Goal: Task Accomplishment & Management: Manage account settings

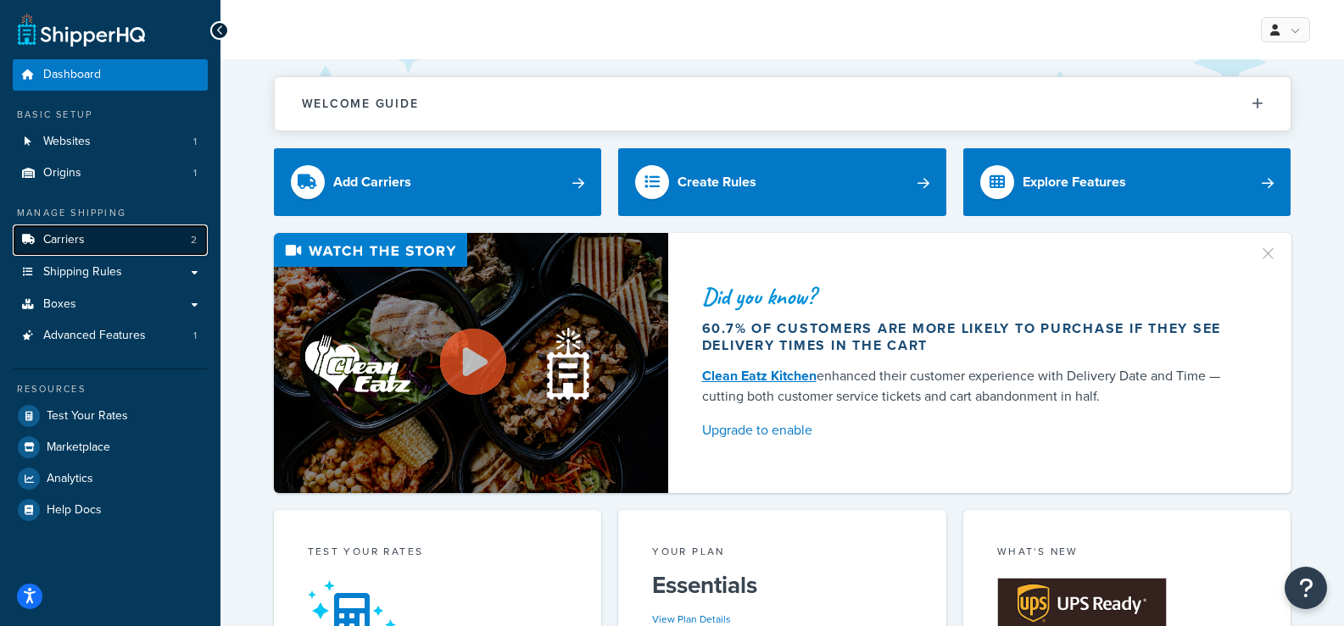
click at [82, 243] on span "Carriers" at bounding box center [64, 240] width 42 height 14
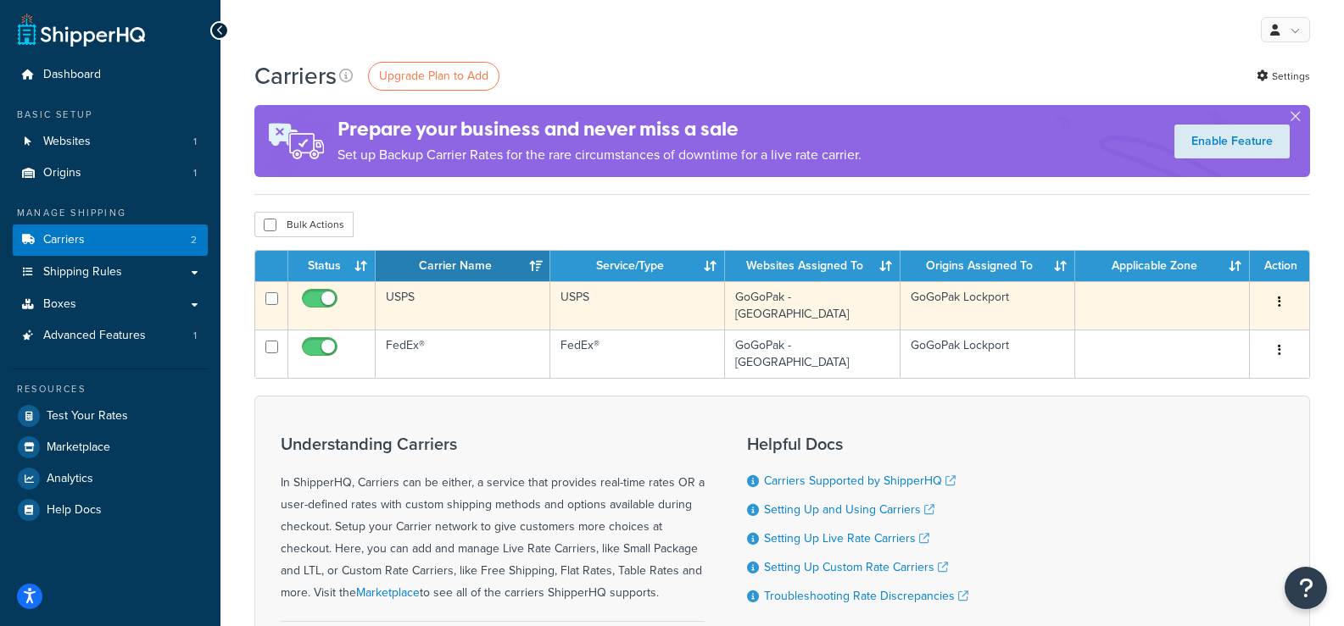
click at [415, 297] on td "USPS" at bounding box center [463, 305] width 175 height 48
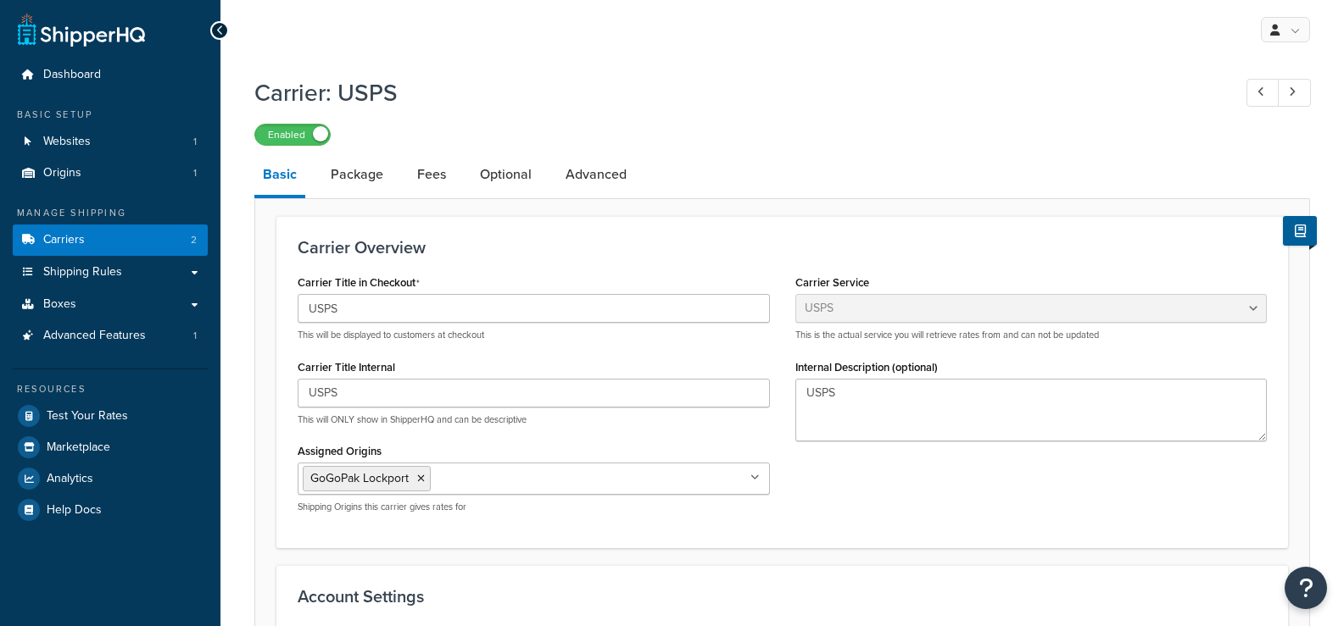
select select "usps"
select select "ONLINE"
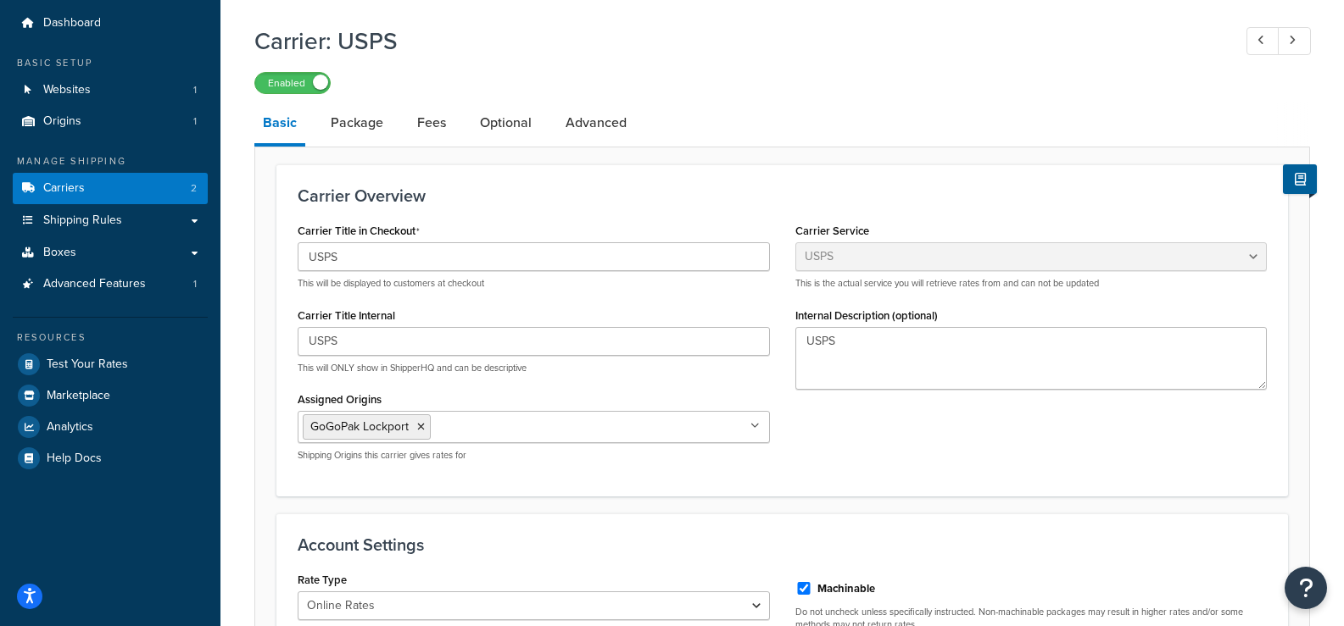
scroll to position [35, 0]
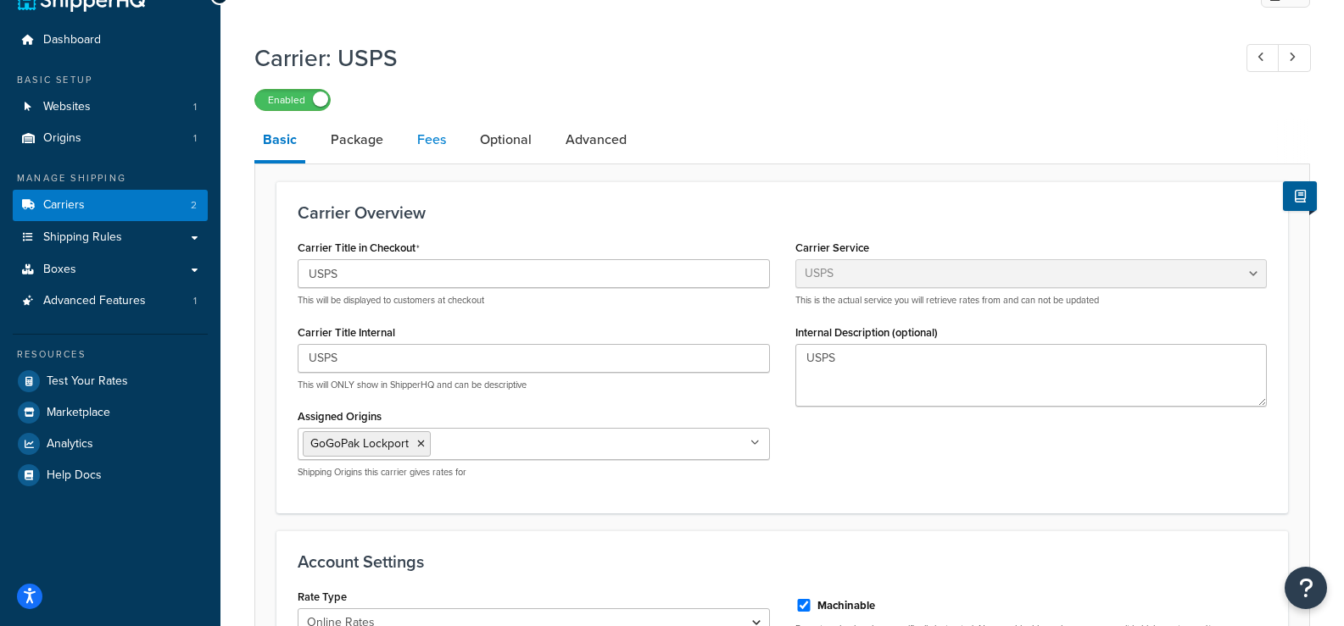
click at [414, 142] on link "Fees" at bounding box center [432, 140] width 46 height 41
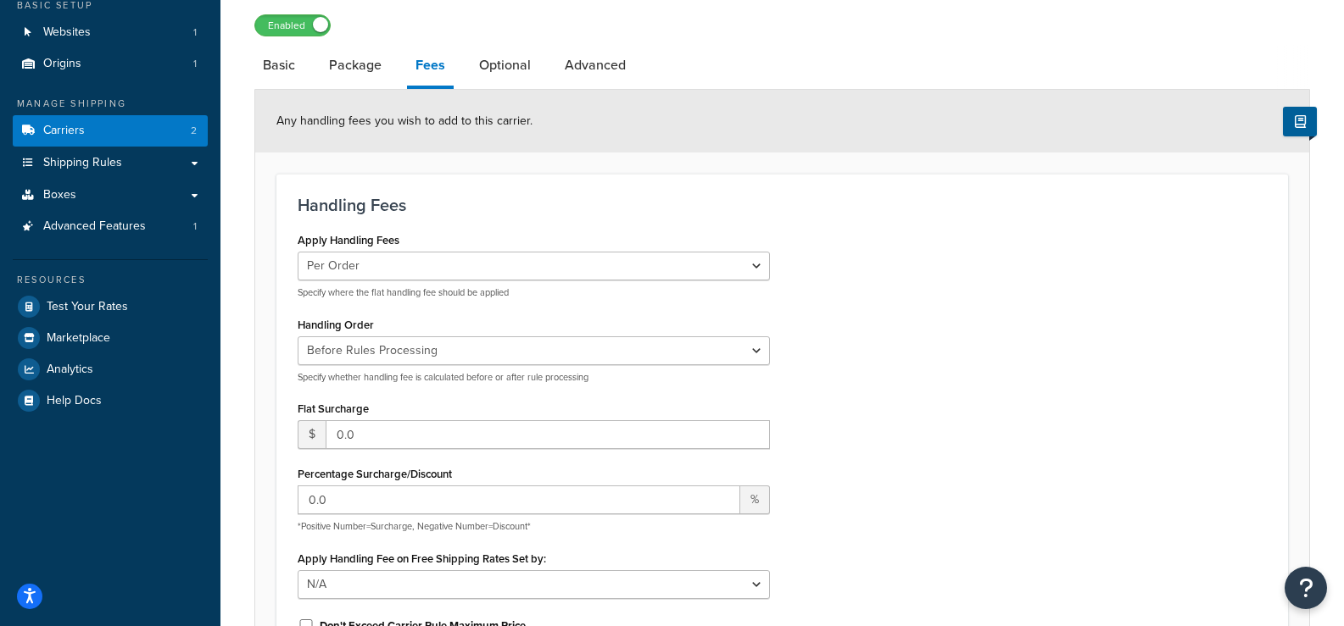
scroll to position [289, 0]
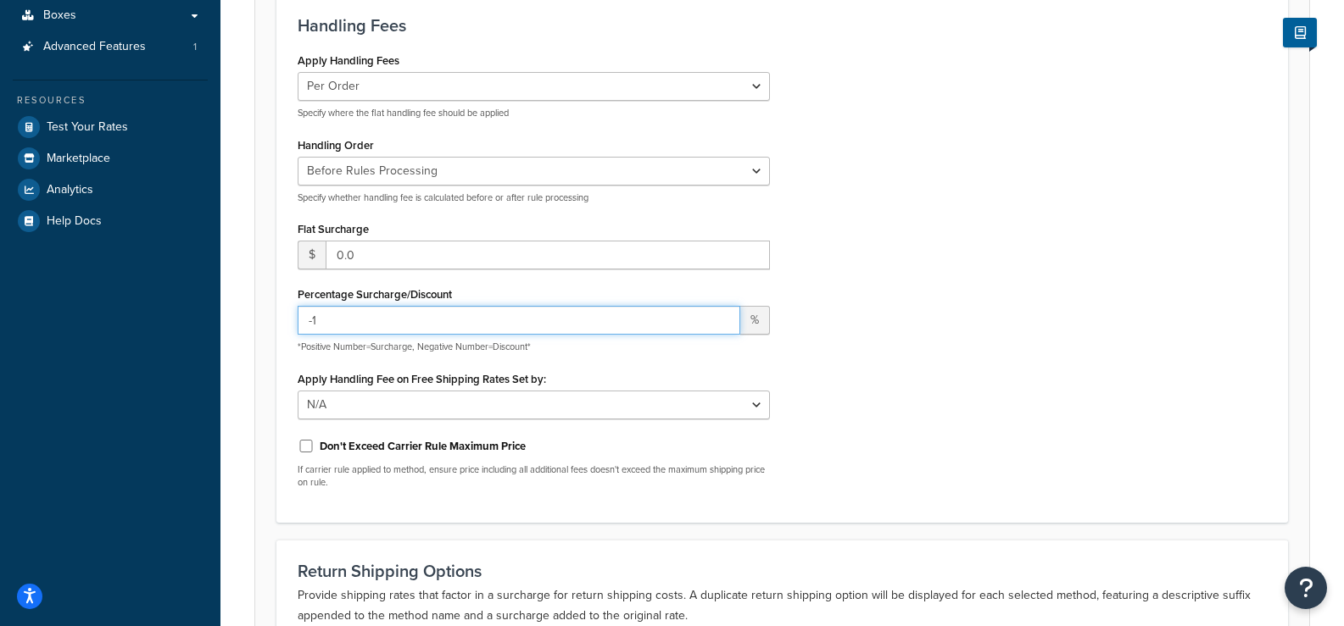
click at [721, 325] on input "-1" at bounding box center [519, 320] width 442 height 29
click at [721, 325] on input "-2" at bounding box center [519, 320] width 442 height 29
click at [721, 325] on input "-4" at bounding box center [519, 320] width 442 height 29
click at [721, 325] on input "-5" at bounding box center [519, 320] width 442 height 29
click at [721, 325] on input "-6" at bounding box center [519, 320] width 442 height 29
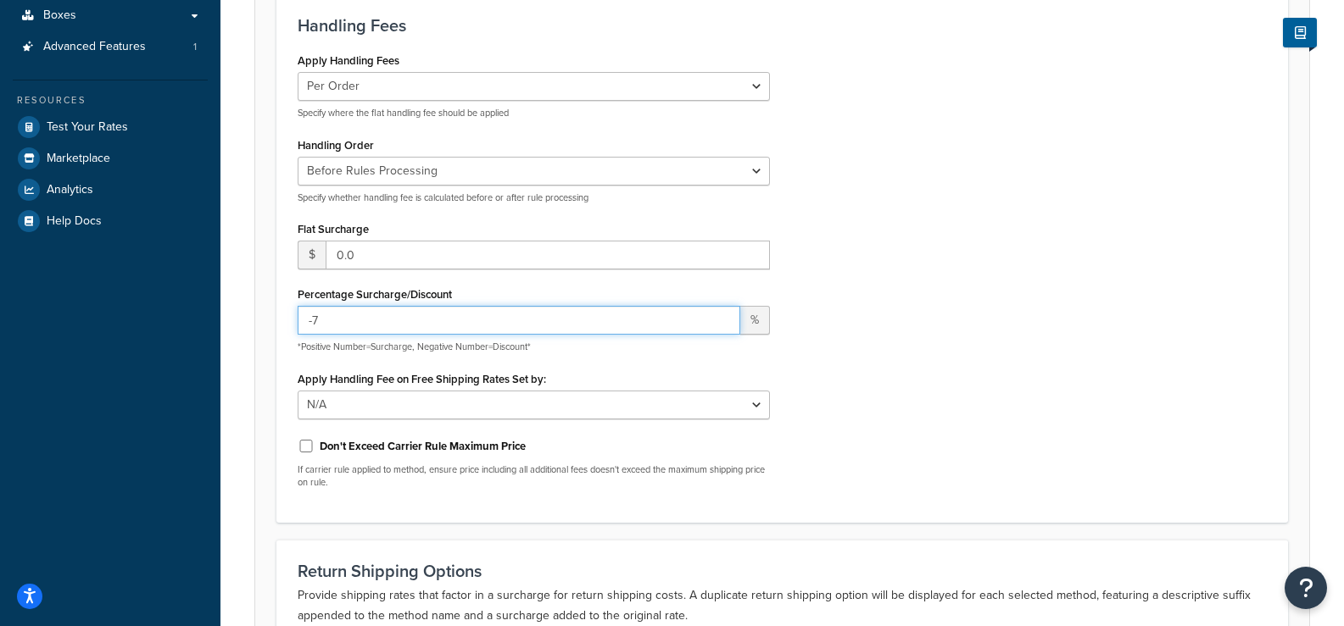
click at [721, 325] on input "-7" at bounding box center [519, 320] width 442 height 29
click at [721, 325] on input "-8" at bounding box center [519, 320] width 442 height 29
click at [721, 325] on input "-9" at bounding box center [519, 320] width 442 height 29
click at [721, 325] on input "-10" at bounding box center [519, 320] width 442 height 29
click at [721, 325] on input "-11" at bounding box center [519, 320] width 442 height 29
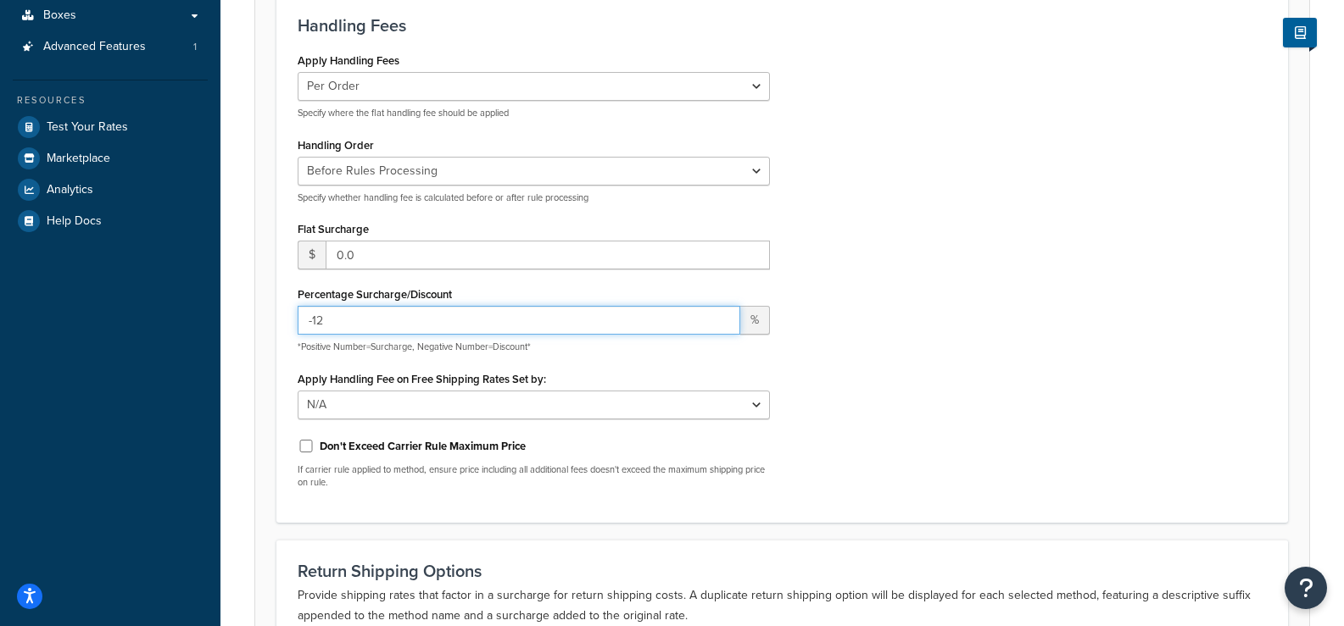
click at [721, 325] on input "-12" at bounding box center [519, 320] width 442 height 29
click at [721, 325] on input "-13" at bounding box center [519, 320] width 442 height 29
click at [721, 325] on input "-14" at bounding box center [519, 320] width 442 height 29
click at [721, 325] on input "-15" at bounding box center [519, 320] width 442 height 29
click at [721, 325] on input "-16" at bounding box center [519, 320] width 442 height 29
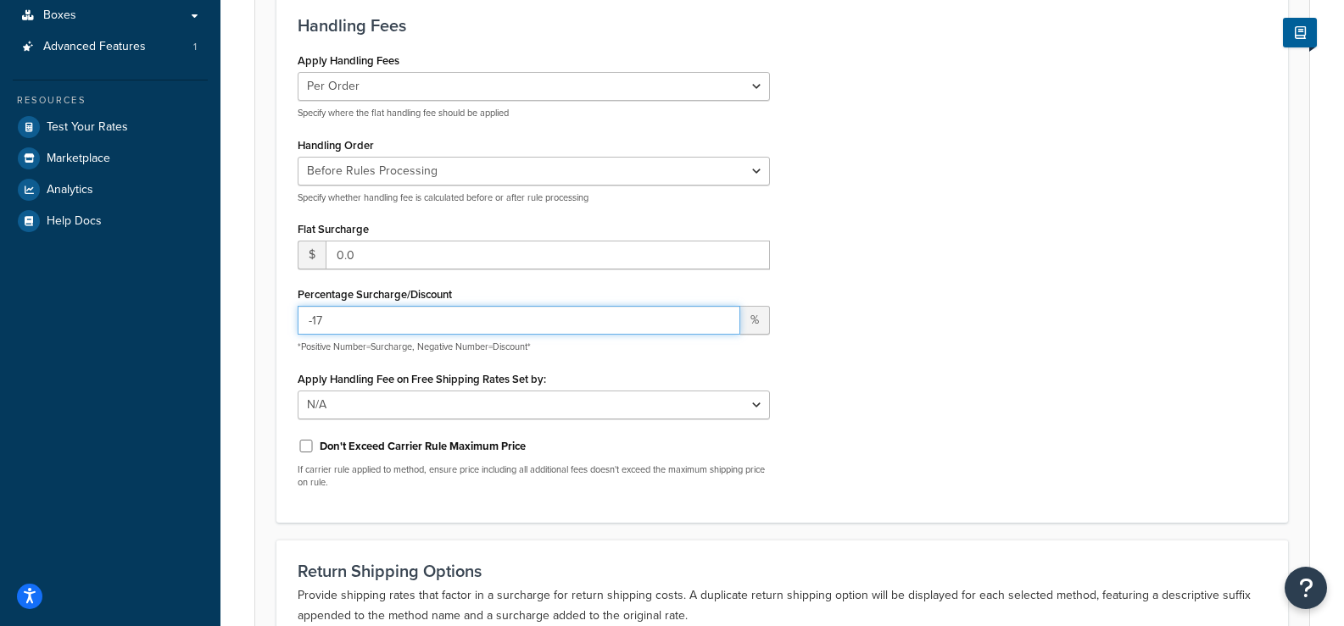
click at [721, 325] on input "-17" at bounding box center [519, 320] width 442 height 29
click at [721, 325] on input "-18" at bounding box center [519, 320] width 442 height 29
click at [721, 325] on input "-19" at bounding box center [519, 320] width 442 height 29
click at [721, 325] on input "-20" at bounding box center [519, 320] width 442 height 29
click at [721, 325] on input "-21" at bounding box center [519, 320] width 442 height 29
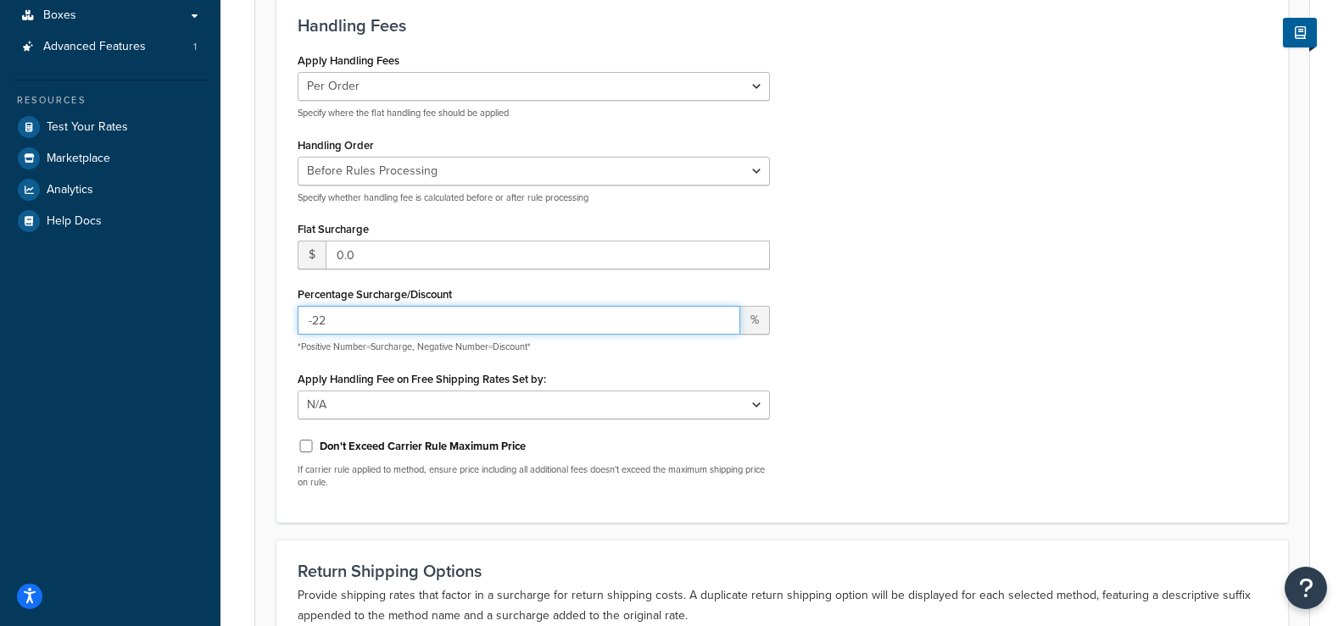
click at [721, 325] on input "-22" at bounding box center [519, 320] width 442 height 29
click at [721, 325] on input "-23" at bounding box center [519, 320] width 442 height 29
click at [721, 325] on input "-24" at bounding box center [519, 320] width 442 height 29
click at [721, 325] on input "-25" at bounding box center [519, 320] width 442 height 29
click at [721, 325] on input "-26" at bounding box center [519, 320] width 442 height 29
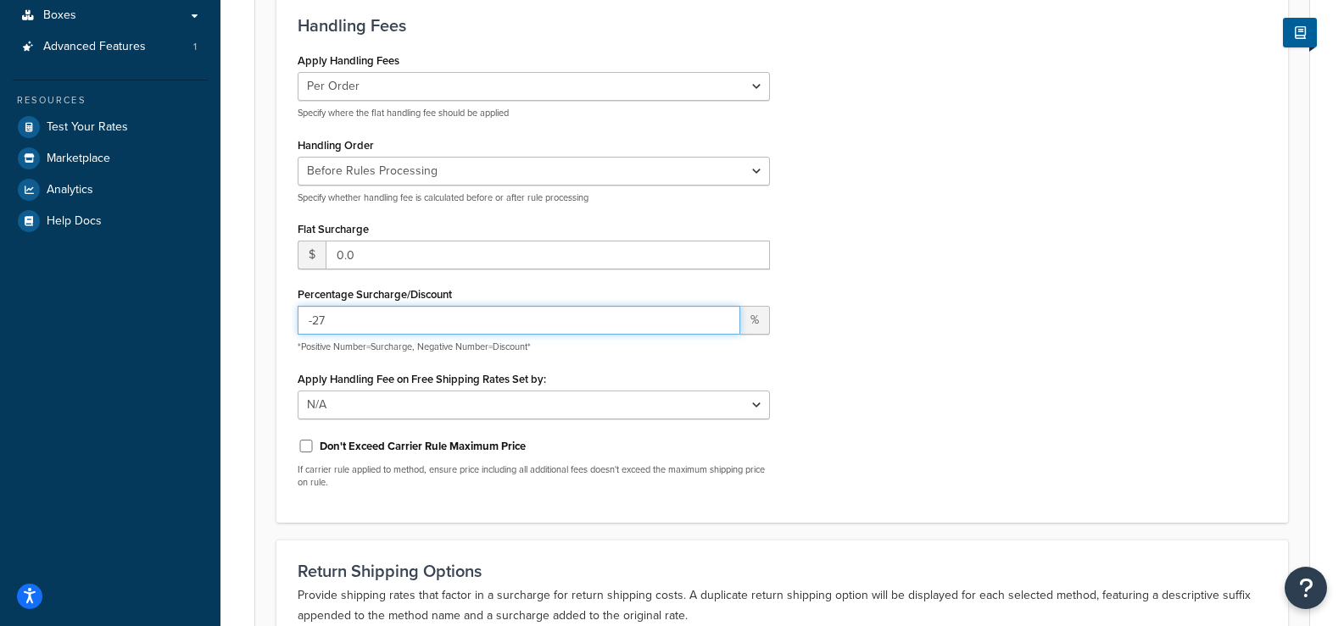
click at [721, 325] on input "-27" at bounding box center [519, 320] width 442 height 29
click at [721, 325] on input "-28" at bounding box center [519, 320] width 442 height 29
click at [721, 325] on input "-29" at bounding box center [519, 320] width 442 height 29
click at [721, 325] on input "-30" at bounding box center [519, 320] width 442 height 29
click at [721, 325] on input "-31" at bounding box center [519, 320] width 442 height 29
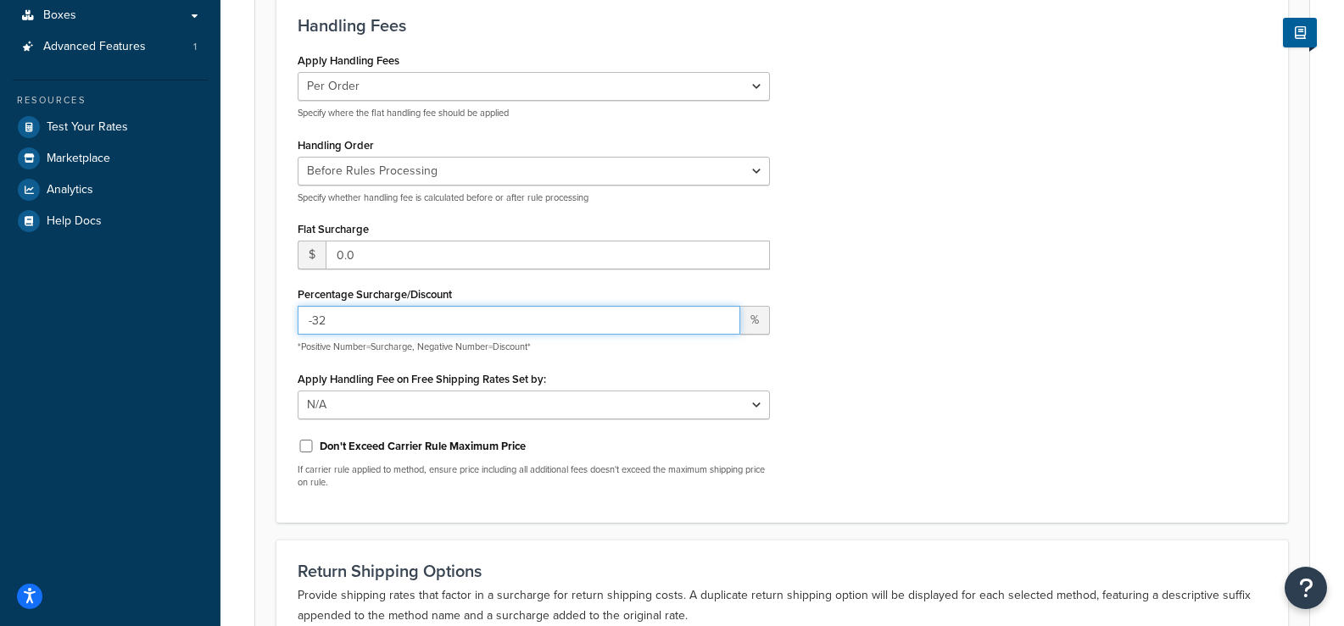
click at [721, 325] on input "-32" at bounding box center [519, 320] width 442 height 29
click at [721, 325] on input "-33" at bounding box center [519, 320] width 442 height 29
click at [721, 325] on input "-34" at bounding box center [519, 320] width 442 height 29
click at [721, 325] on input "-35" at bounding box center [519, 320] width 442 height 29
click at [721, 325] on input "-36" at bounding box center [519, 320] width 442 height 29
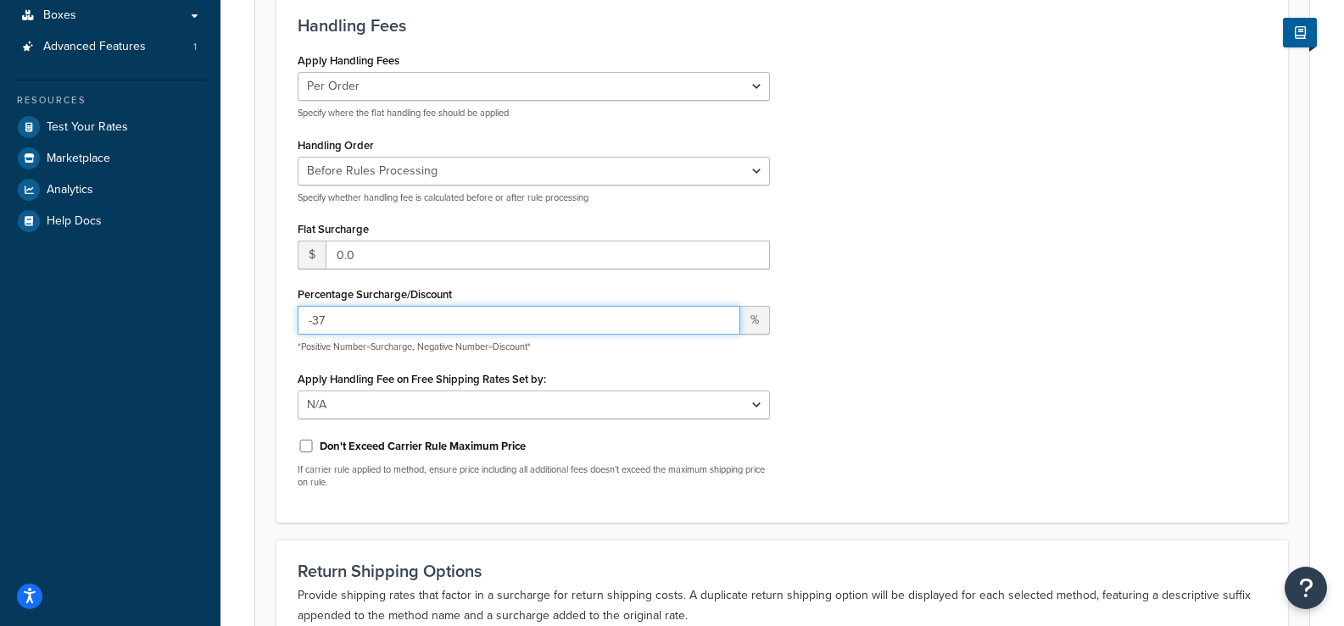
click at [721, 325] on input "-37" at bounding box center [519, 320] width 442 height 29
click at [721, 325] on input "-38" at bounding box center [519, 320] width 442 height 29
click at [721, 325] on input "-39" at bounding box center [519, 320] width 442 height 29
click at [721, 325] on input "-40" at bounding box center [519, 320] width 442 height 29
click at [721, 325] on input "-41" at bounding box center [519, 320] width 442 height 29
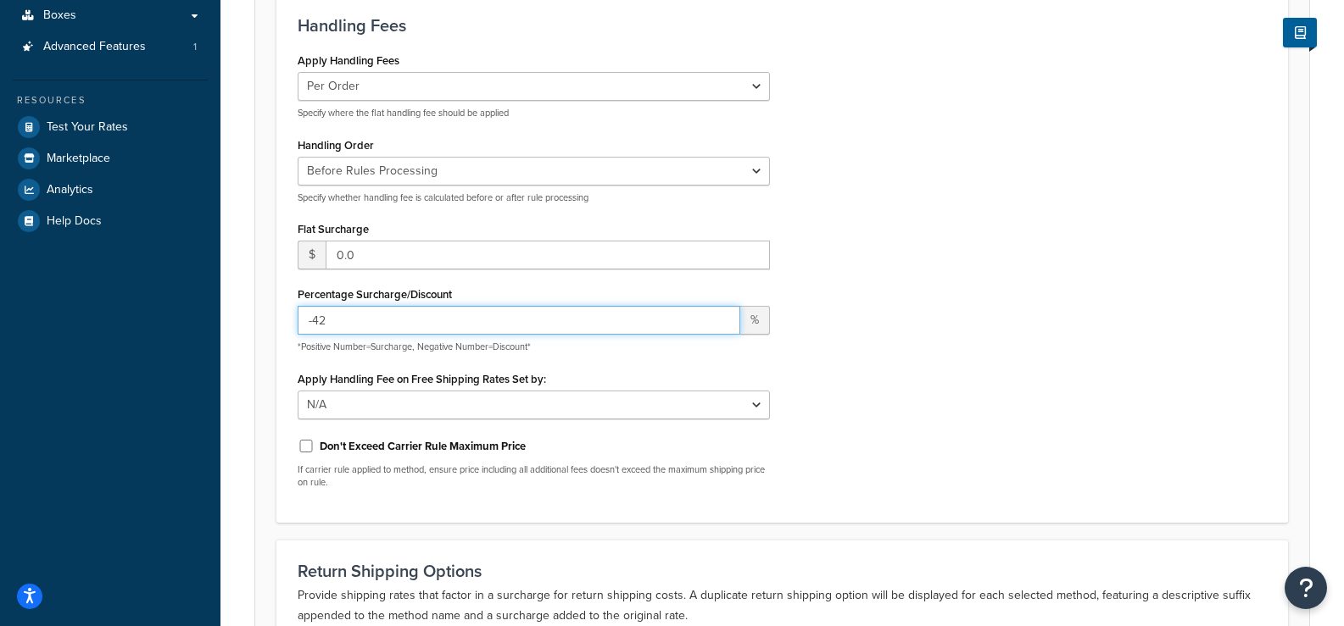
click at [721, 325] on input "-42" at bounding box center [519, 320] width 442 height 29
click at [721, 325] on input "-43" at bounding box center [519, 320] width 442 height 29
click at [721, 325] on input "-44" at bounding box center [519, 320] width 442 height 29
click at [721, 325] on input "-45" at bounding box center [519, 320] width 442 height 29
click at [721, 325] on input "-46" at bounding box center [519, 320] width 442 height 29
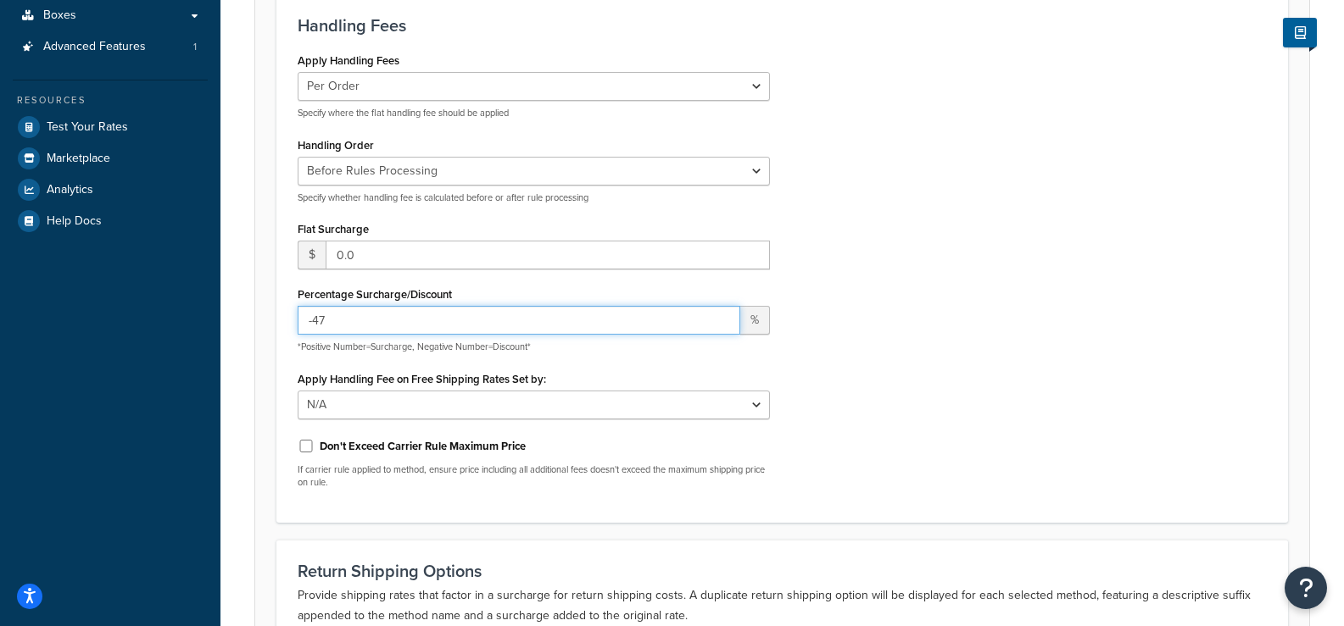
click at [721, 325] on input "-47" at bounding box center [519, 320] width 442 height 29
click at [721, 325] on input "-48" at bounding box center [519, 320] width 442 height 29
click at [721, 325] on input "-49" at bounding box center [519, 320] width 442 height 29
type input "-50"
click at [721, 325] on input "-50" at bounding box center [519, 320] width 442 height 29
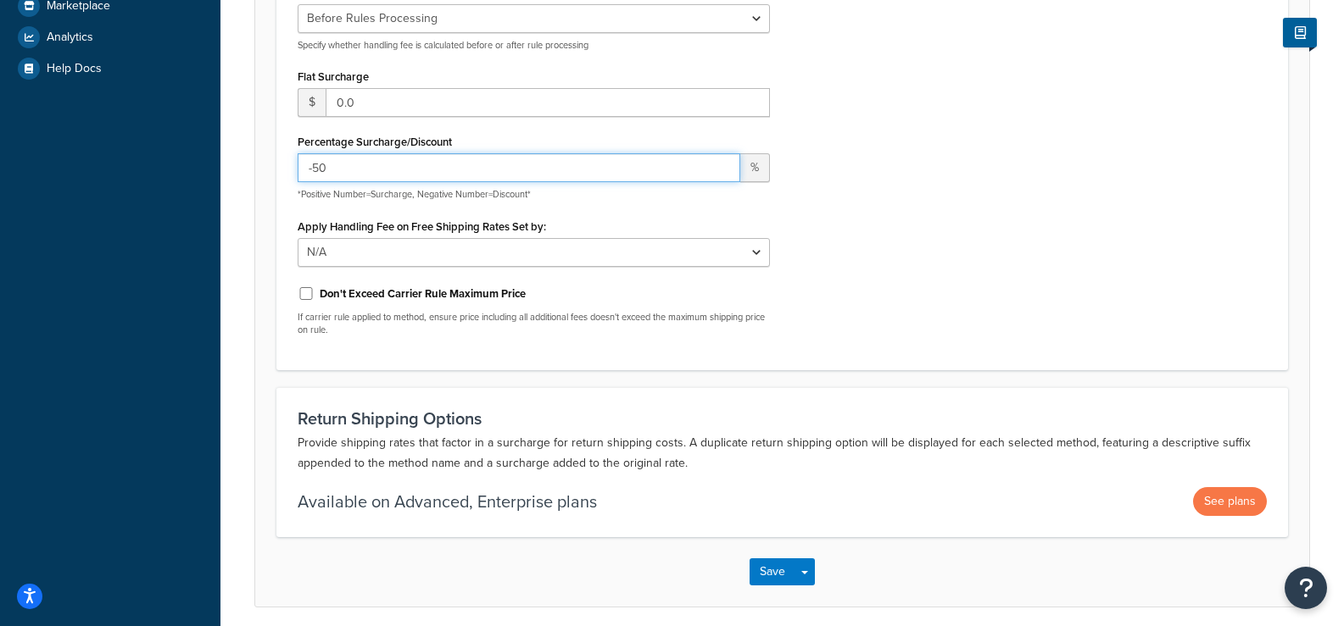
scroll to position [459, 0]
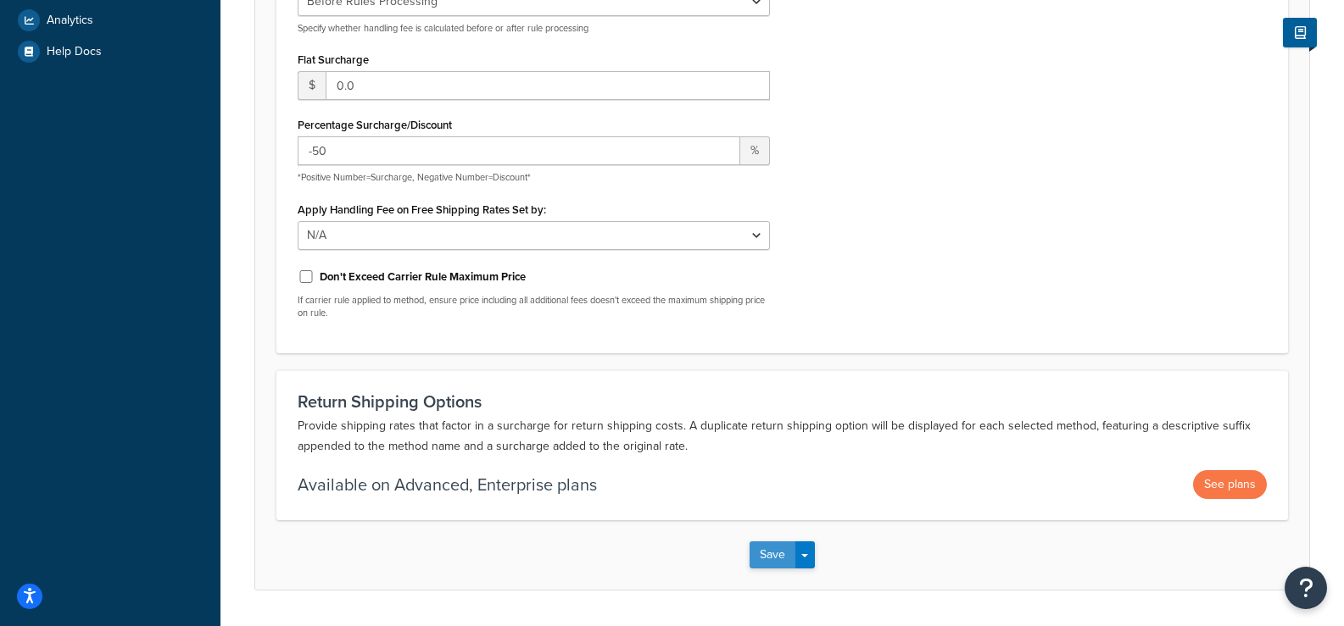
click at [766, 551] on button "Save" at bounding box center [772, 555] width 46 height 27
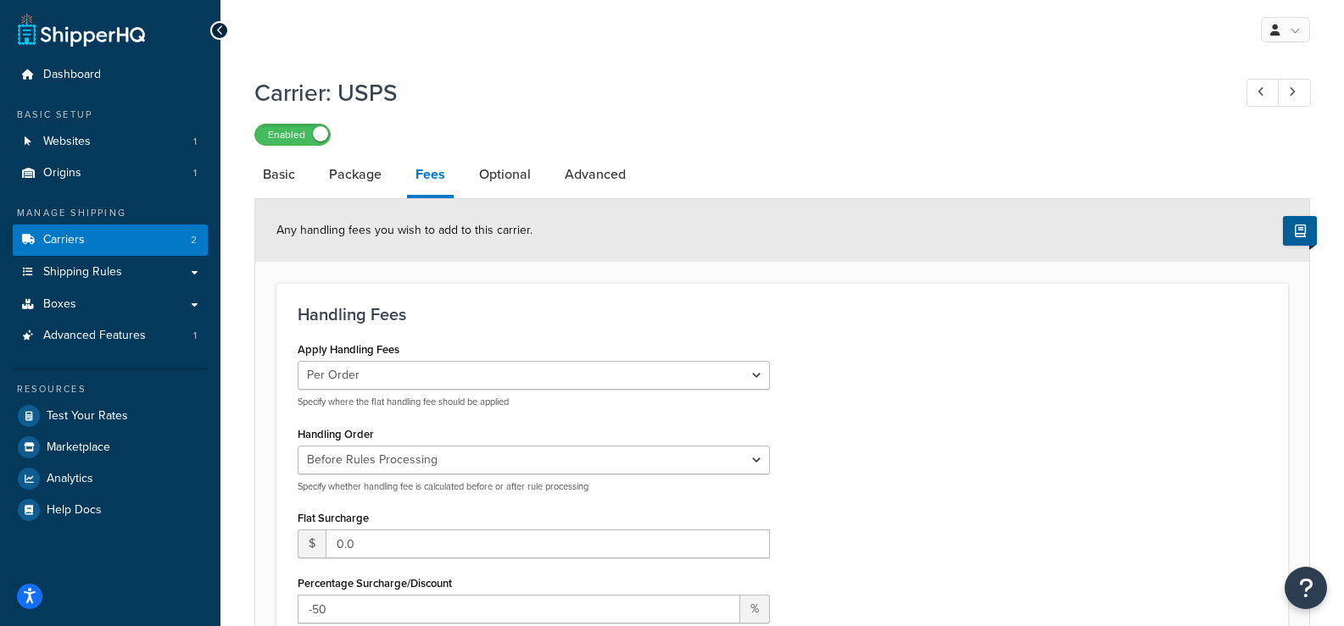
scroll to position [74, 0]
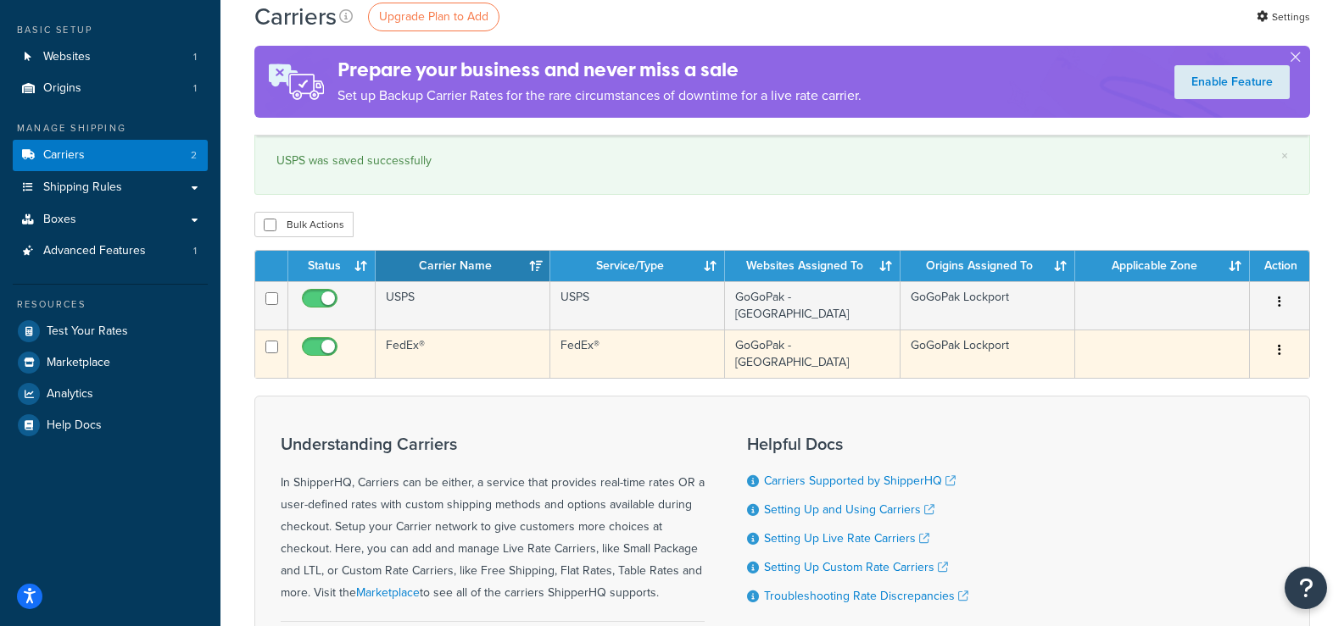
click at [404, 337] on td "FedEx®" at bounding box center [463, 354] width 175 height 48
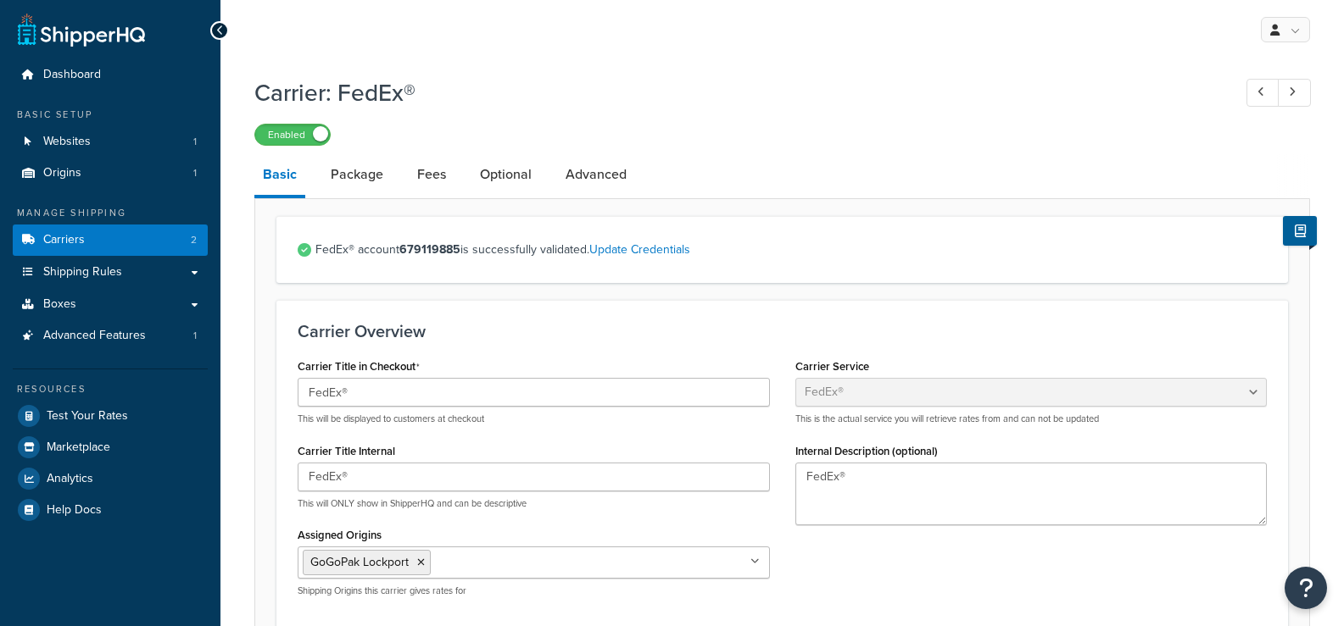
select select "fedEx"
select select "REGULAR_PICKUP"
select select "YOUR_PACKAGING"
click at [434, 178] on link "Fees" at bounding box center [432, 174] width 46 height 41
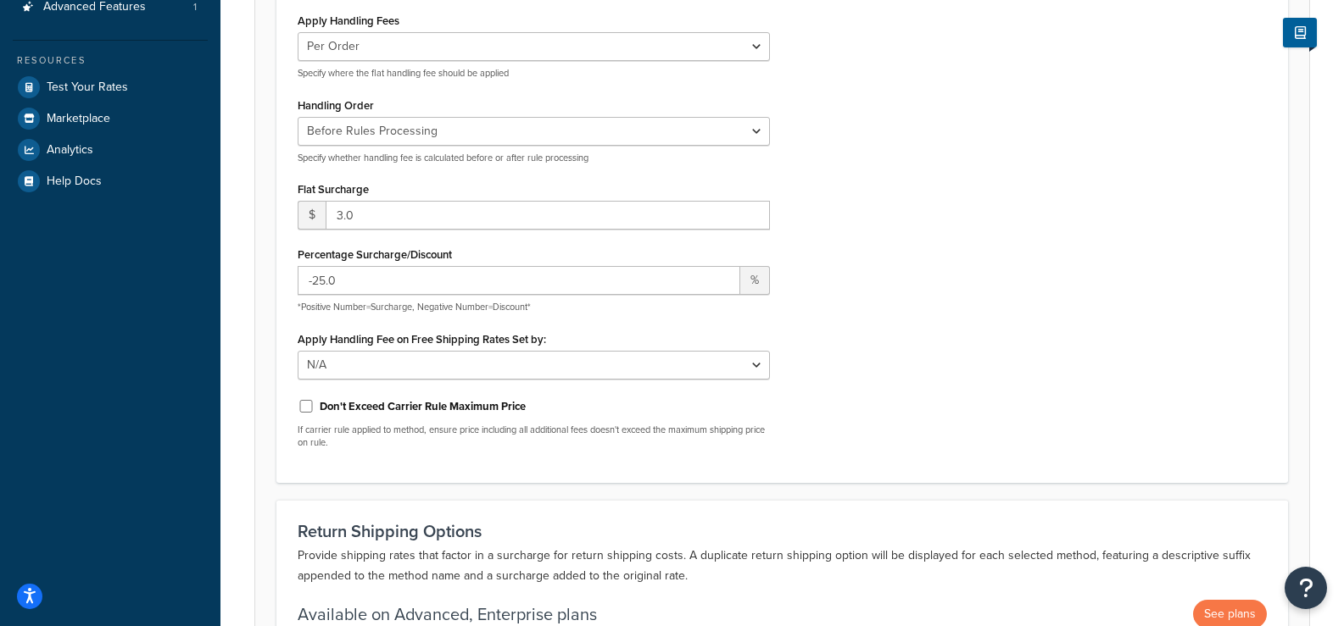
scroll to position [339, 0]
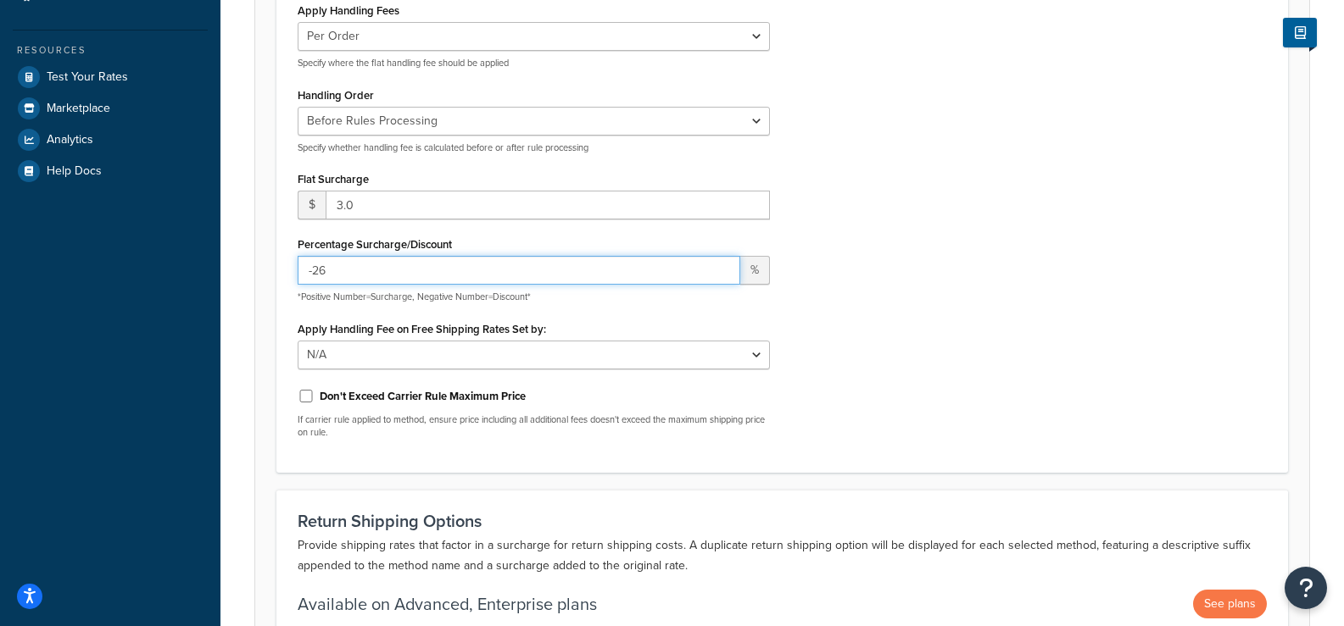
click at [721, 275] on input "-26" at bounding box center [519, 270] width 442 height 29
click at [721, 275] on input "-27" at bounding box center [519, 270] width 442 height 29
click at [721, 275] on input "-28" at bounding box center [519, 270] width 442 height 29
click at [721, 275] on input "-29" at bounding box center [519, 270] width 442 height 29
click at [721, 275] on input "-30" at bounding box center [519, 270] width 442 height 29
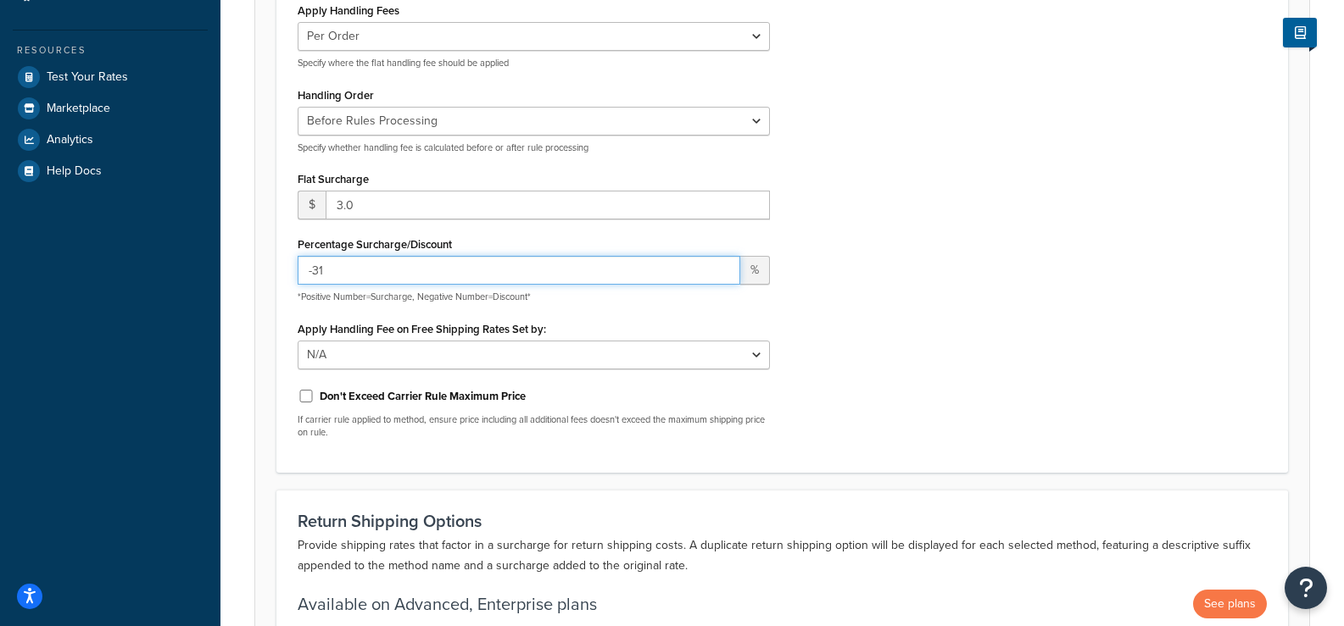
click at [721, 275] on input "-31" at bounding box center [519, 270] width 442 height 29
click at [721, 275] on input "-32" at bounding box center [519, 270] width 442 height 29
click at [721, 275] on input "-33" at bounding box center [519, 270] width 442 height 29
click at [721, 275] on input "-34" at bounding box center [519, 270] width 442 height 29
click at [721, 275] on input "-35" at bounding box center [519, 270] width 442 height 29
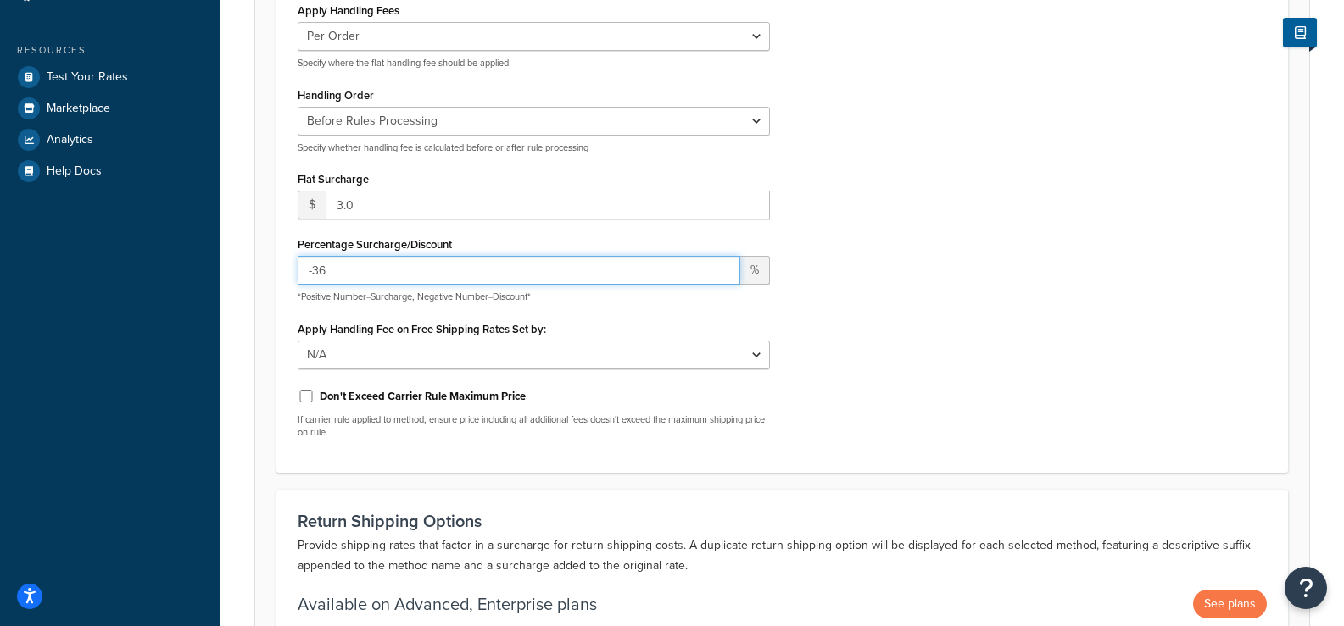
click at [721, 275] on input "-36" at bounding box center [519, 270] width 442 height 29
click at [721, 275] on input "-37" at bounding box center [519, 270] width 442 height 29
click at [721, 275] on input "-38" at bounding box center [519, 270] width 442 height 29
click at [721, 275] on input "-39" at bounding box center [519, 270] width 442 height 29
click at [721, 274] on input "-40" at bounding box center [519, 270] width 442 height 29
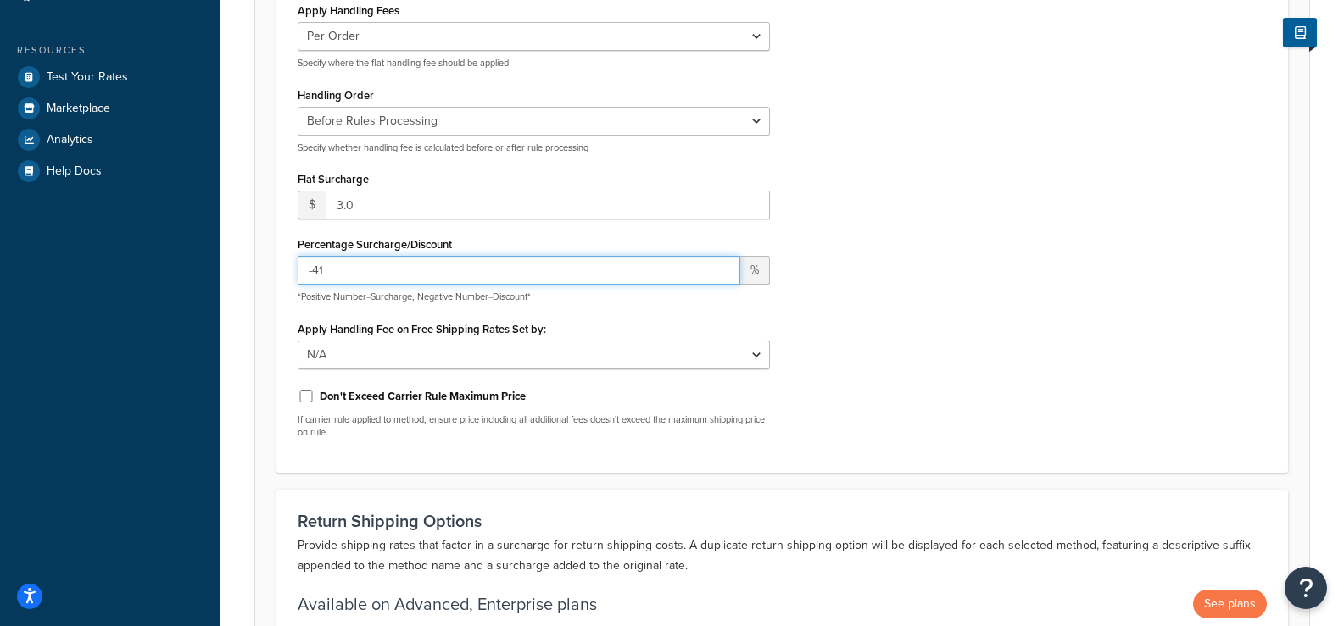
click at [721, 273] on input "-41" at bounding box center [519, 270] width 442 height 29
click at [721, 273] on input "-42" at bounding box center [519, 270] width 442 height 29
click at [721, 273] on input "-43" at bounding box center [519, 270] width 442 height 29
click at [721, 273] on input "-44" at bounding box center [519, 270] width 442 height 29
click at [721, 273] on input "-45" at bounding box center [519, 270] width 442 height 29
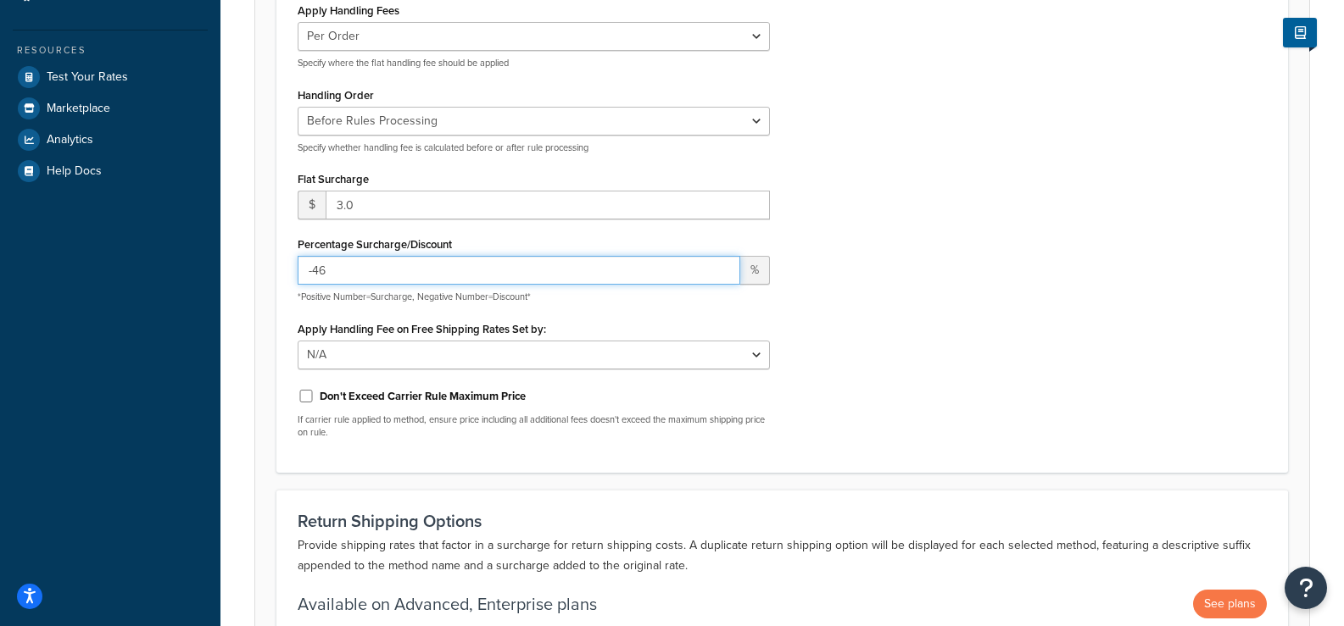
click at [721, 273] on input "-46" at bounding box center [519, 270] width 442 height 29
click at [721, 273] on input "-47" at bounding box center [519, 270] width 442 height 29
click at [721, 273] on input "-48" at bounding box center [519, 270] width 442 height 29
click at [721, 273] on input "-49" at bounding box center [519, 270] width 442 height 29
type input "-50"
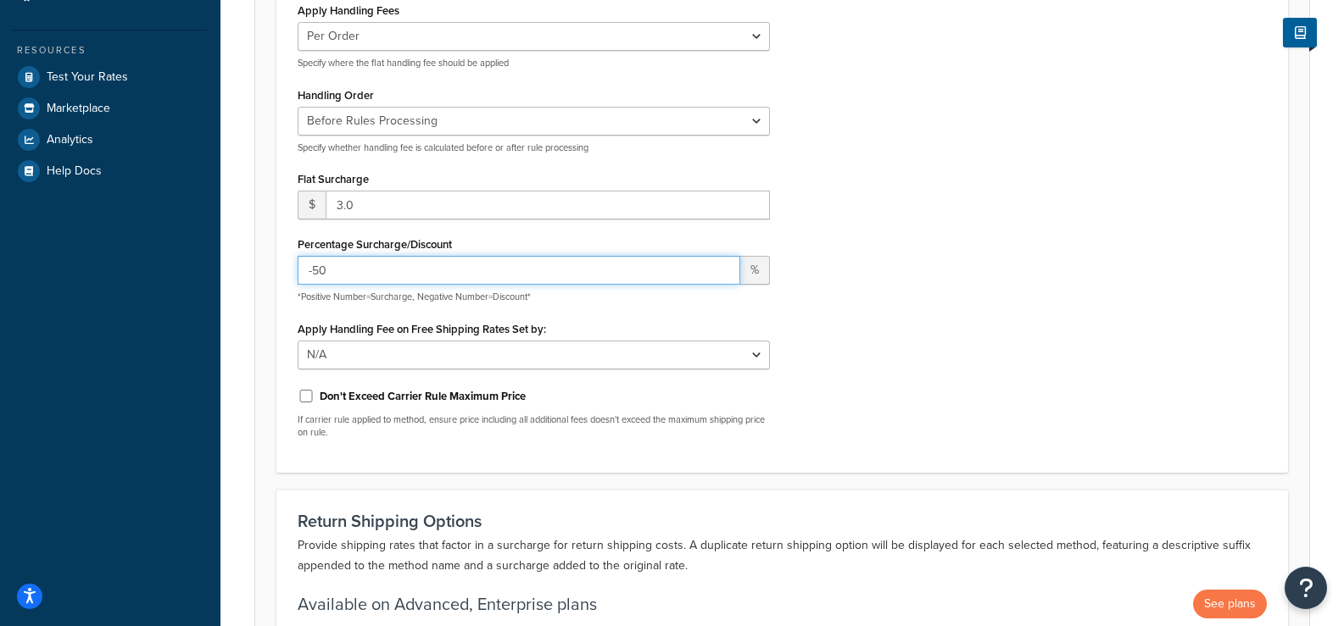
click at [721, 273] on input "-50" at bounding box center [519, 270] width 442 height 29
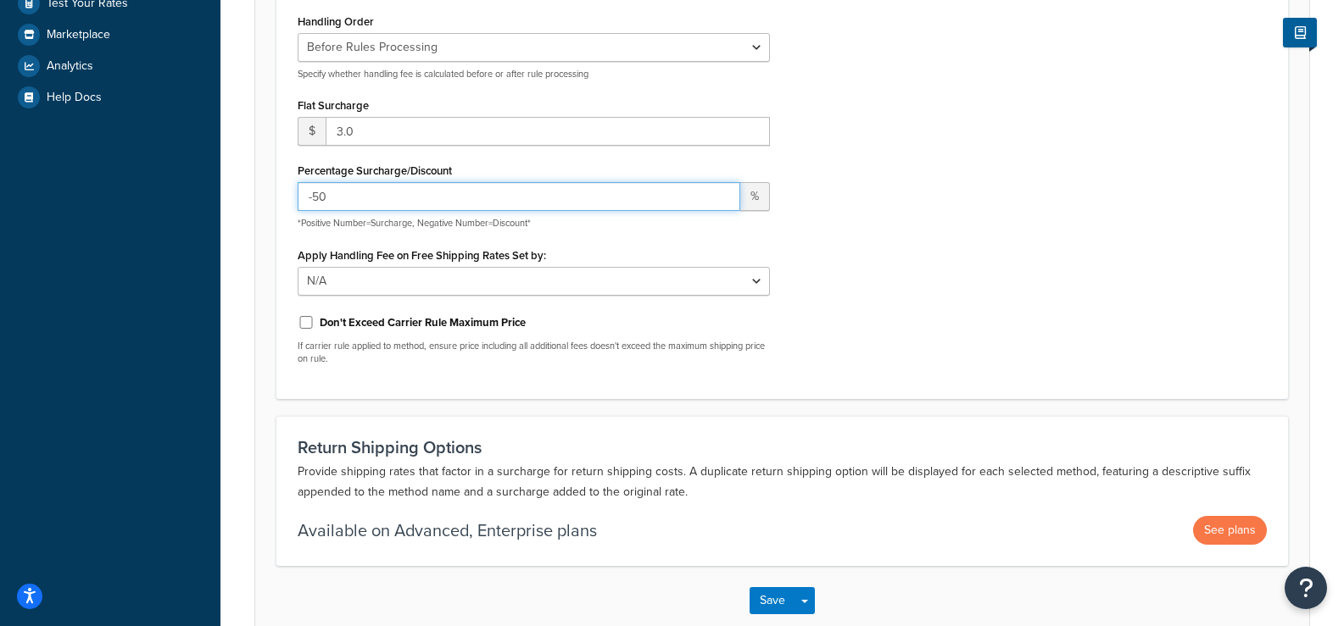
scroll to position [508, 0]
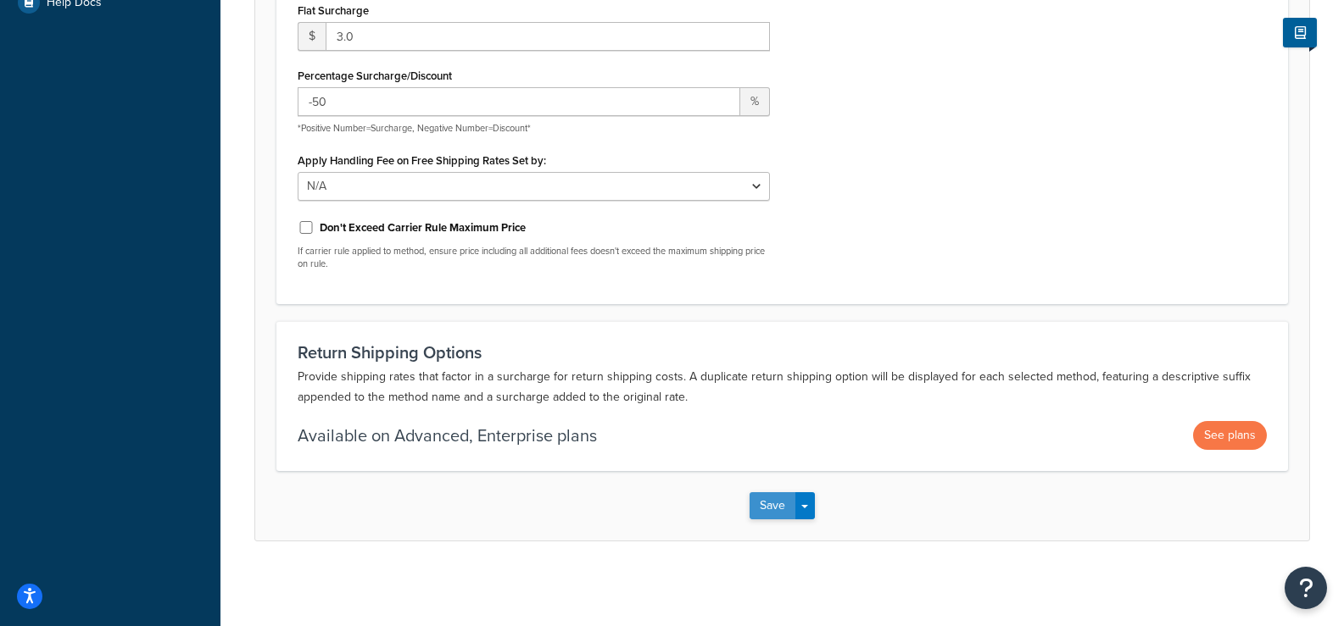
click at [773, 508] on button "Save" at bounding box center [772, 505] width 46 height 27
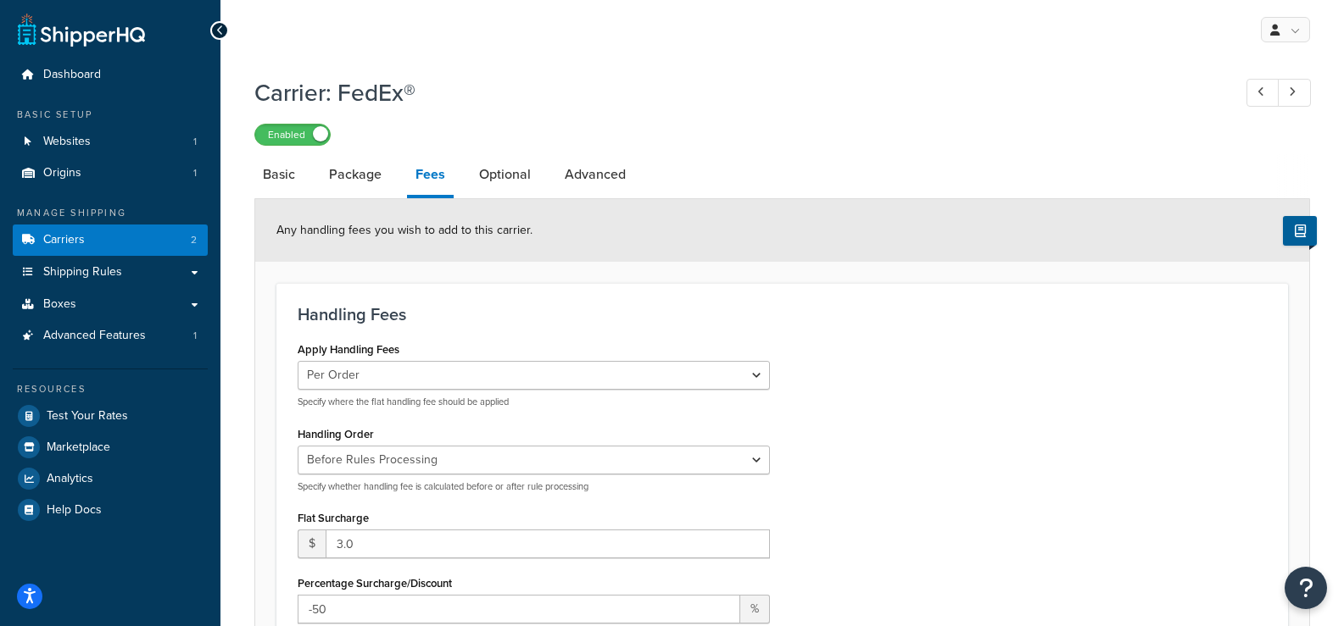
scroll to position [59, 0]
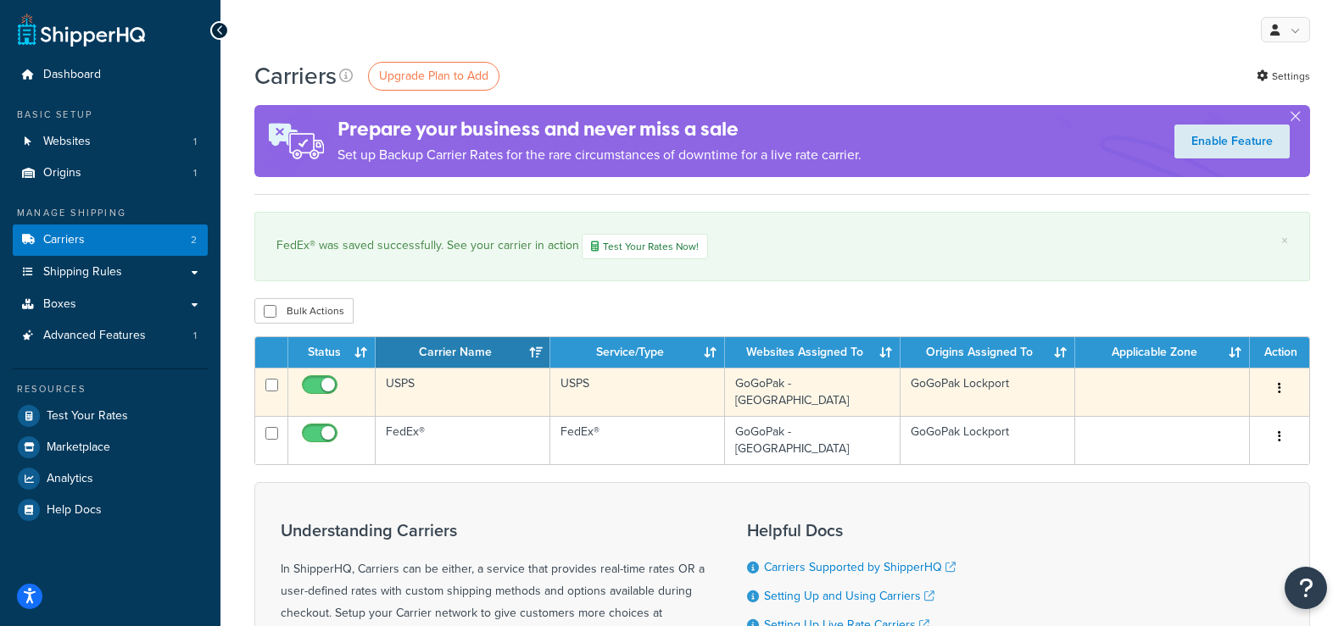
click at [440, 380] on td "USPS" at bounding box center [463, 392] width 175 height 48
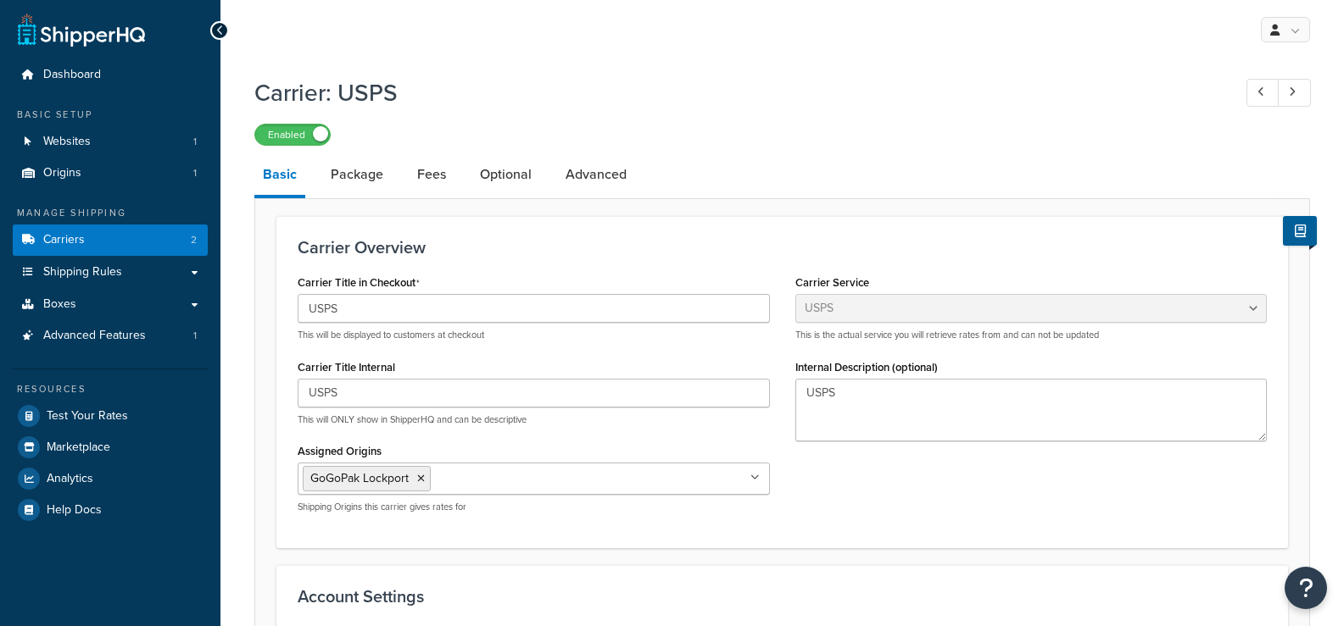
select select "usps"
select select "ONLINE"
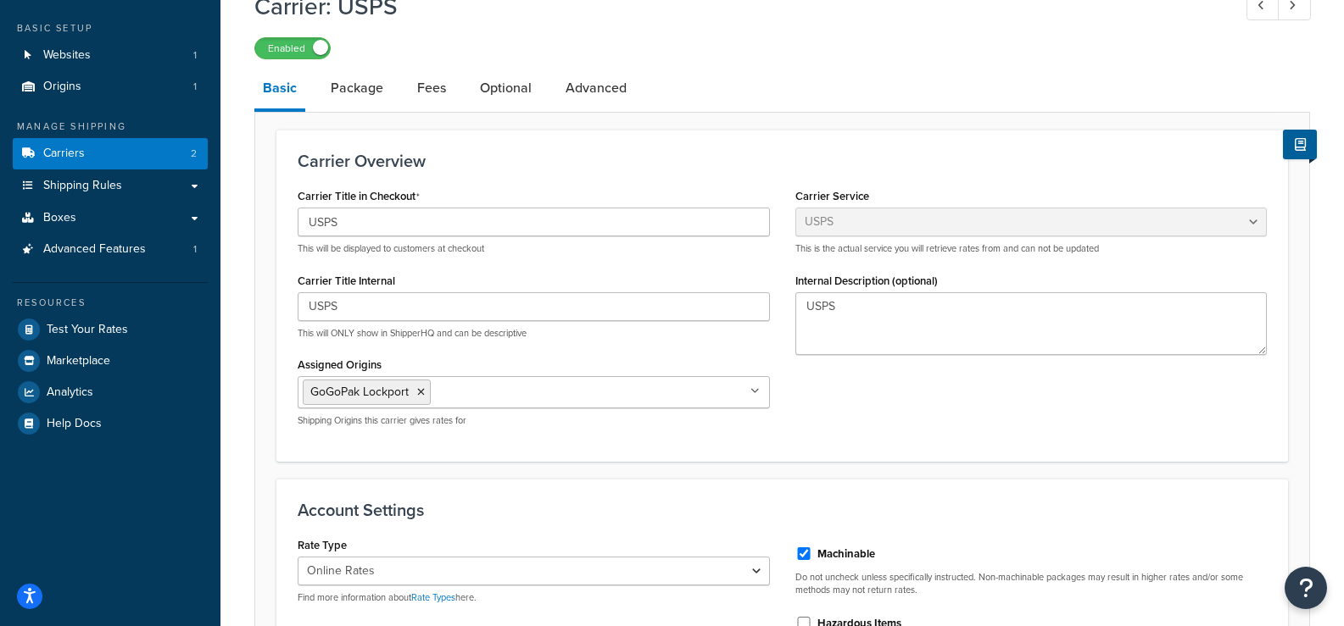
scroll to position [85, 0]
click at [426, 93] on link "Fees" at bounding box center [432, 90] width 46 height 41
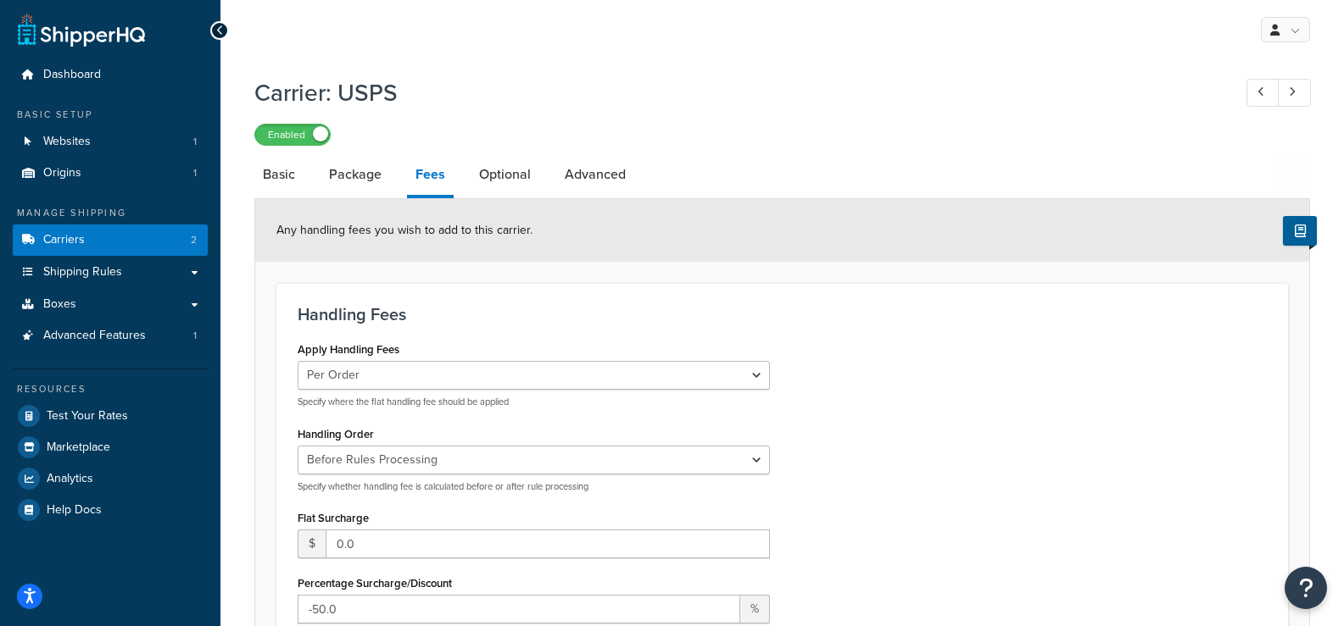
select select "usps"
select select "ONLINE"
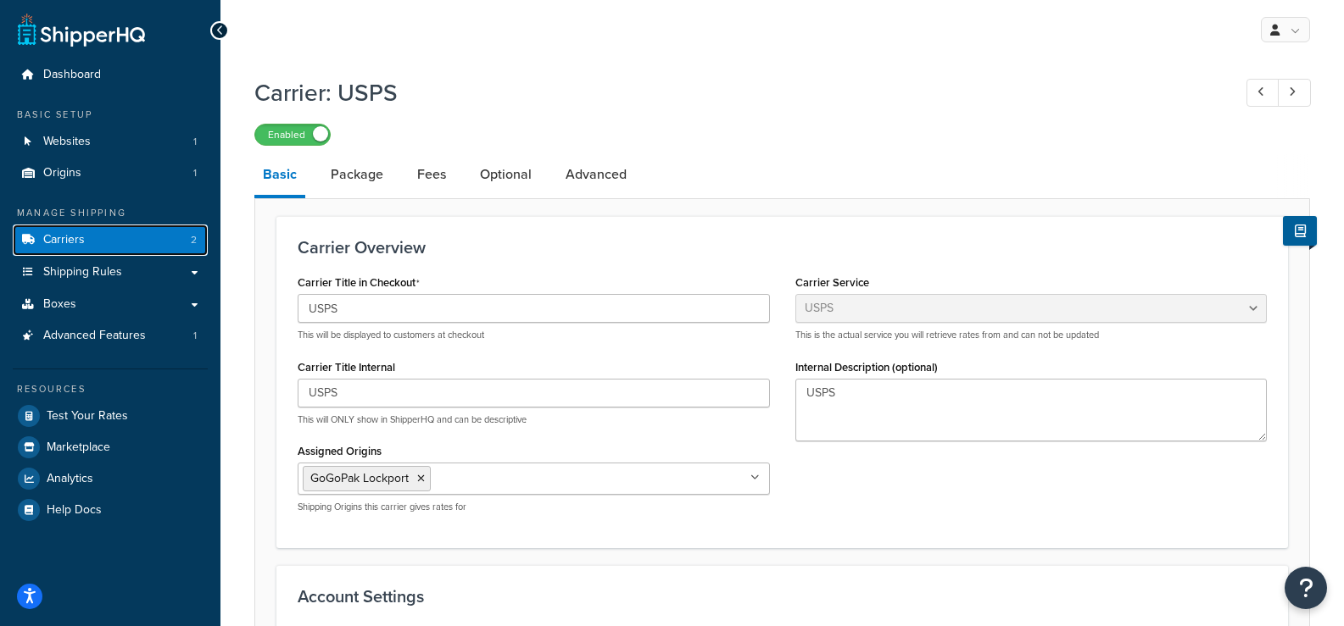
click at [116, 246] on link "Carriers 2" at bounding box center [110, 240] width 195 height 31
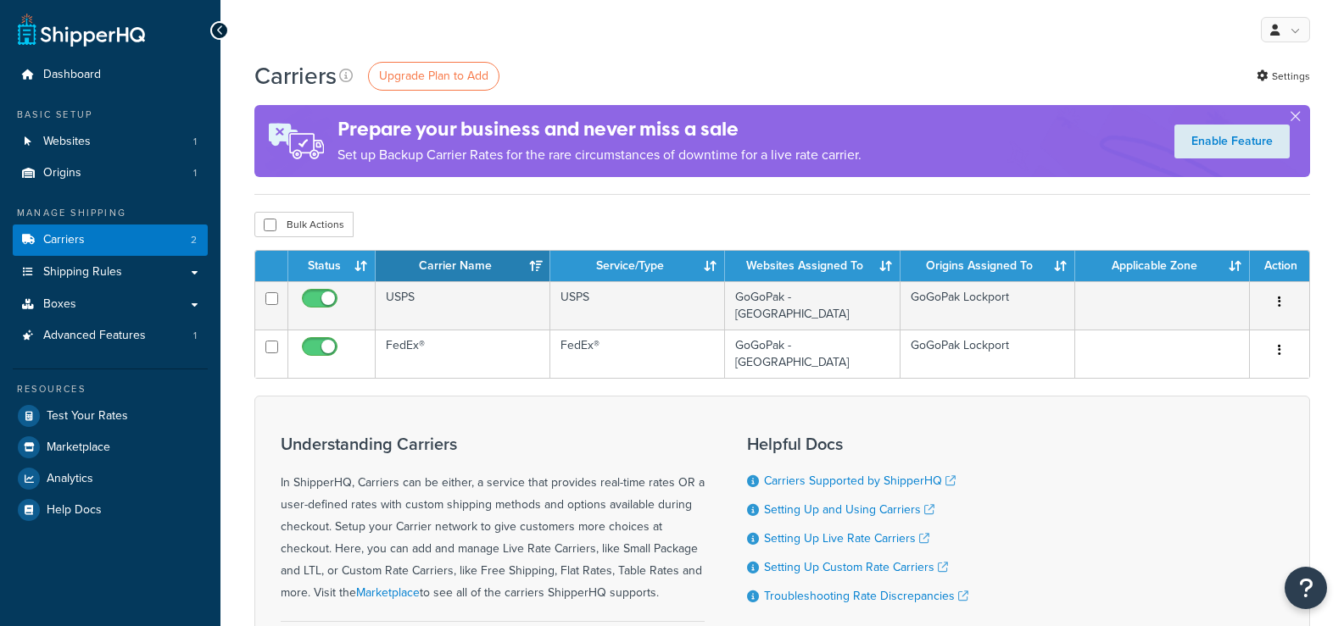
click at [435, 334] on td "FedEx®" at bounding box center [463, 354] width 175 height 48
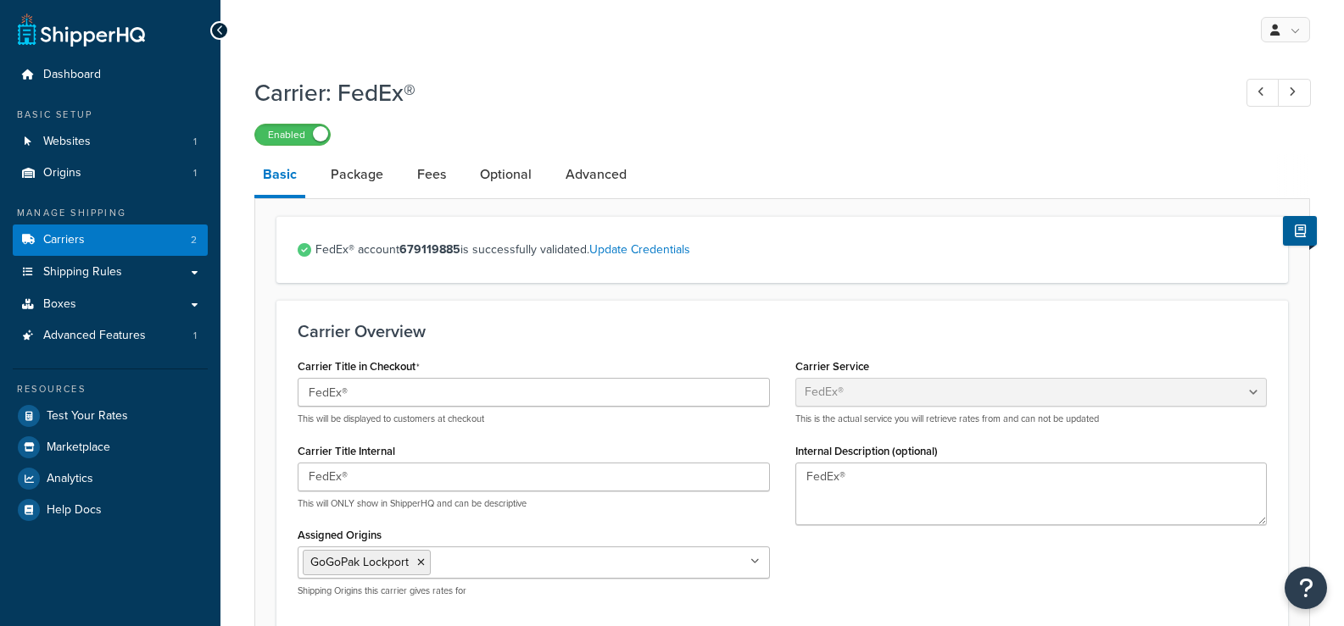
select select "fedEx"
select select "REGULAR_PICKUP"
select select "YOUR_PACKAGING"
click at [438, 181] on link "Fees" at bounding box center [432, 174] width 46 height 41
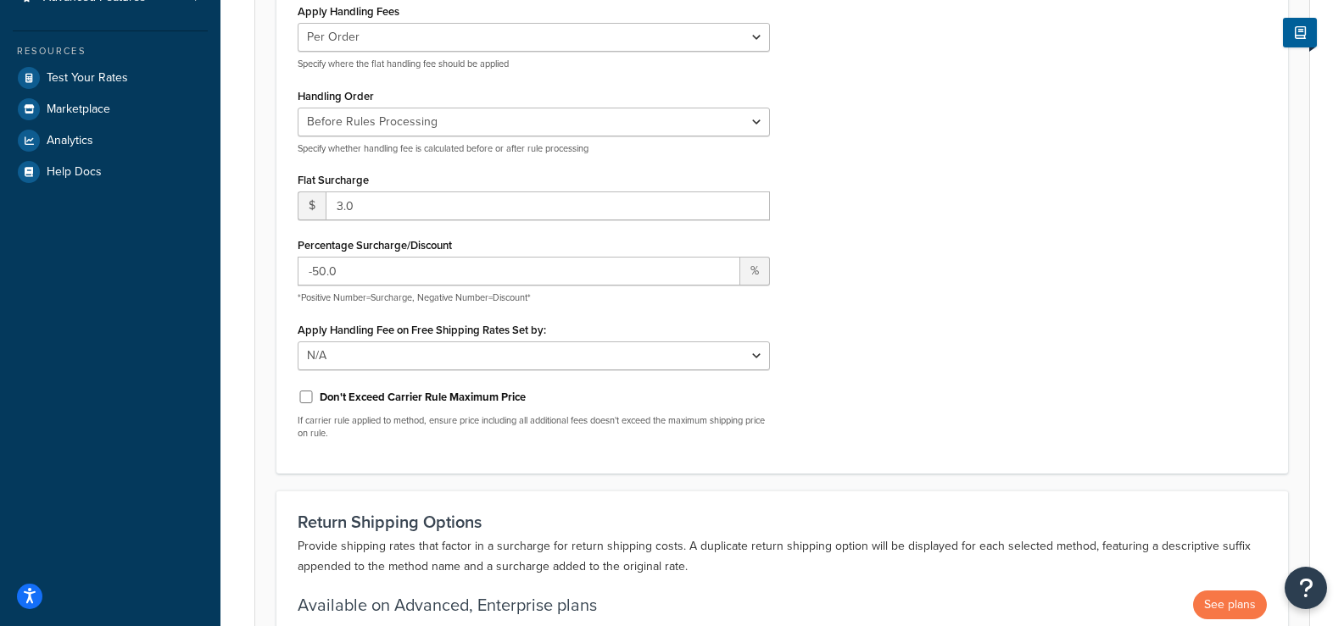
scroll to position [339, 0]
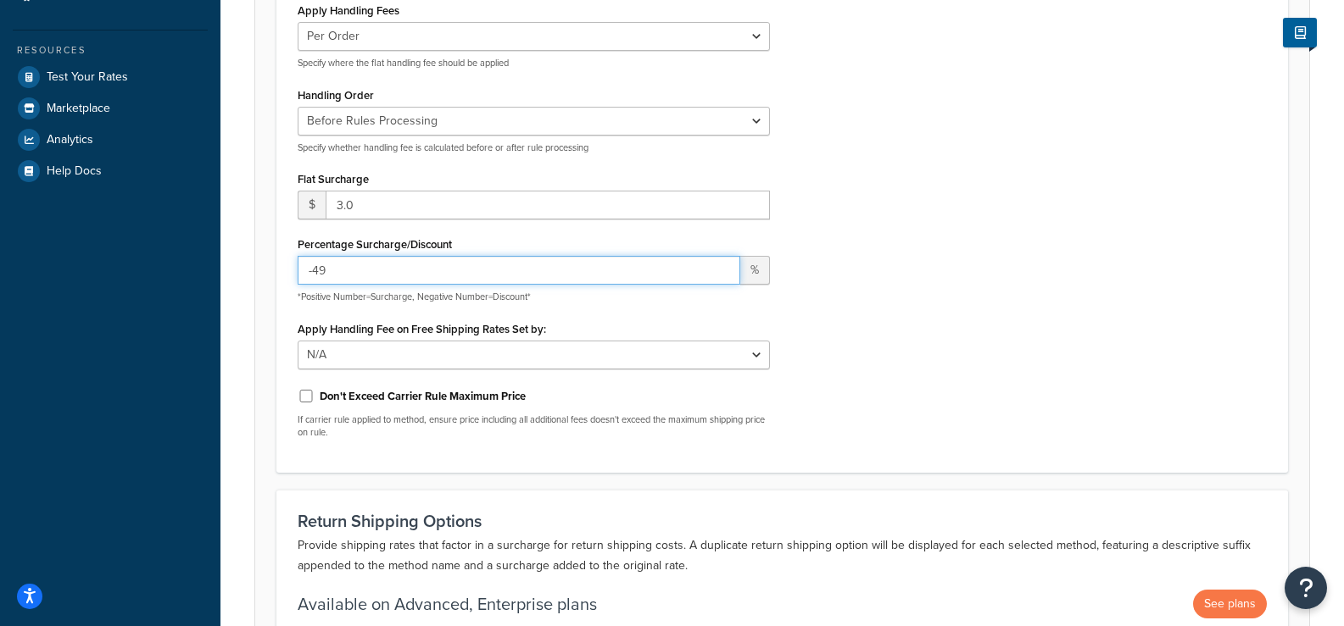
click at [724, 267] on input "-49" at bounding box center [519, 270] width 442 height 29
click at [724, 267] on input "-48" at bounding box center [519, 270] width 442 height 29
click at [724, 267] on input "-47" at bounding box center [519, 270] width 442 height 29
click at [724, 267] on input "-46" at bounding box center [519, 270] width 442 height 29
click at [724, 267] on input "-45" at bounding box center [519, 270] width 442 height 29
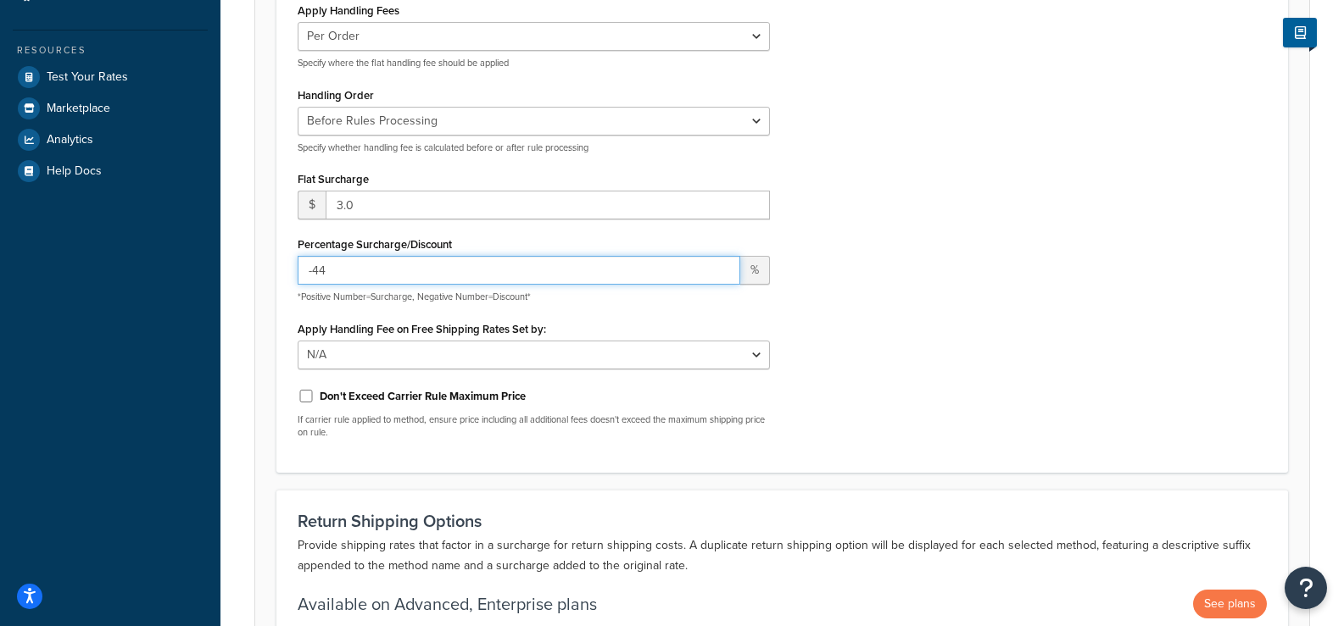
click at [724, 267] on input "-44" at bounding box center [519, 270] width 442 height 29
click at [724, 267] on input "-43" at bounding box center [519, 270] width 442 height 29
click at [724, 267] on input "-42" at bounding box center [519, 270] width 442 height 29
click at [724, 267] on input "-41" at bounding box center [519, 270] width 442 height 29
click at [724, 267] on input "-40" at bounding box center [519, 270] width 442 height 29
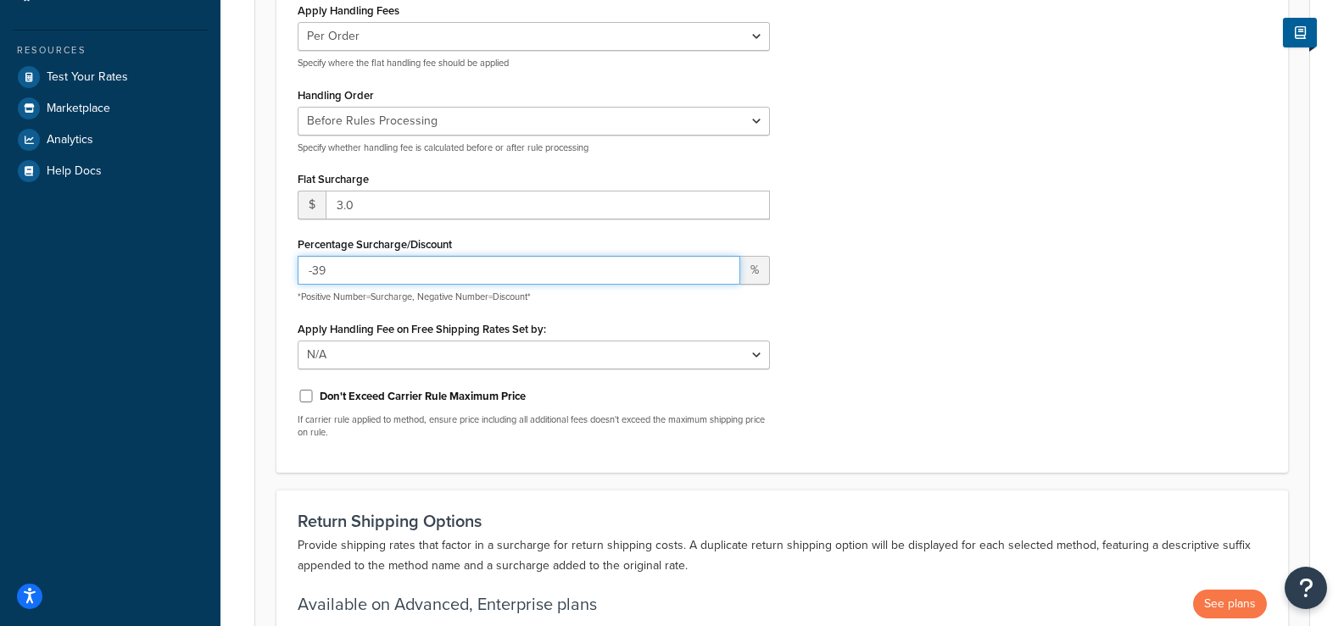
click at [724, 267] on input "-39" at bounding box center [519, 270] width 442 height 29
click at [724, 267] on input "-38" at bounding box center [519, 270] width 442 height 29
click at [724, 267] on input "-37" at bounding box center [519, 270] width 442 height 29
click at [724, 267] on input "-36" at bounding box center [519, 270] width 442 height 29
click at [724, 267] on input "-35" at bounding box center [519, 270] width 442 height 29
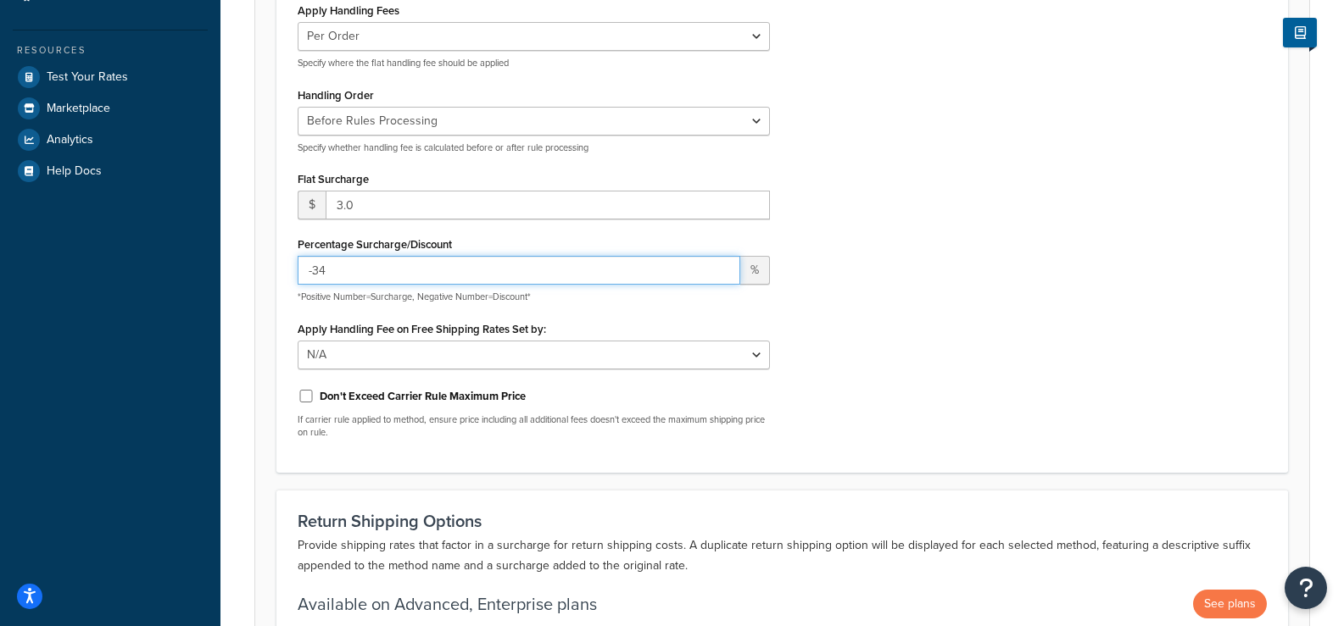
click at [724, 267] on input "-34" at bounding box center [519, 270] width 442 height 29
click at [724, 267] on input "-33" at bounding box center [519, 270] width 442 height 29
click at [724, 267] on input "-32" at bounding box center [519, 270] width 442 height 29
click at [724, 267] on input "-31" at bounding box center [519, 270] width 442 height 29
click at [724, 267] on input "-30" at bounding box center [519, 270] width 442 height 29
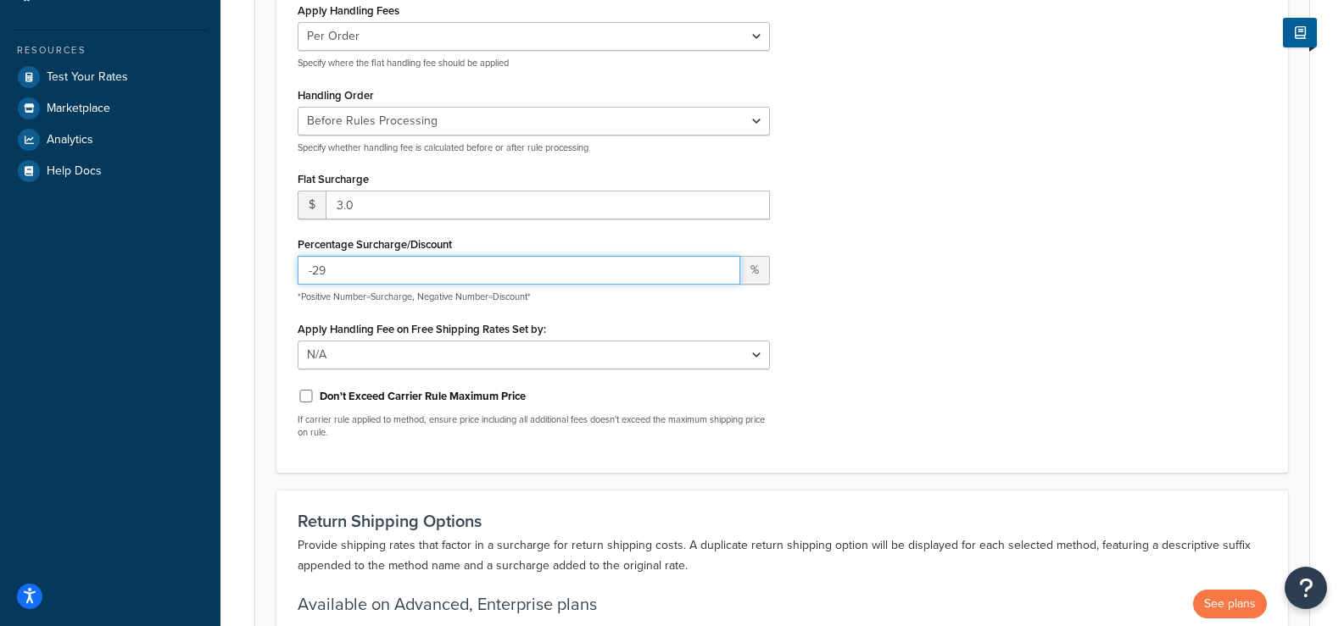
click at [724, 267] on input "-29" at bounding box center [519, 270] width 442 height 29
click at [724, 267] on input "-28" at bounding box center [519, 270] width 442 height 29
click at [724, 267] on input "-27" at bounding box center [519, 270] width 442 height 29
click at [724, 267] on input "-26" at bounding box center [519, 270] width 442 height 29
type input "-25"
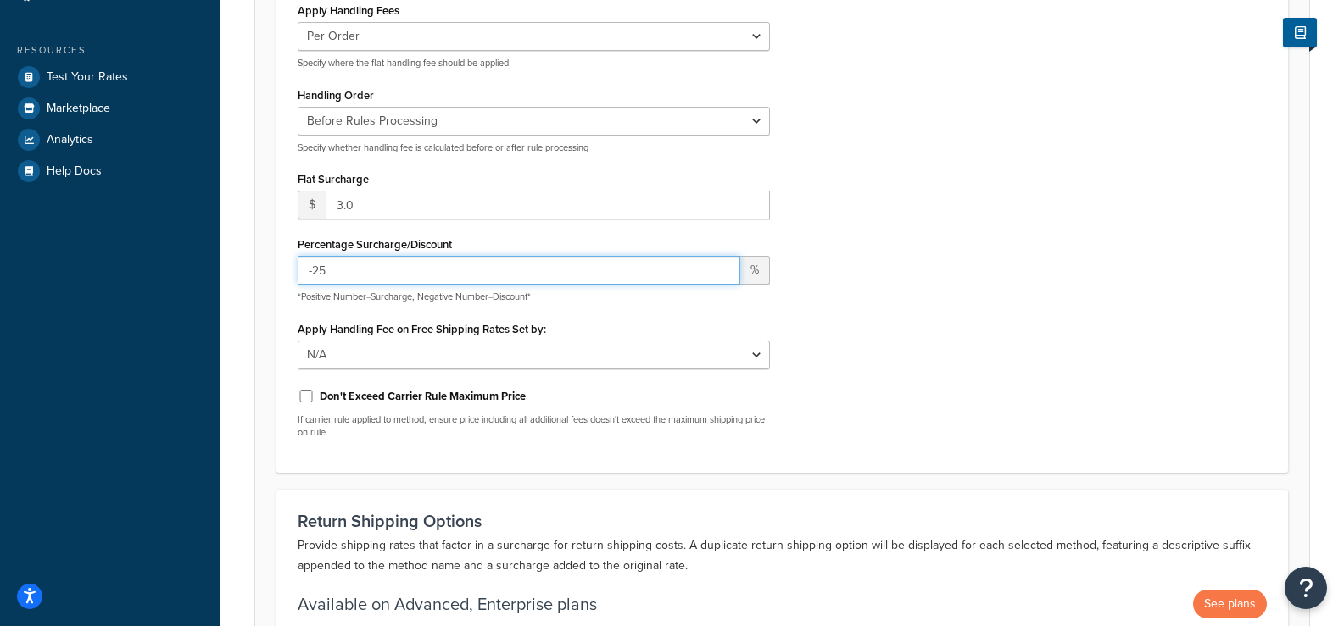
click at [724, 267] on input "-25" at bounding box center [519, 270] width 442 height 29
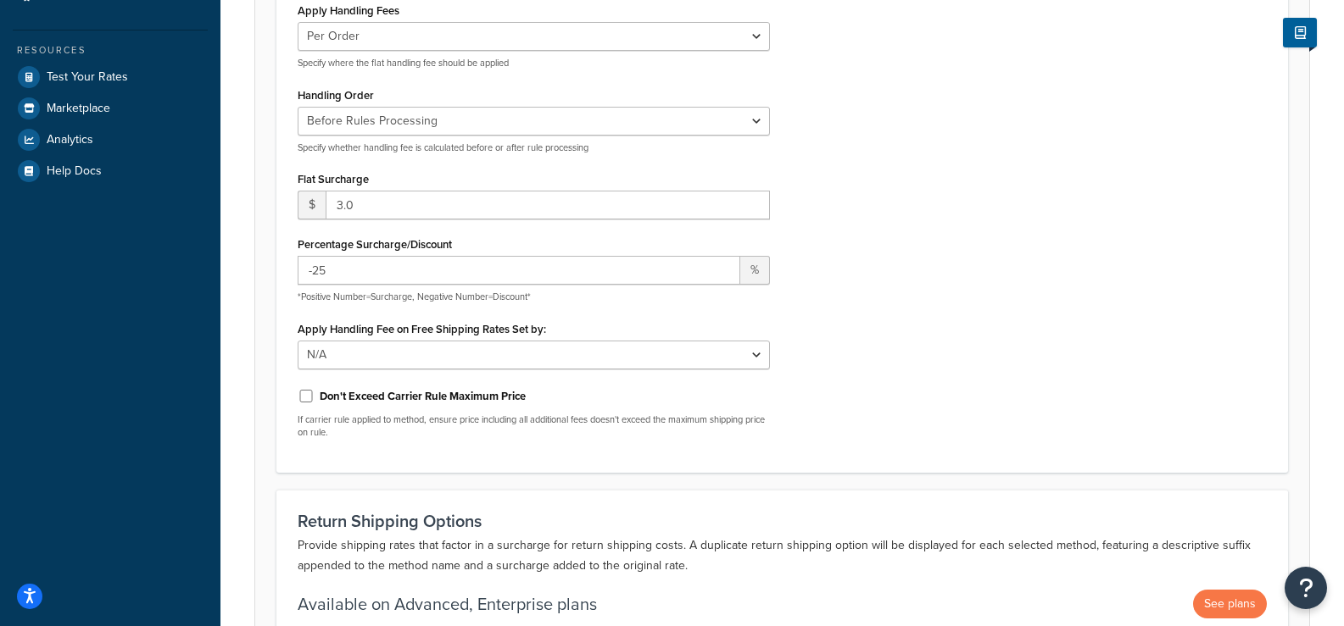
click at [976, 273] on div "Apply Handling Fees Per Order Per Item Per Package Specify where the flat handl…" at bounding box center [782, 224] width 994 height 453
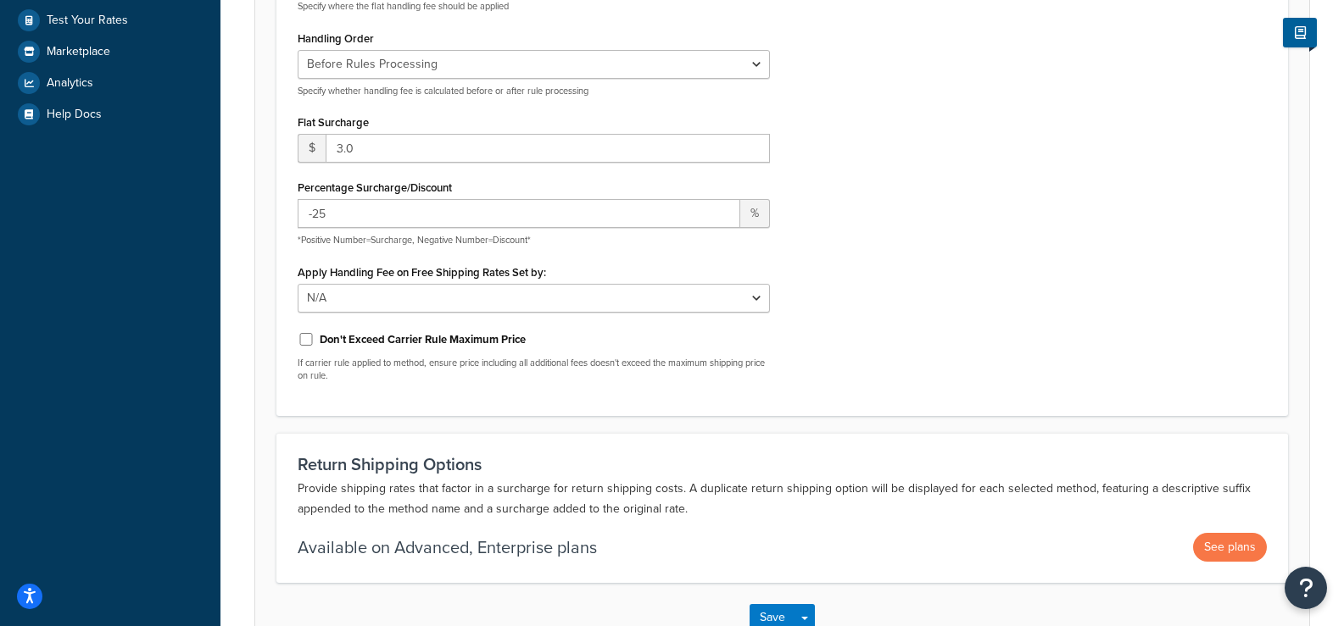
scroll to position [508, 0]
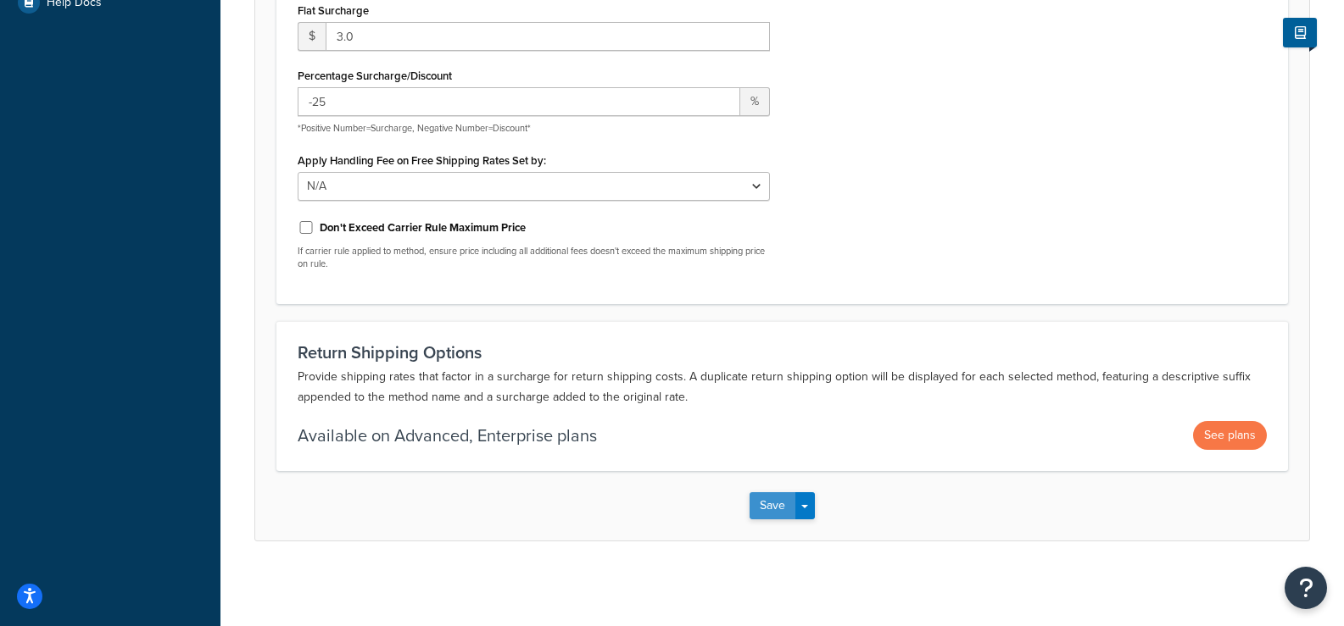
click at [782, 513] on button "Save" at bounding box center [772, 505] width 46 height 27
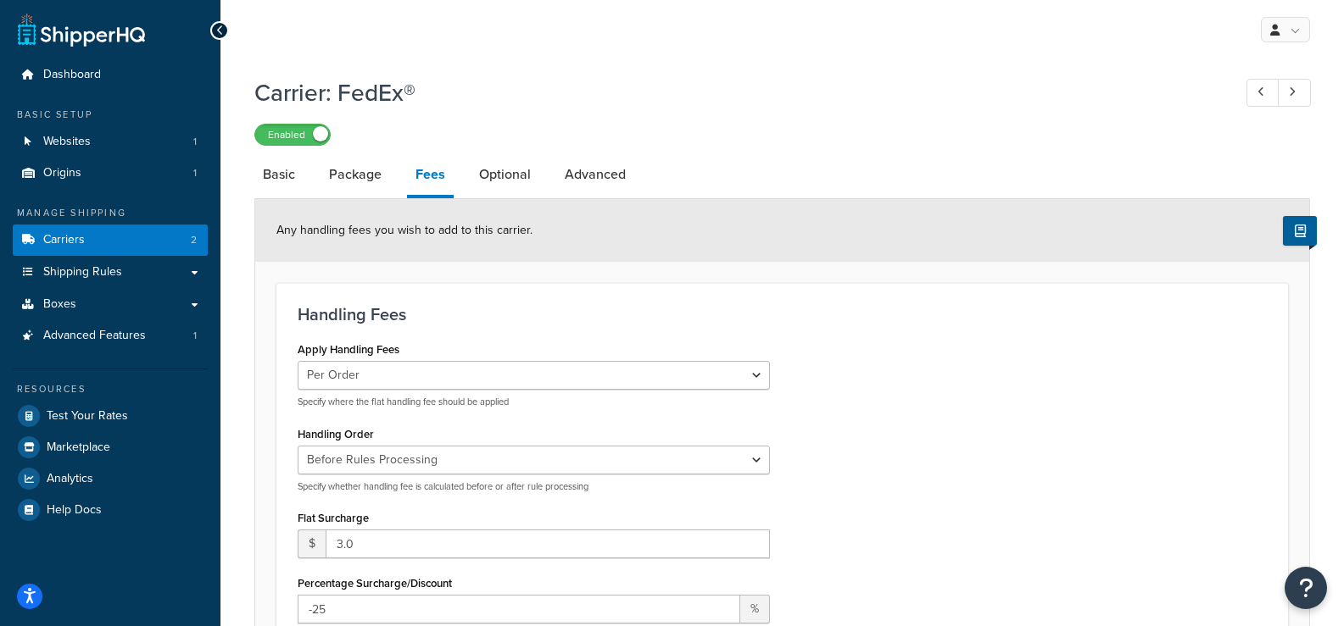
scroll to position [34, 0]
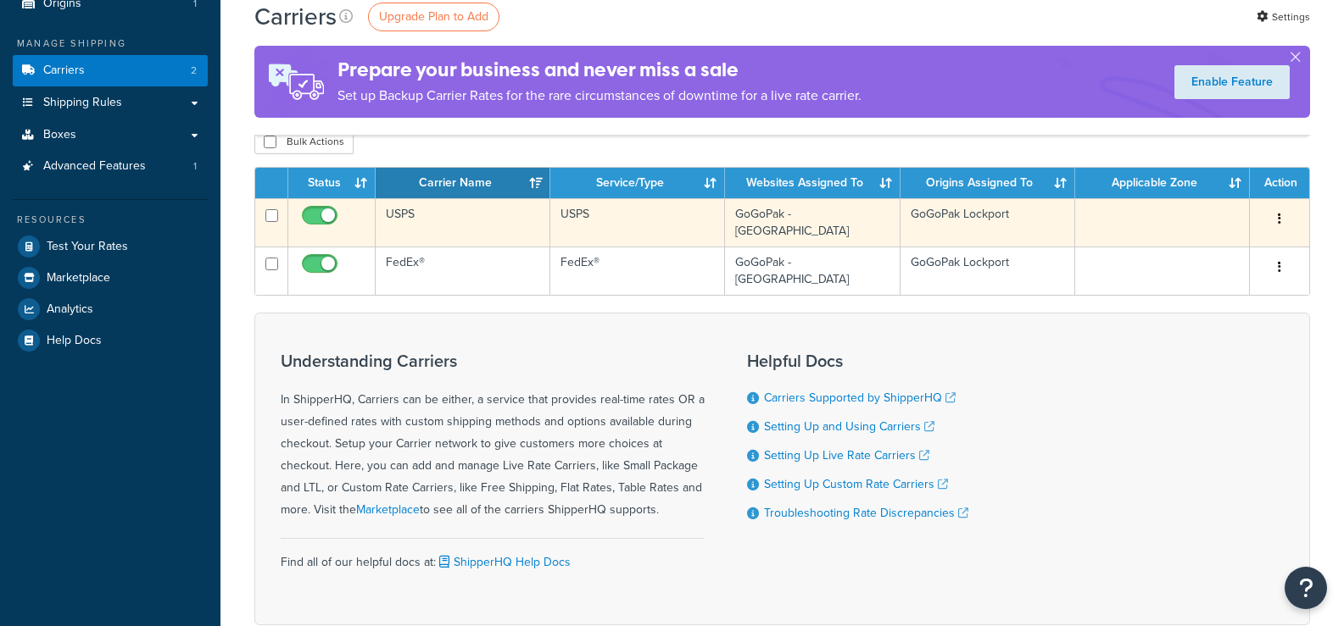
scroll to position [170, 0]
click at [453, 227] on td "USPS" at bounding box center [463, 222] width 175 height 48
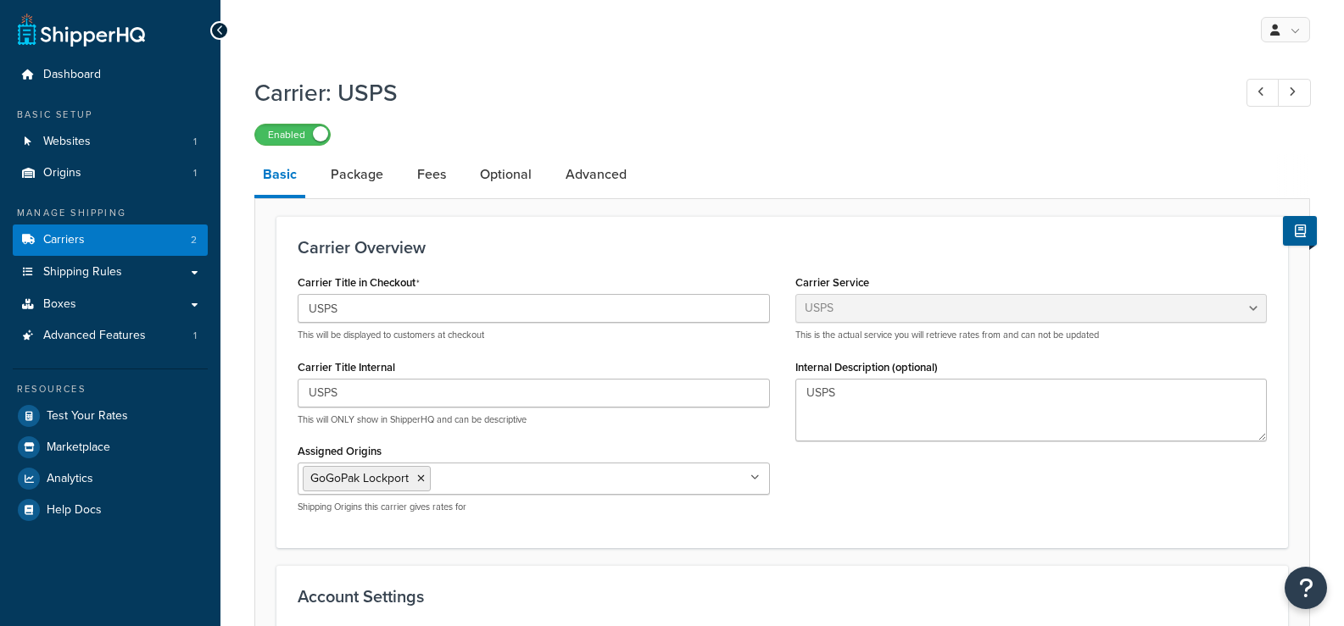
select select "usps"
select select "ONLINE"
click at [437, 189] on link "Fees" at bounding box center [432, 174] width 46 height 41
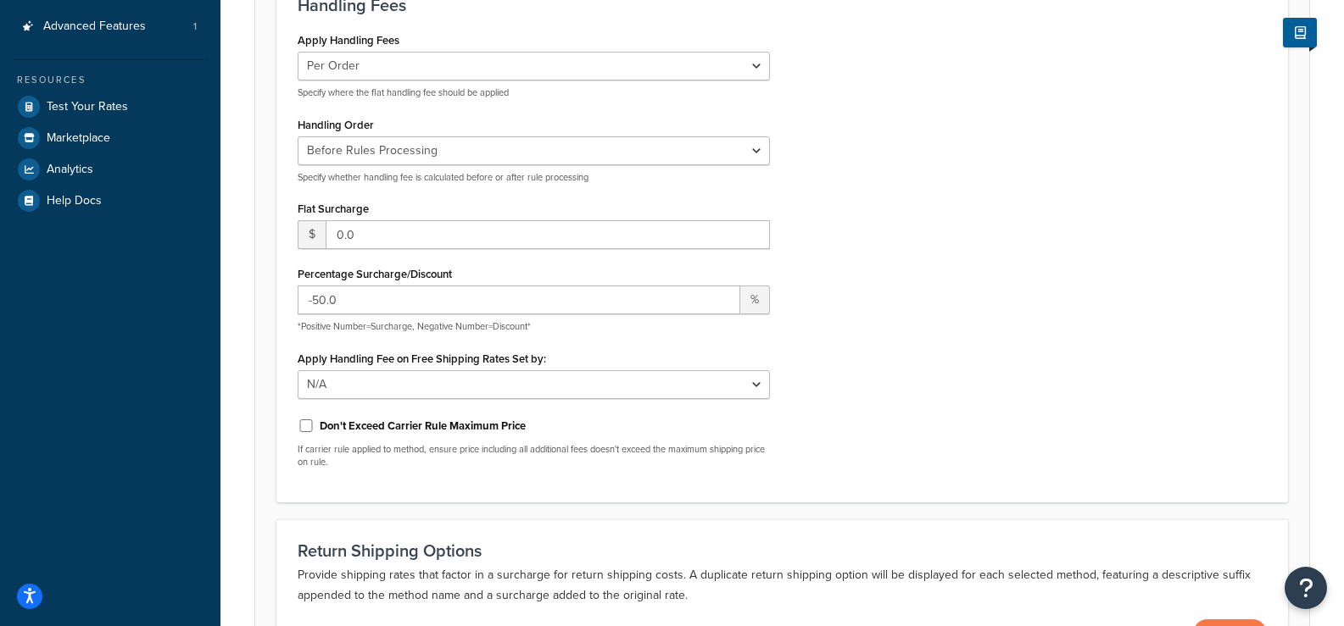
scroll to position [339, 0]
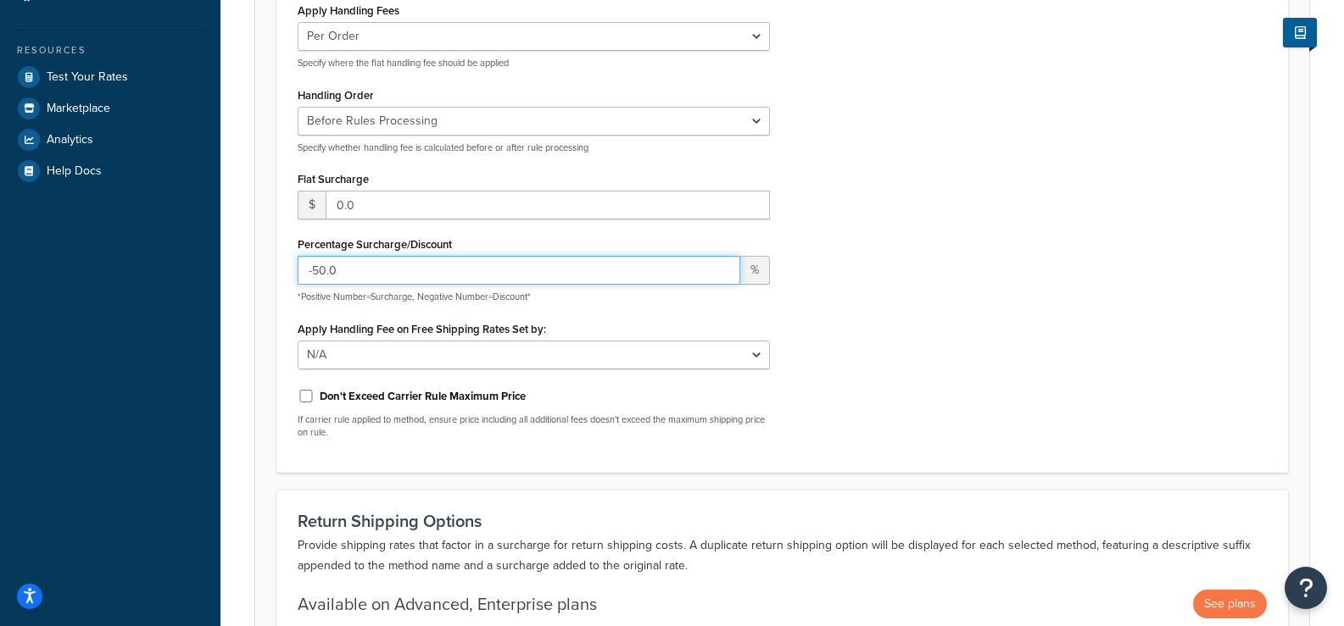
click at [676, 259] on input "-50.0" at bounding box center [519, 270] width 442 height 29
drag, startPoint x: 409, startPoint y: 260, endPoint x: 265, endPoint y: 264, distance: 143.3
click at [265, 264] on form "Any handling fees you wish to add to this carrier. Handling Fees Apply Handling…" at bounding box center [782, 284] width 1054 height 849
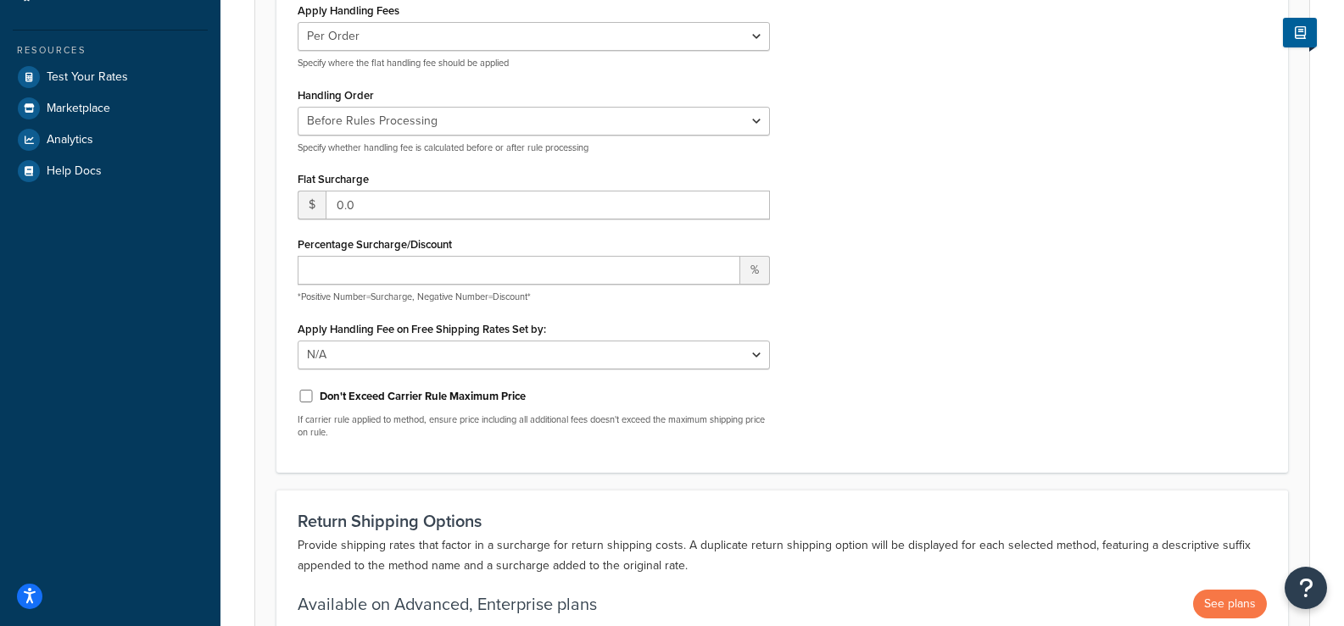
click at [1113, 376] on div "Apply Handling Fees Per Order Per Item Per Package Specify where the flat handl…" at bounding box center [782, 224] width 994 height 453
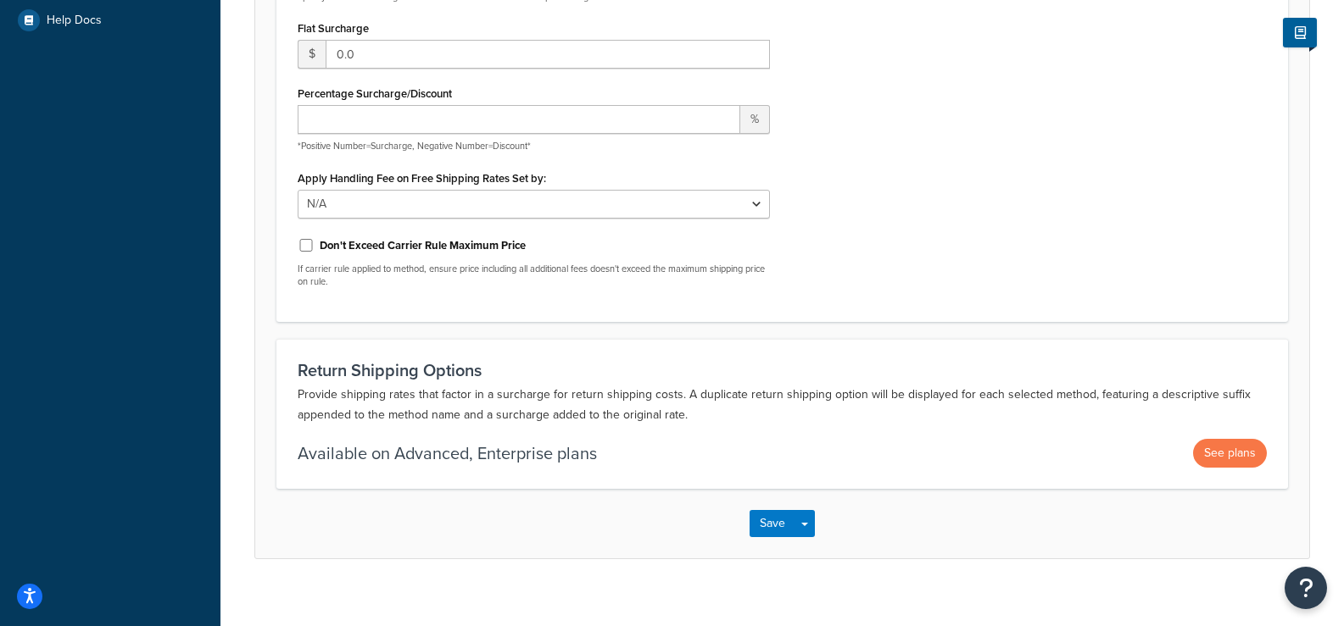
scroll to position [508, 0]
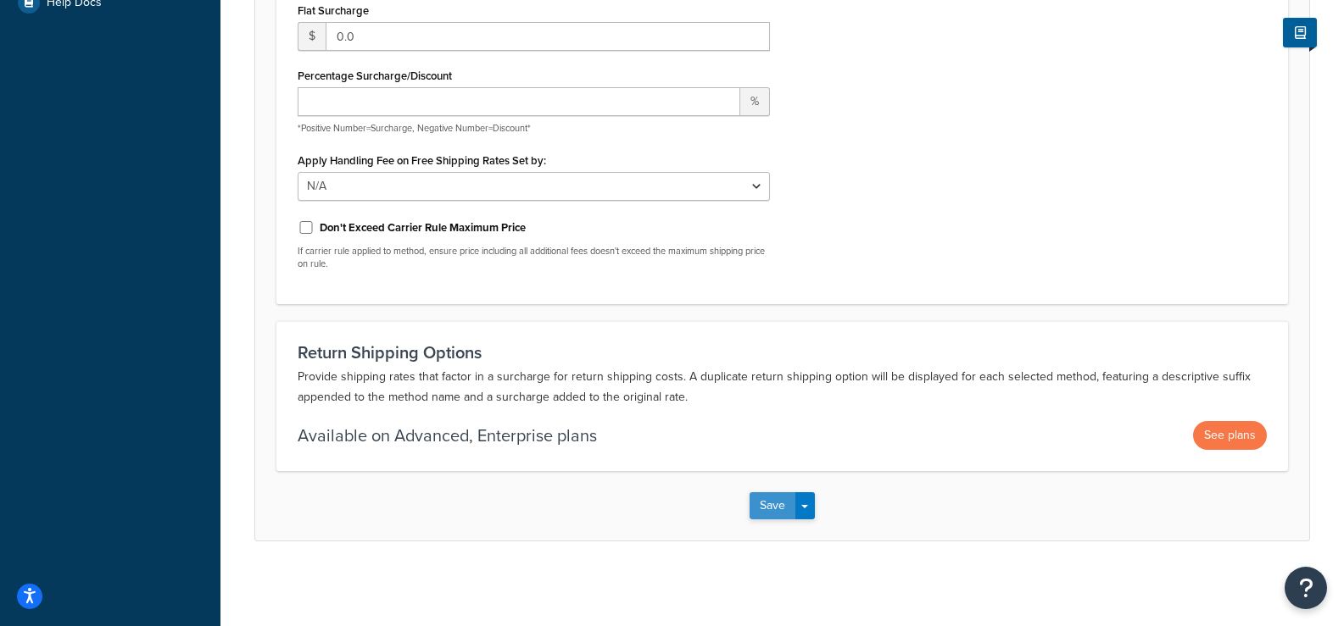
click at [776, 504] on button "Save" at bounding box center [772, 505] width 46 height 27
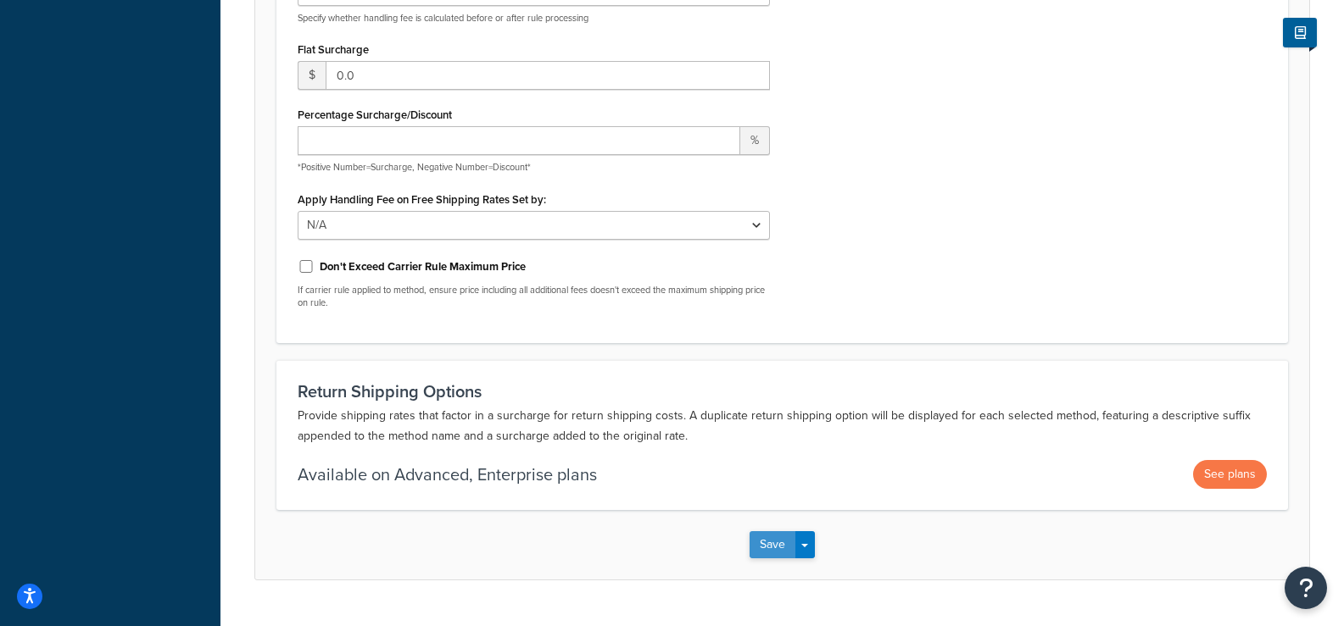
scroll to position [601, 0]
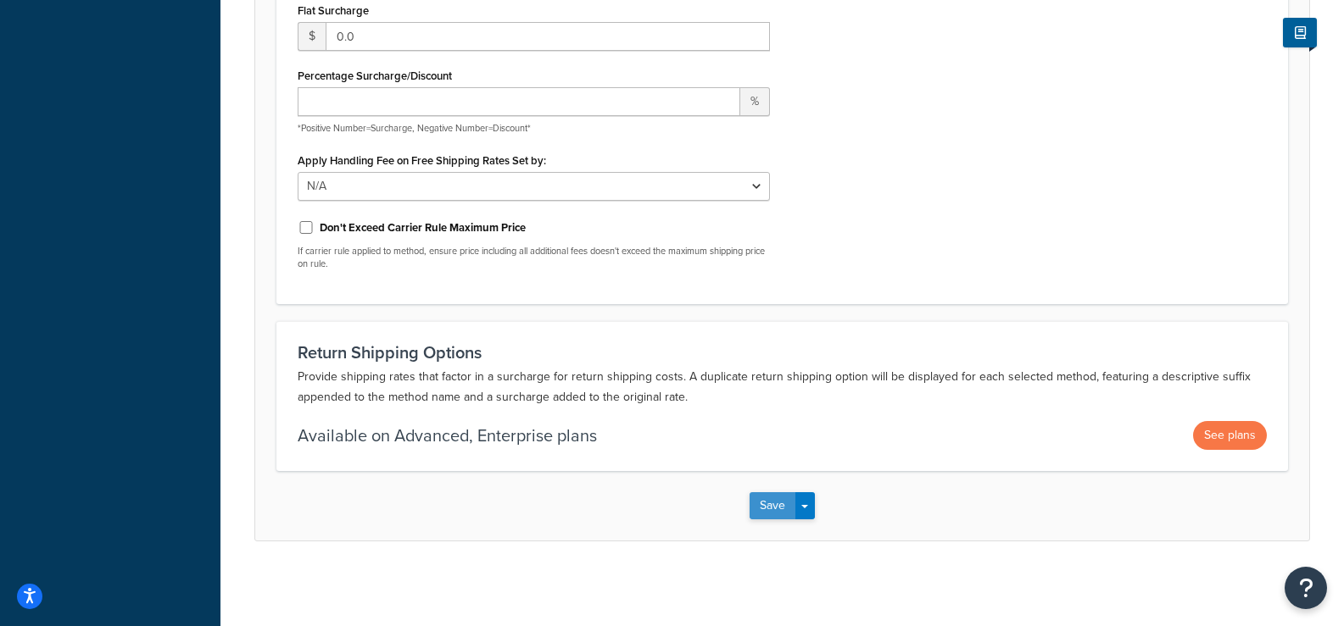
click at [782, 497] on button "Save" at bounding box center [772, 505] width 46 height 27
click at [771, 504] on button "Save" at bounding box center [772, 505] width 46 height 27
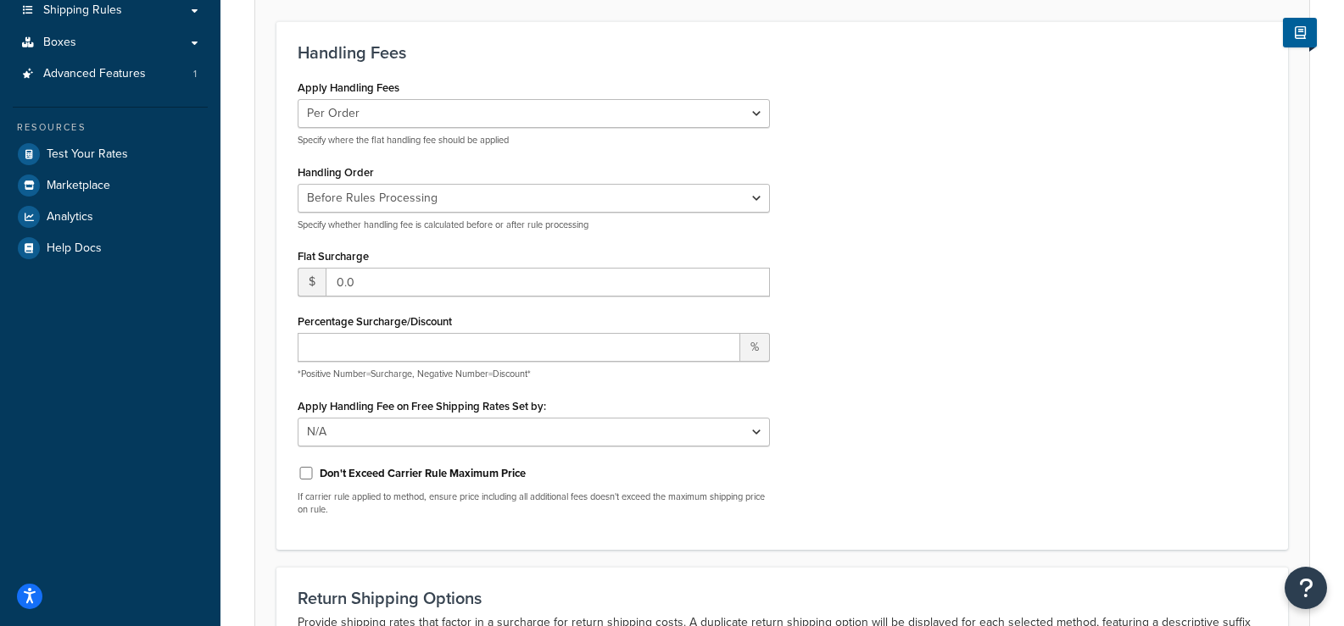
scroll to position [508, 0]
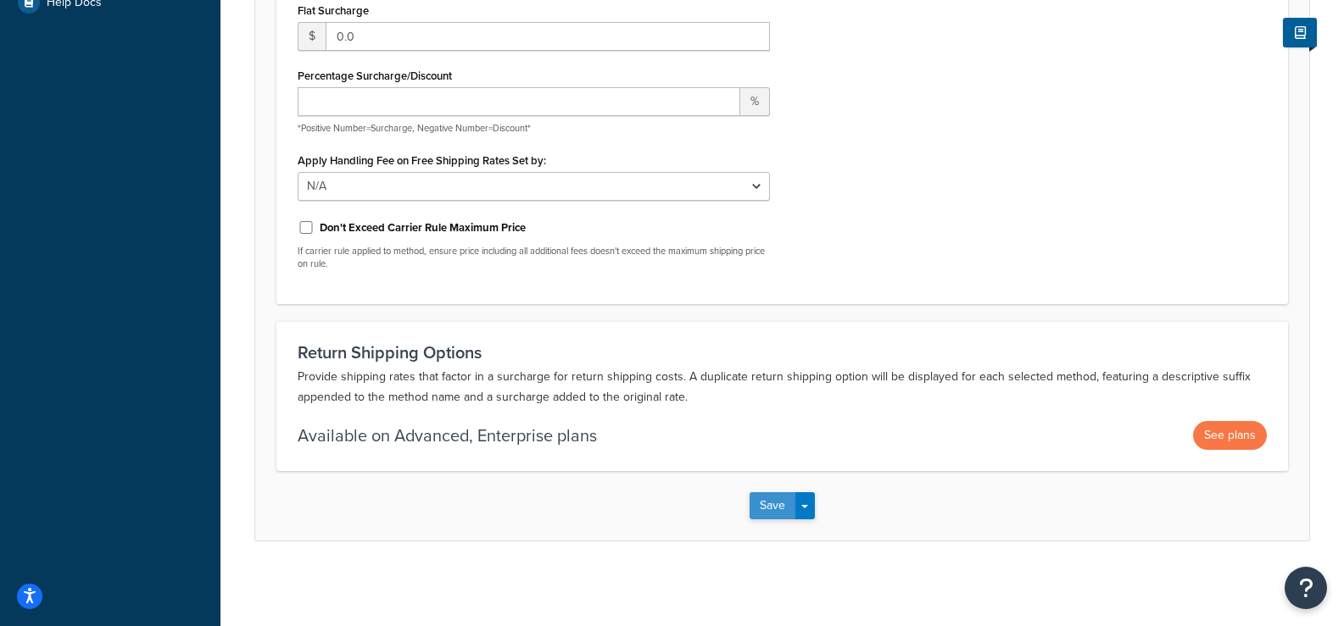
click at [775, 507] on button "Save" at bounding box center [772, 505] width 46 height 27
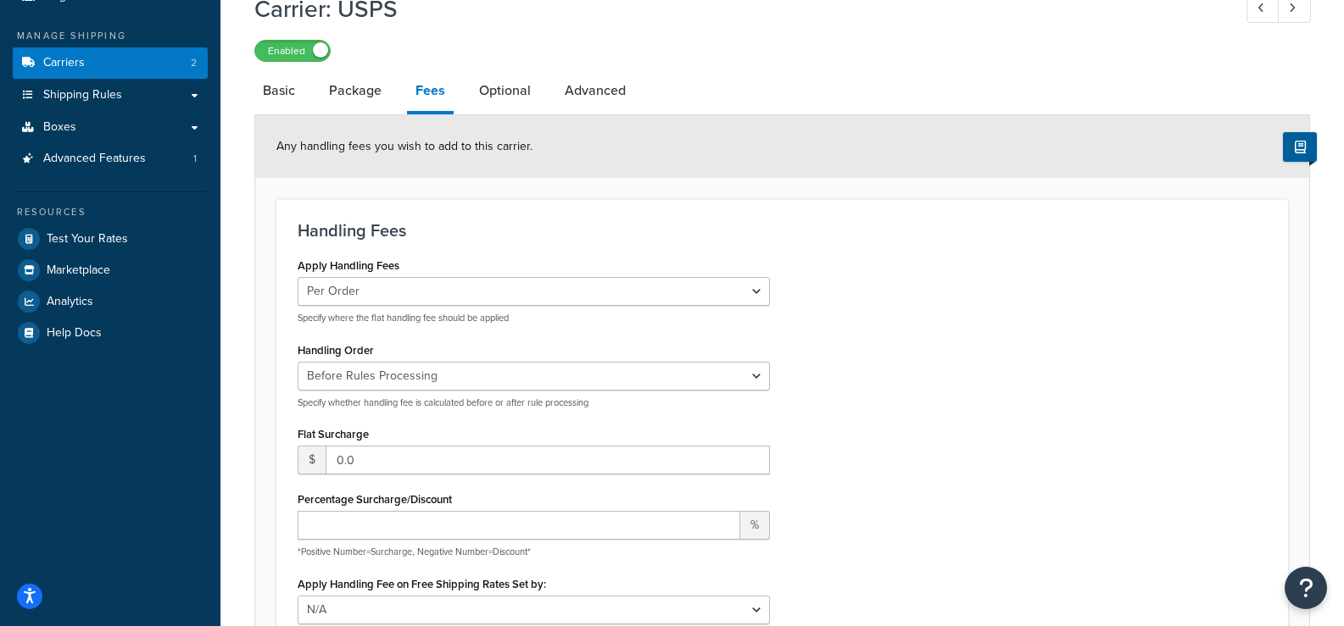
scroll to position [262, 0]
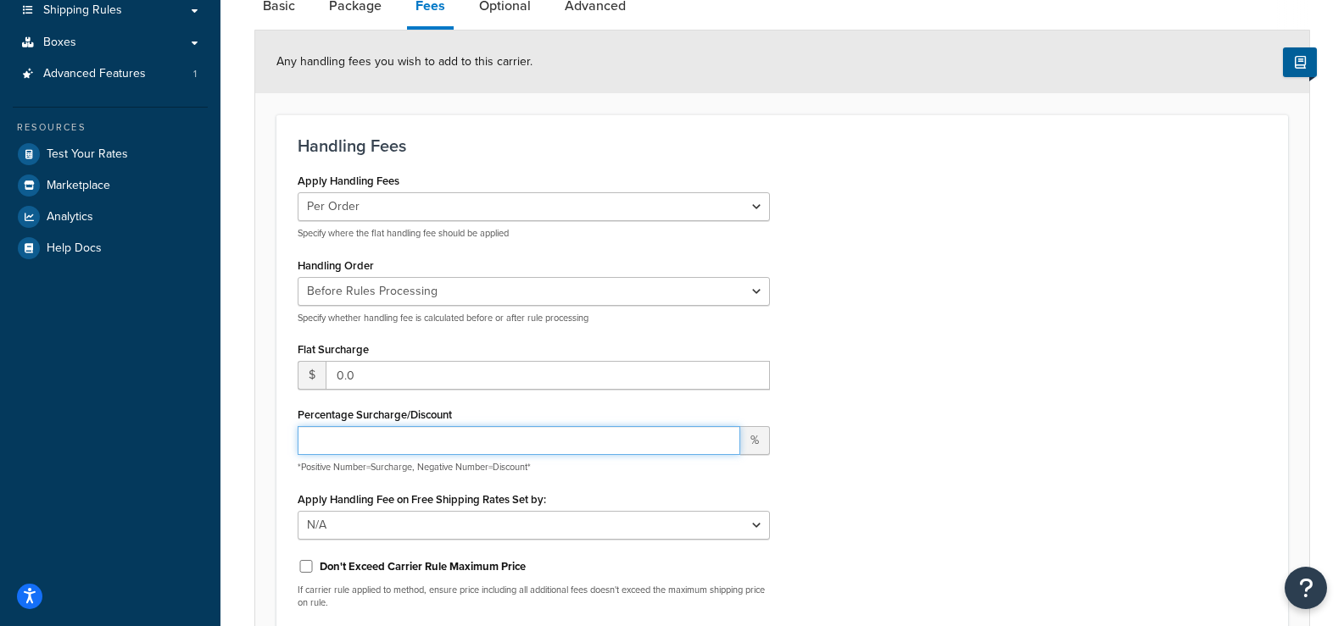
click at [383, 453] on input "Percentage Surcharge/Discount" at bounding box center [519, 440] width 442 height 29
type input "1"
click at [724, 438] on input "1" at bounding box center [519, 440] width 442 height 29
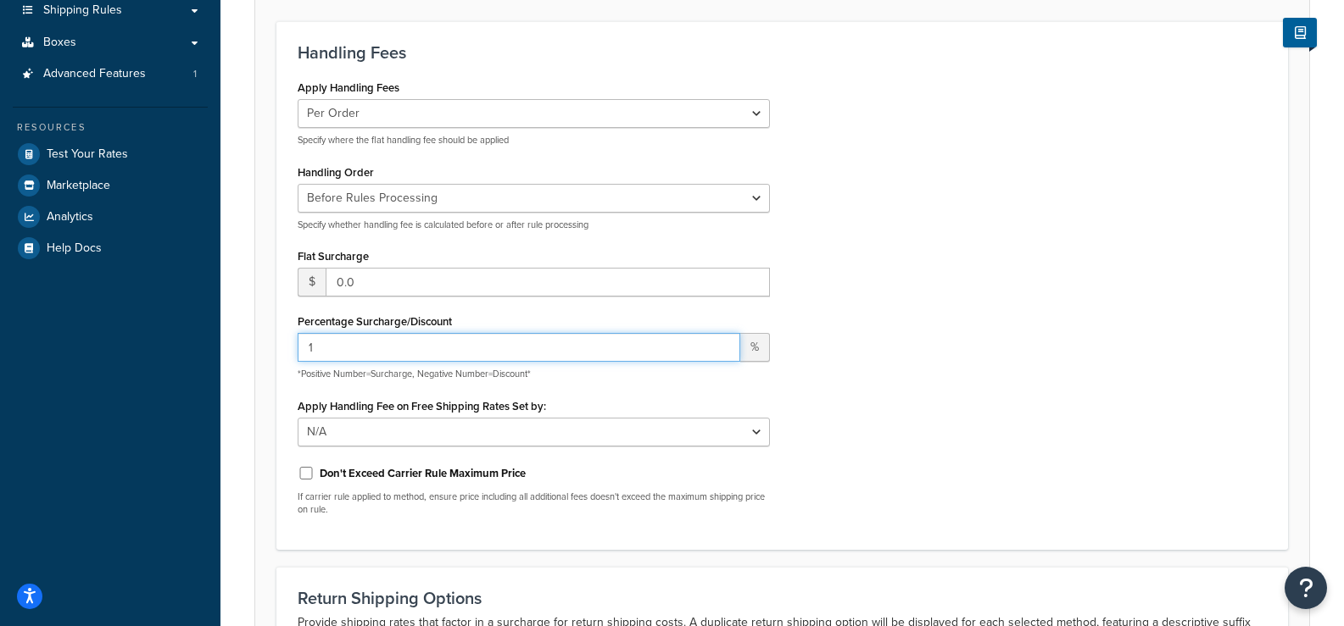
scroll to position [508, 0]
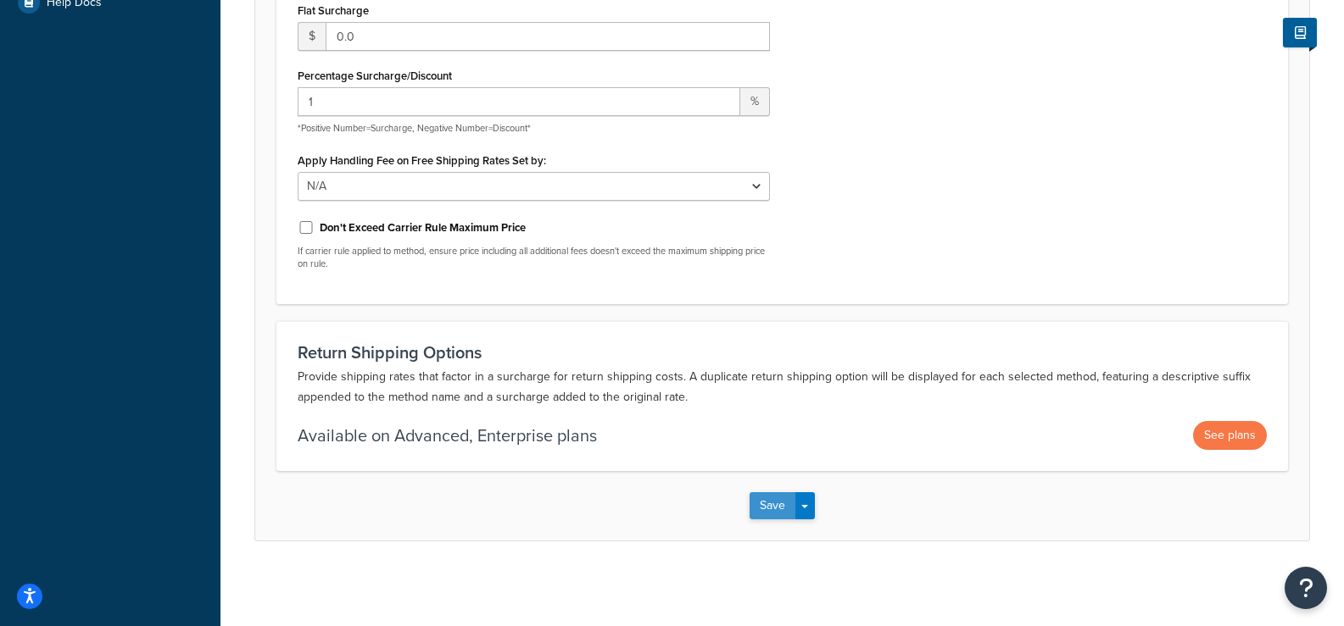
click at [784, 506] on button "Save" at bounding box center [772, 505] width 46 height 27
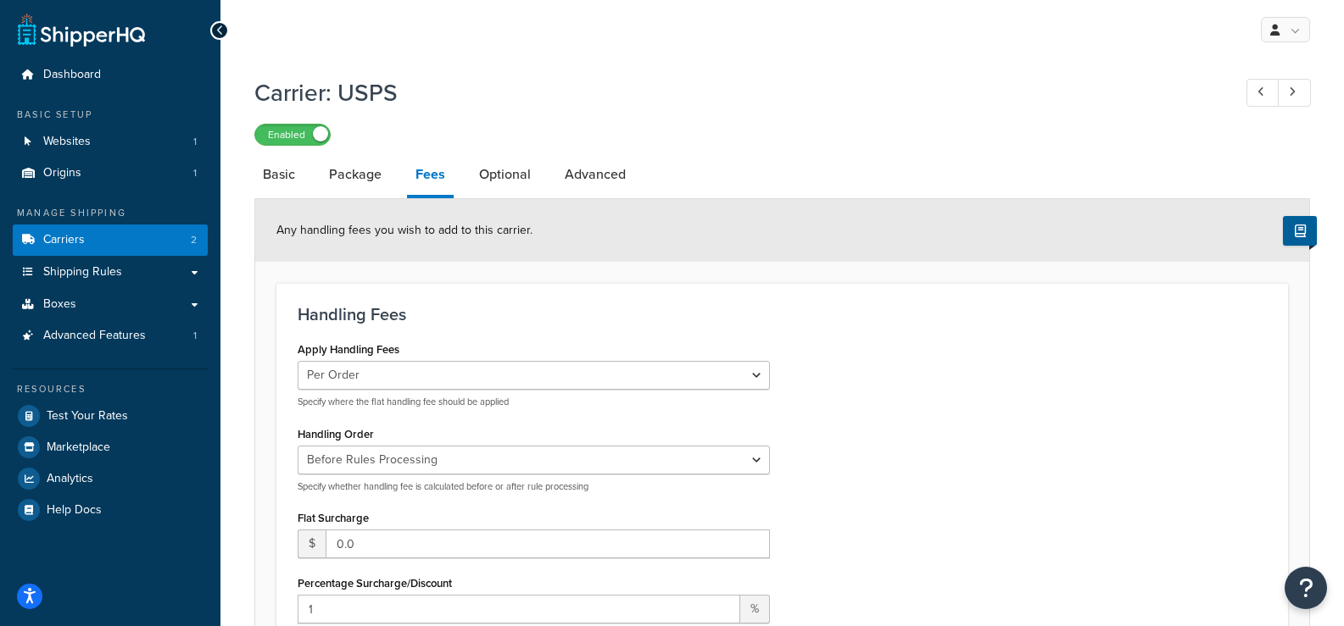
scroll to position [339, 0]
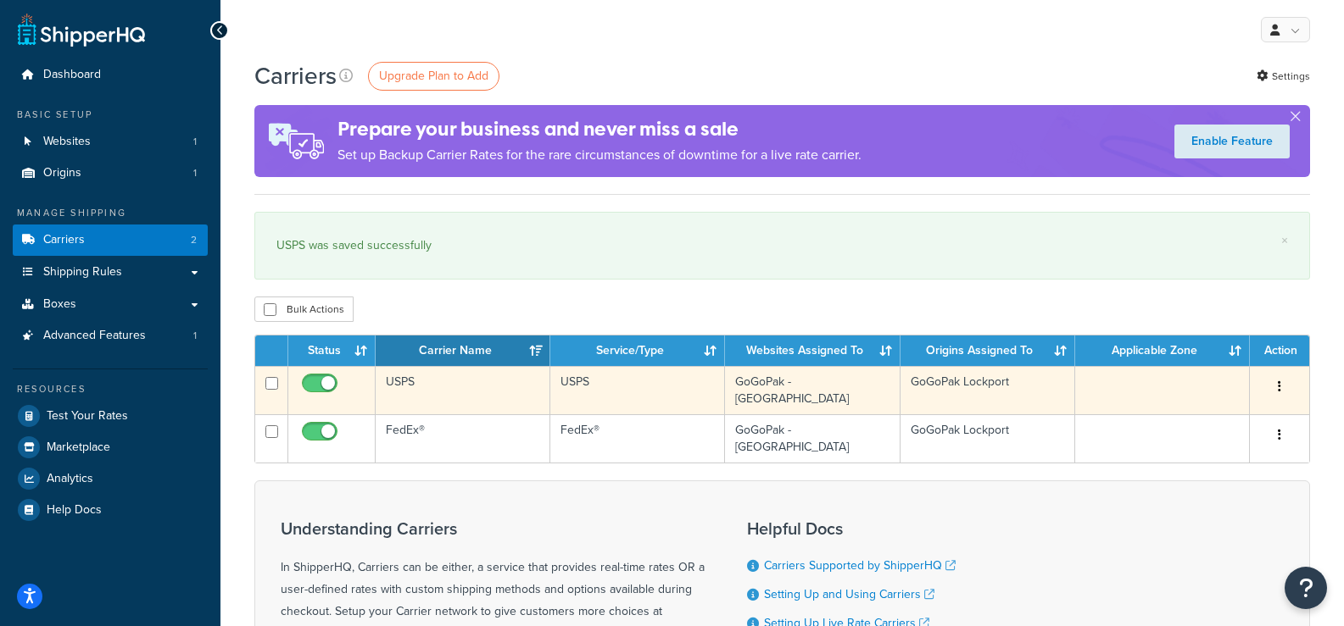
click at [410, 382] on td "USPS" at bounding box center [463, 390] width 175 height 48
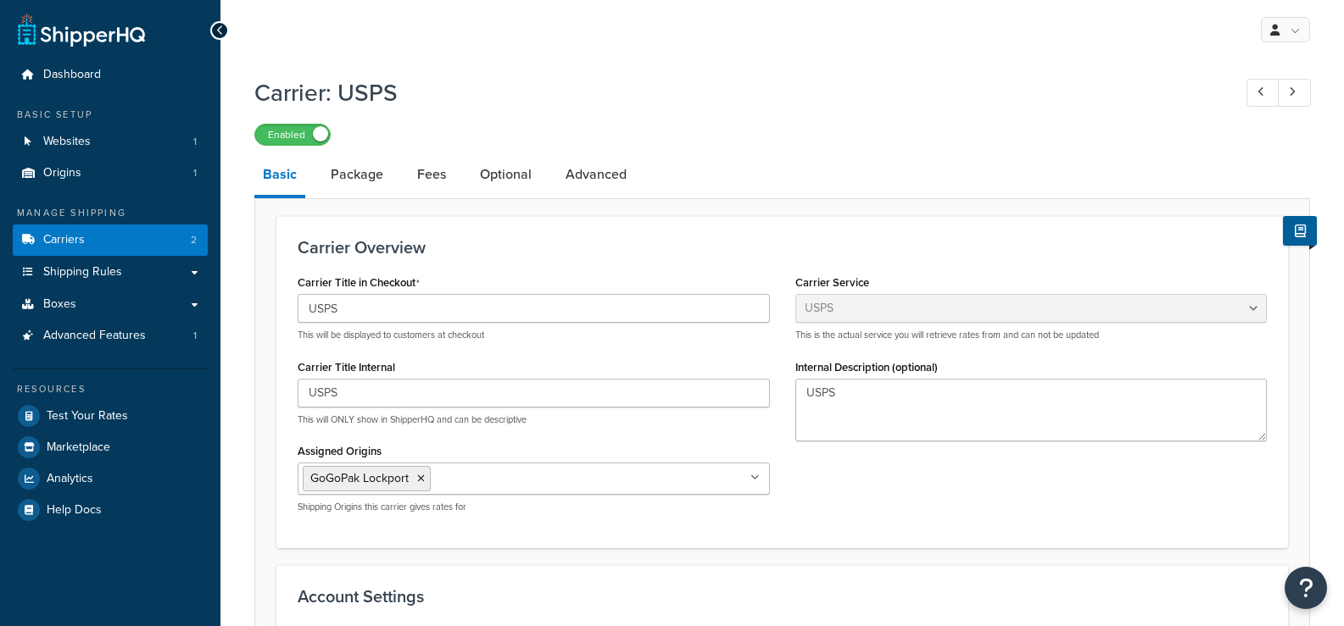
select select "usps"
select select "ONLINE"
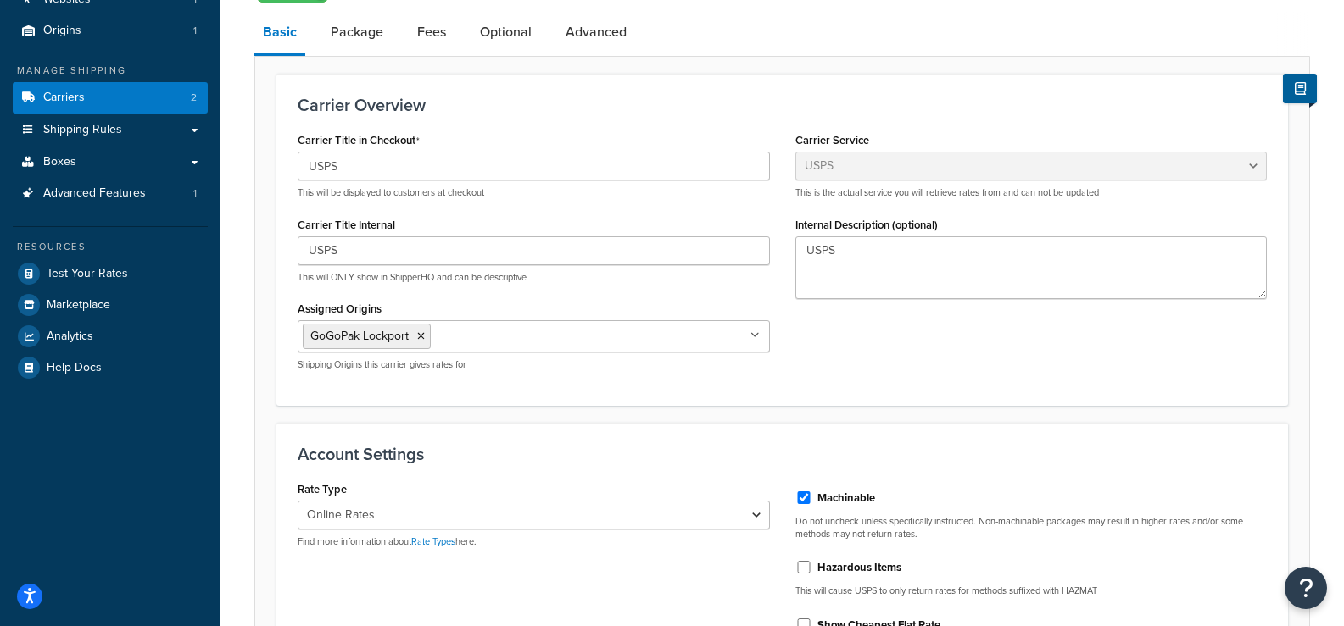
scroll to position [85, 0]
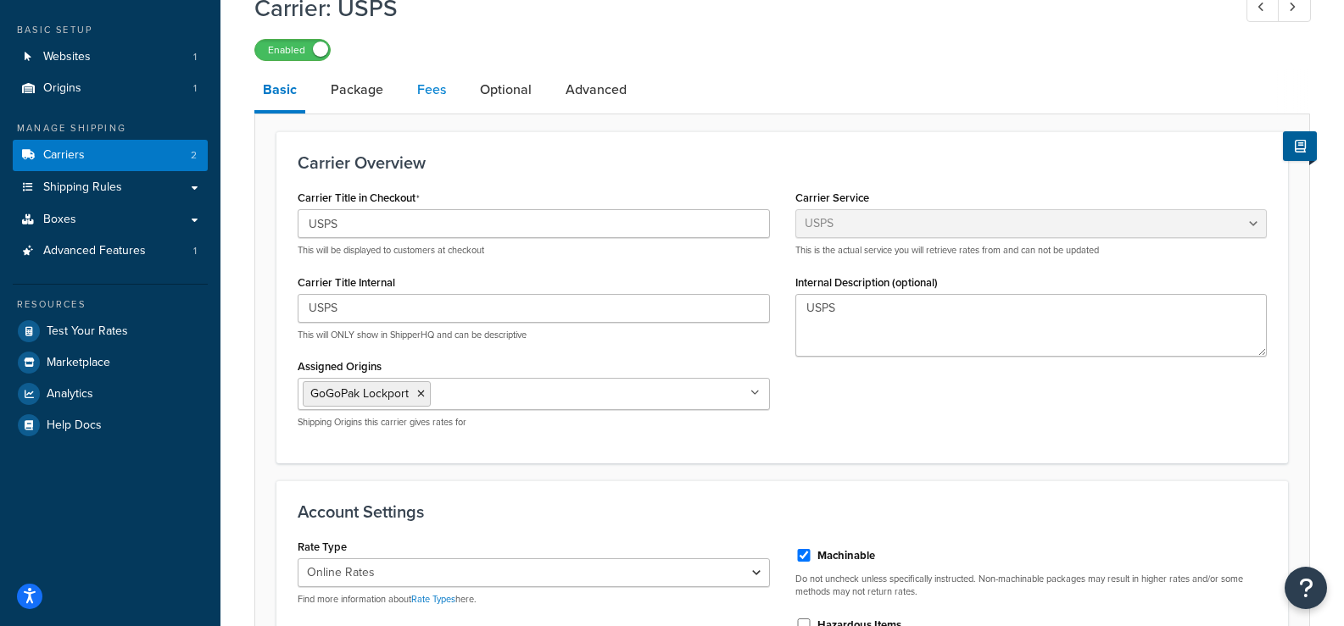
click at [417, 92] on link "Fees" at bounding box center [432, 90] width 46 height 41
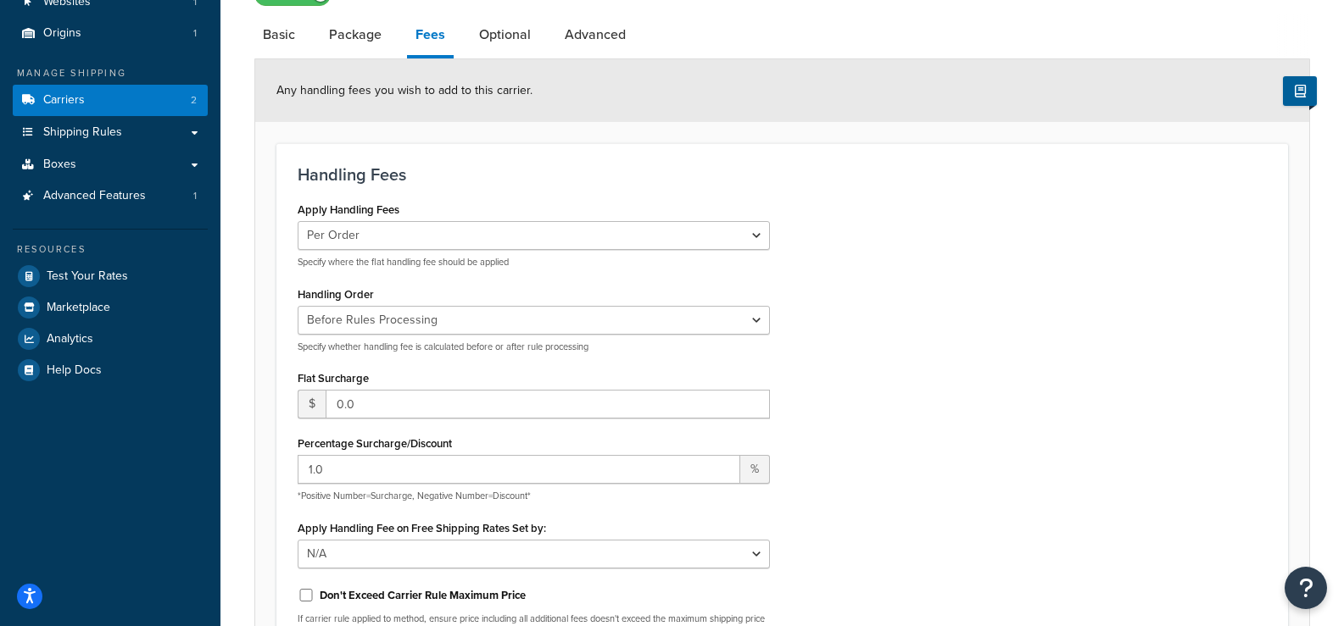
scroll to position [170, 0]
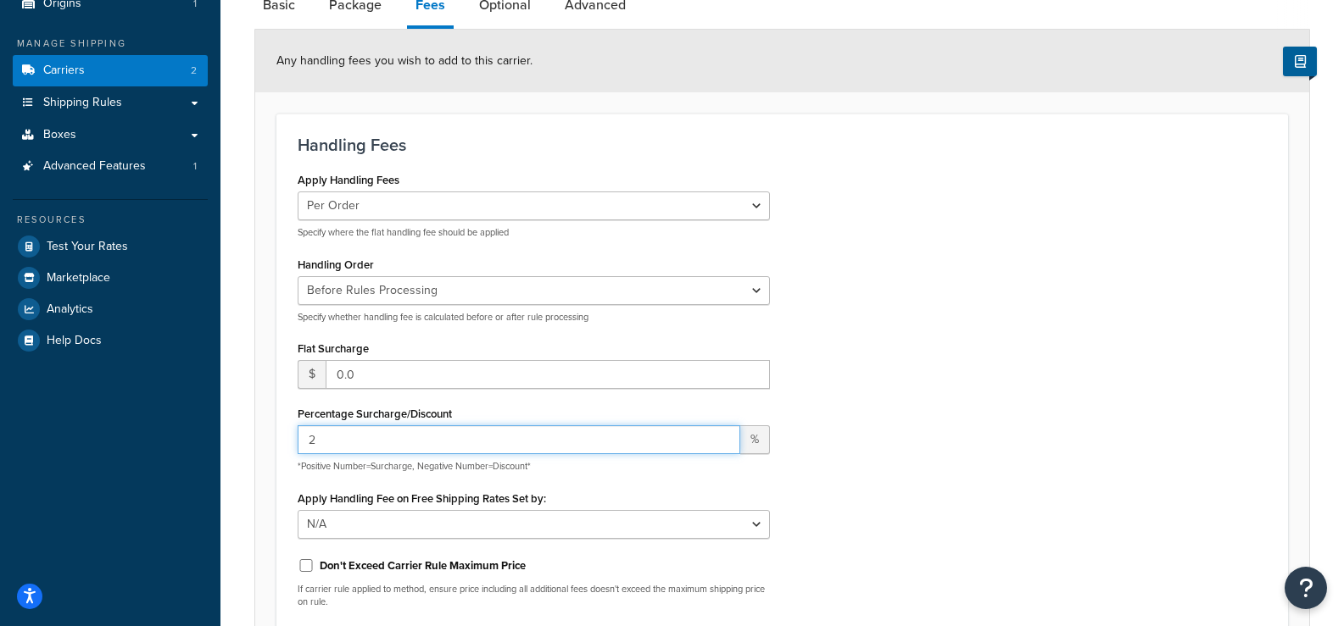
click at [719, 437] on input "2" at bounding box center [519, 440] width 442 height 29
click at [720, 437] on input "3" at bounding box center [519, 440] width 442 height 29
click at [720, 437] on input "4" at bounding box center [519, 440] width 442 height 29
type input "5"
click at [720, 437] on input "5" at bounding box center [519, 440] width 442 height 29
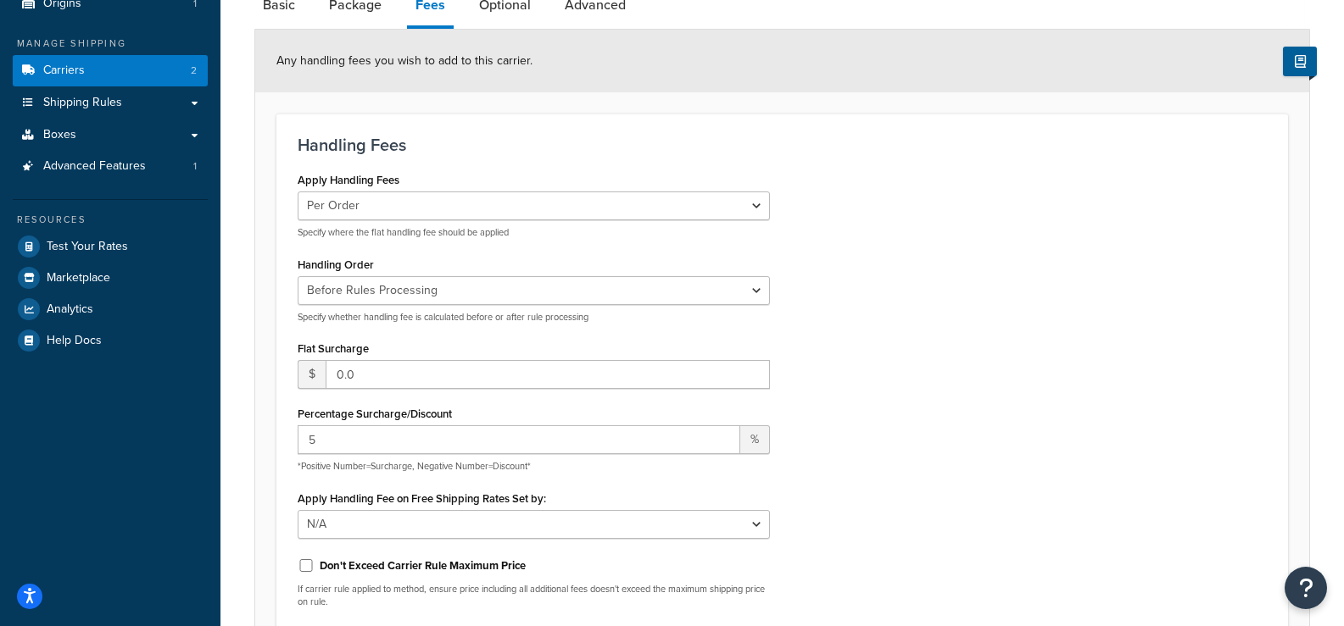
click at [988, 453] on div "Apply Handling Fees Per Order Per Item Per Package Specify where the flat handl…" at bounding box center [782, 394] width 994 height 453
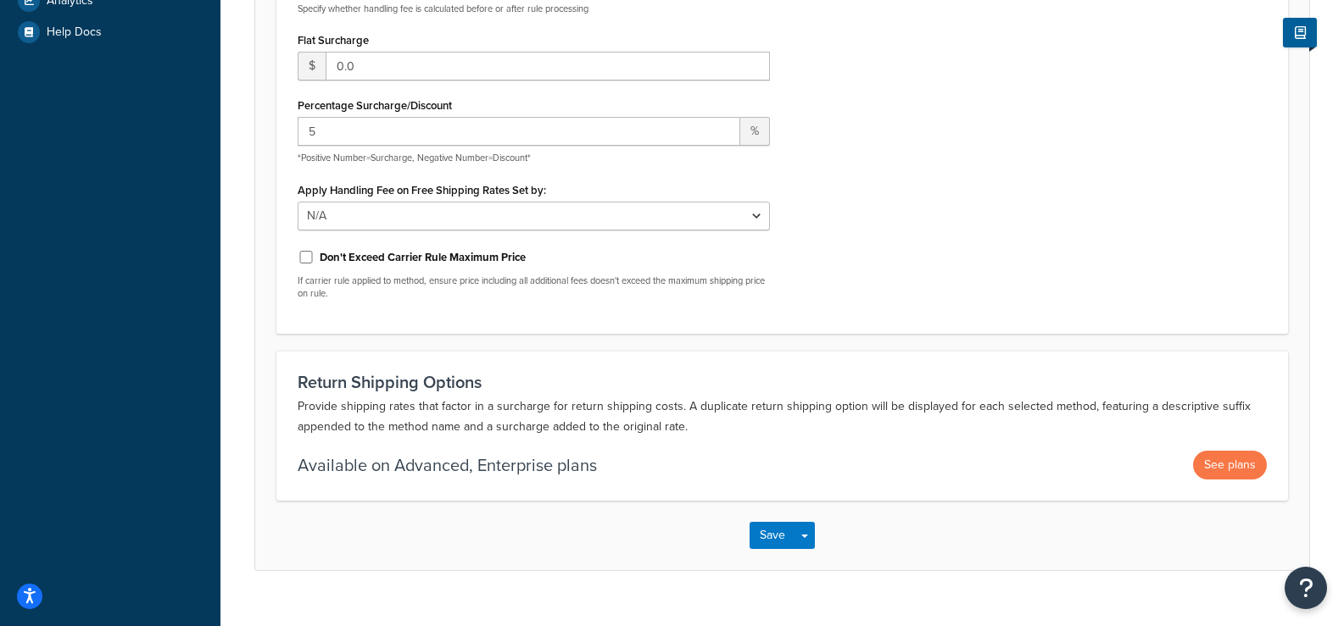
scroll to position [508, 0]
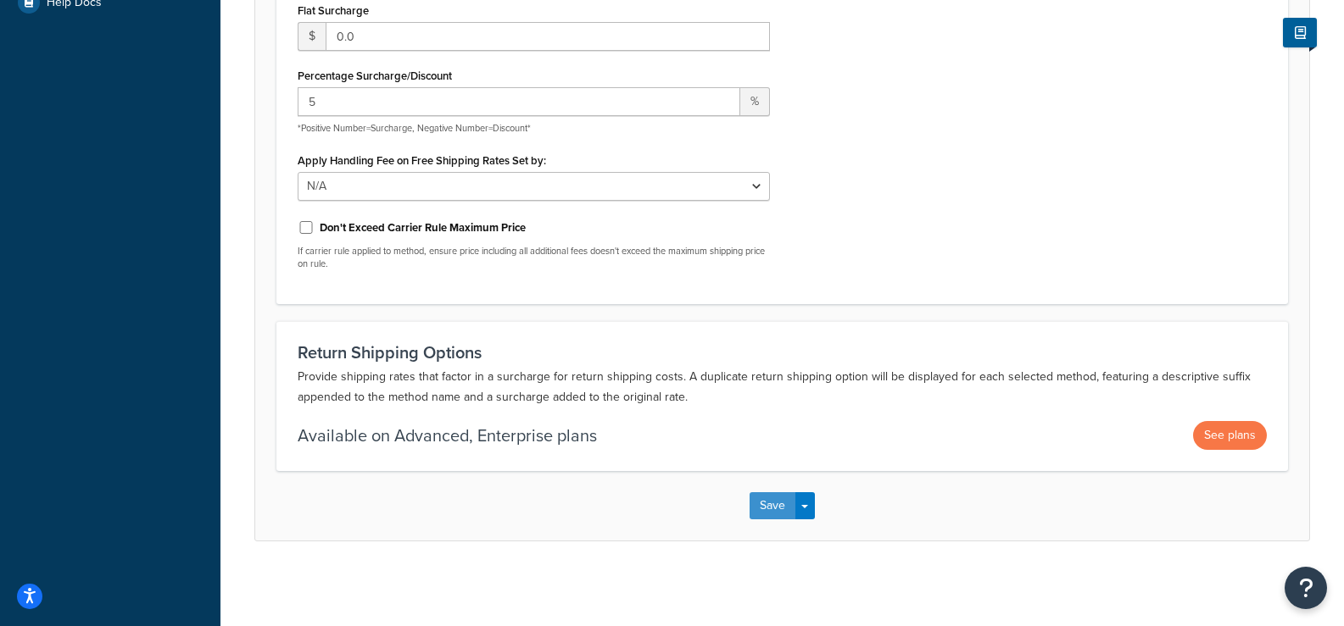
click at [787, 501] on button "Save" at bounding box center [772, 505] width 46 height 27
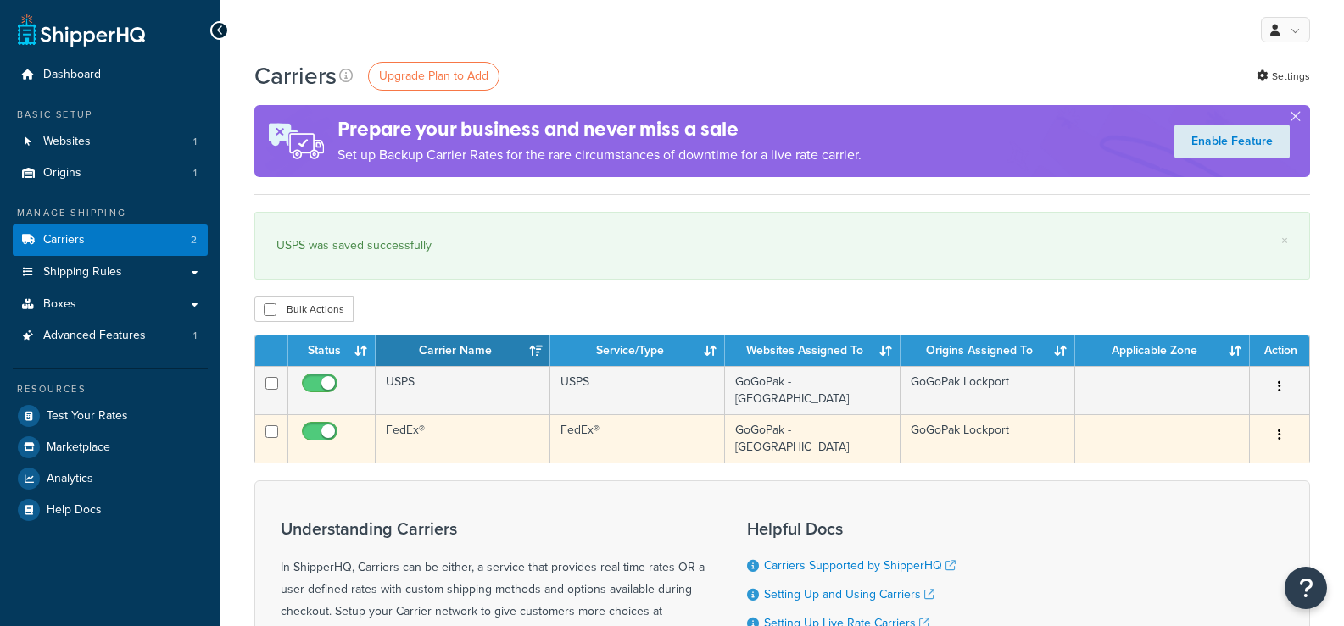
click at [606, 420] on td "FedEx®" at bounding box center [637, 439] width 175 height 48
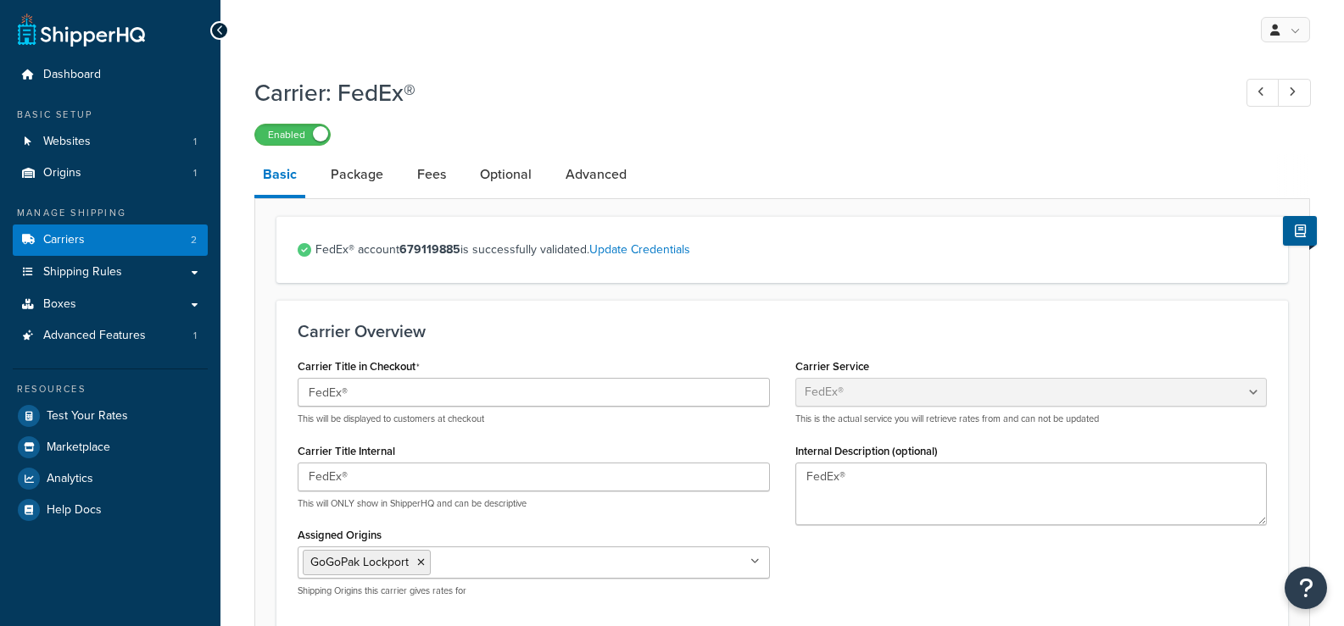
select select "fedEx"
select select "REGULAR_PICKUP"
select select "YOUR_PACKAGING"
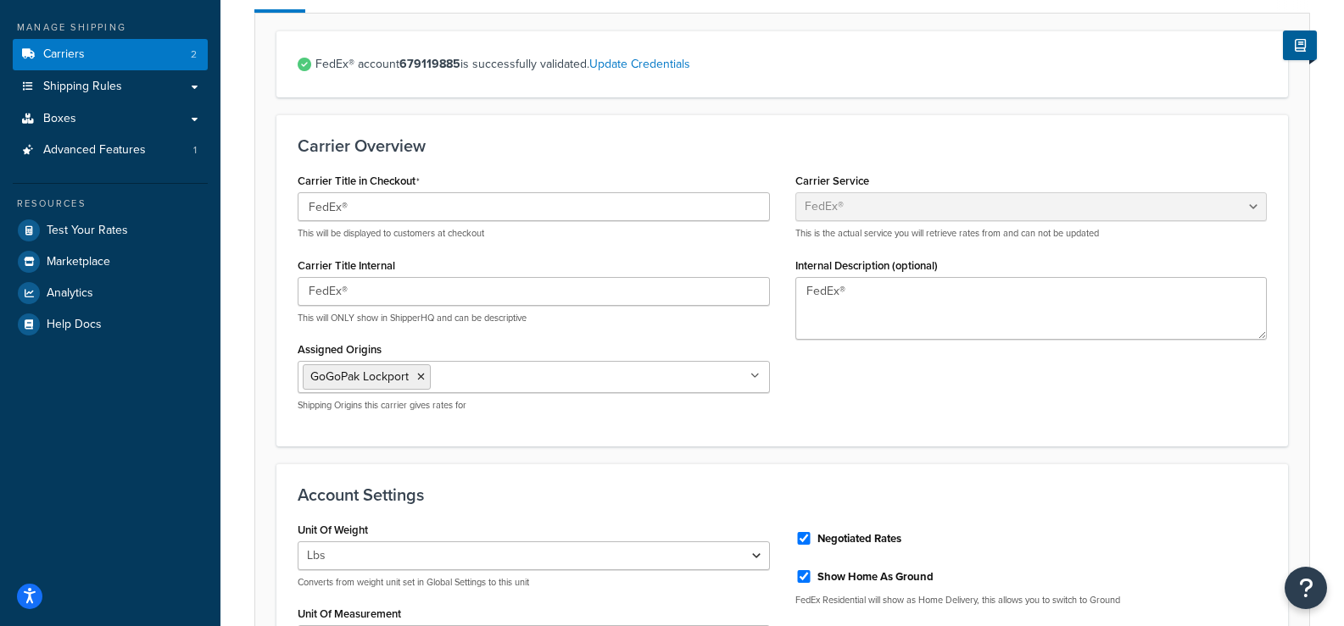
scroll to position [170, 0]
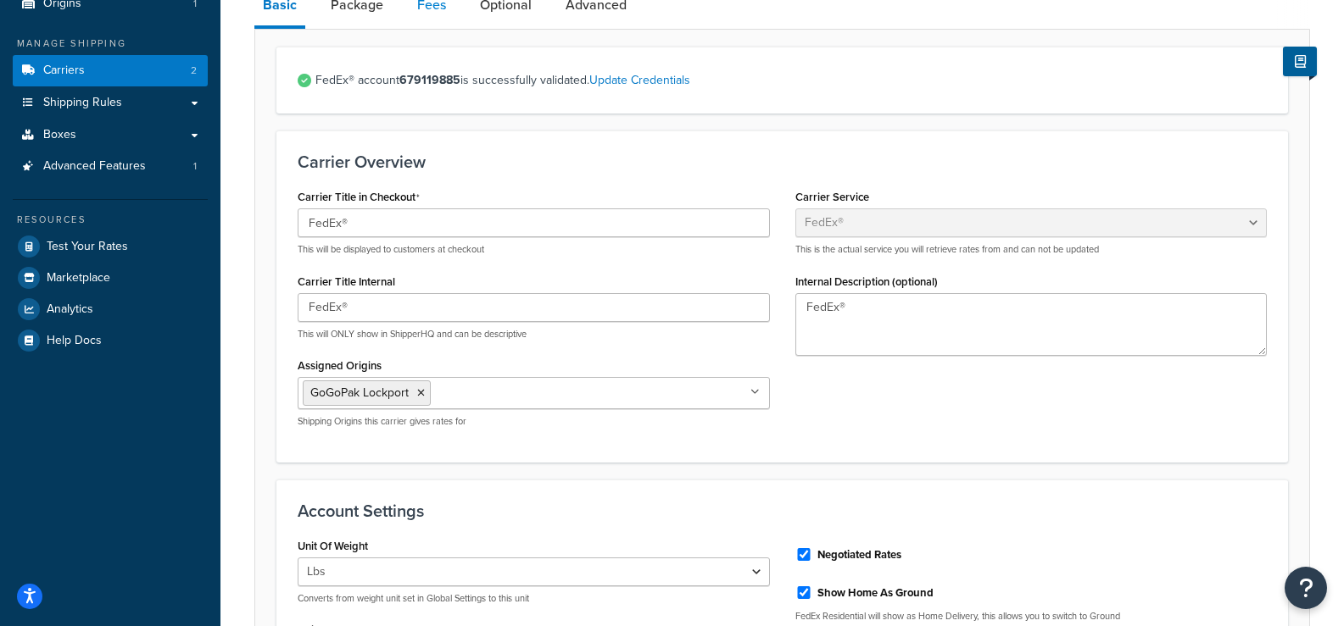
click at [436, 9] on link "Fees" at bounding box center [432, 5] width 46 height 41
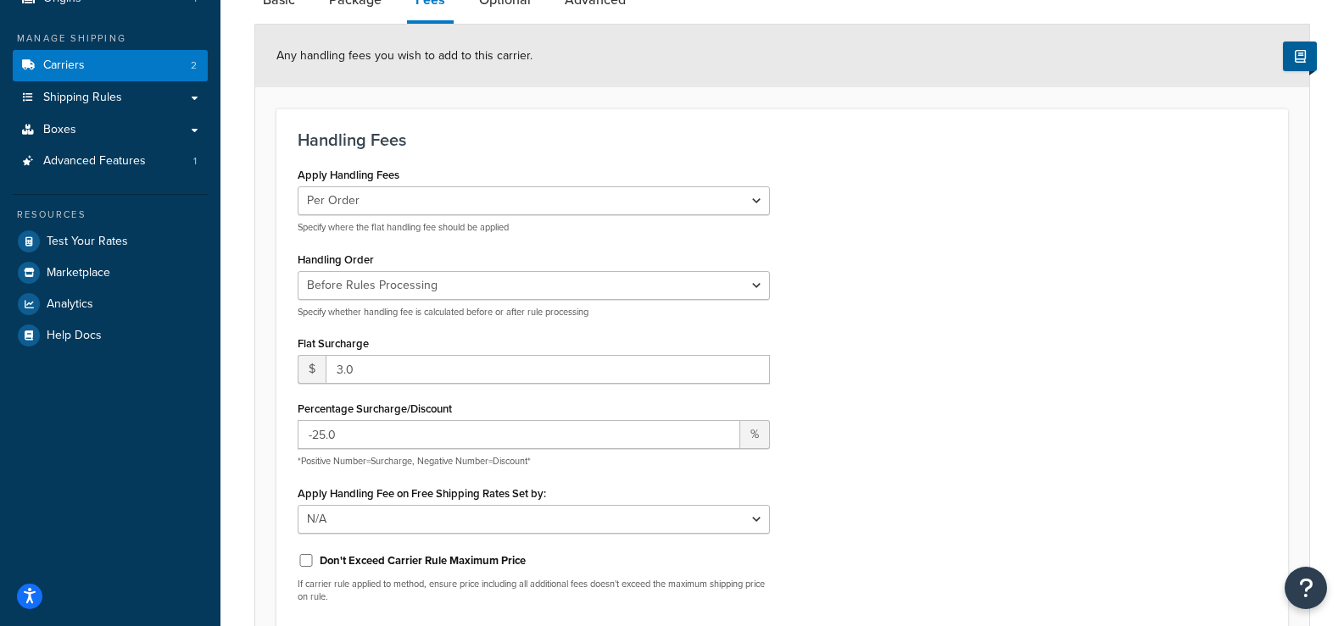
scroll to position [254, 0]
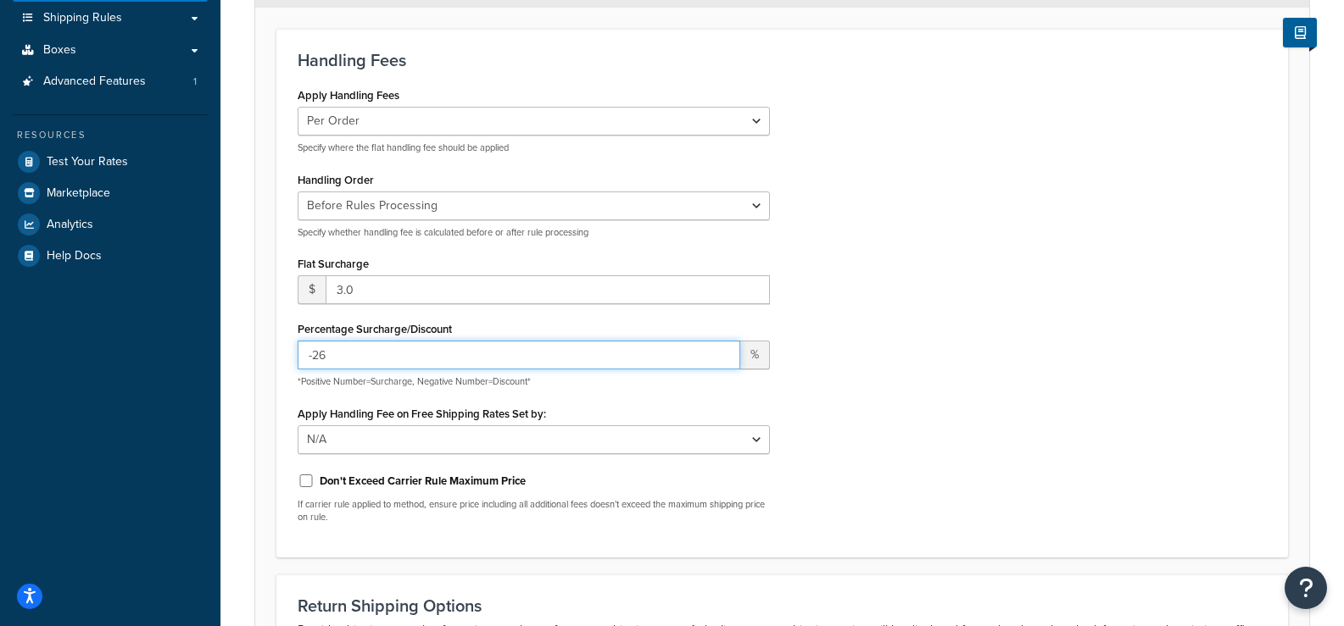
click at [724, 359] on input "-26" at bounding box center [519, 355] width 442 height 29
click at [724, 359] on input "-27" at bounding box center [519, 355] width 442 height 29
click at [724, 359] on input "-28" at bounding box center [519, 355] width 442 height 29
click at [724, 359] on input "-29" at bounding box center [519, 355] width 442 height 29
click at [724, 359] on input "-30" at bounding box center [519, 355] width 442 height 29
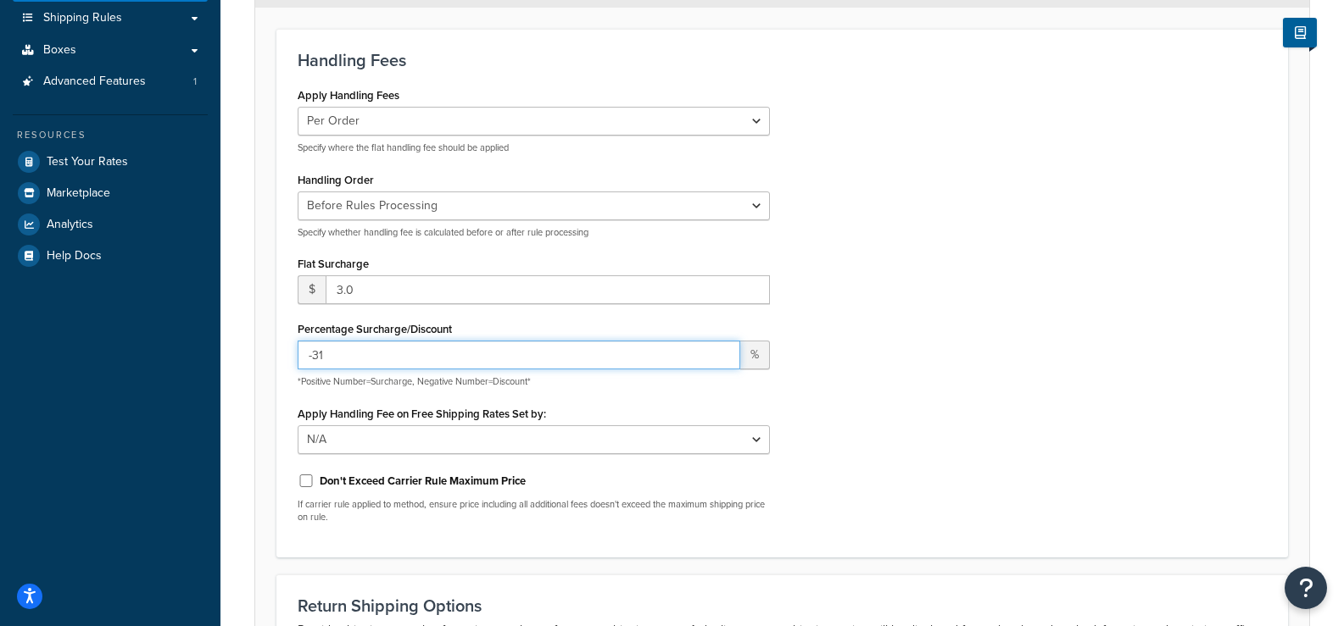
click at [724, 359] on input "-31" at bounding box center [519, 355] width 442 height 29
click at [724, 359] on input "-32" at bounding box center [519, 355] width 442 height 29
click at [724, 359] on input "-33" at bounding box center [519, 355] width 442 height 29
click at [724, 359] on input "-34" at bounding box center [519, 355] width 442 height 29
click at [724, 359] on input "-35" at bounding box center [519, 355] width 442 height 29
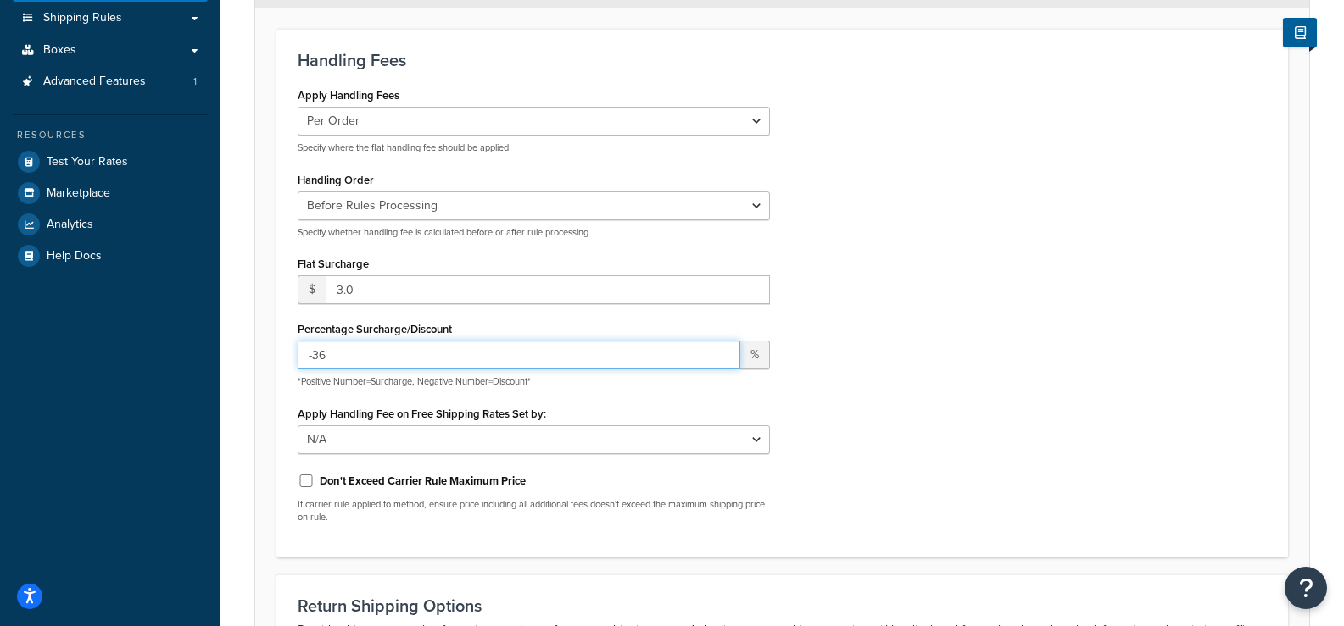
click at [724, 359] on input "-36" at bounding box center [519, 355] width 442 height 29
click at [724, 359] on input "-37" at bounding box center [519, 355] width 442 height 29
click at [724, 359] on input "-38" at bounding box center [519, 355] width 442 height 29
click at [724, 359] on input "-39" at bounding box center [519, 355] width 442 height 29
click at [724, 359] on input "-40" at bounding box center [519, 355] width 442 height 29
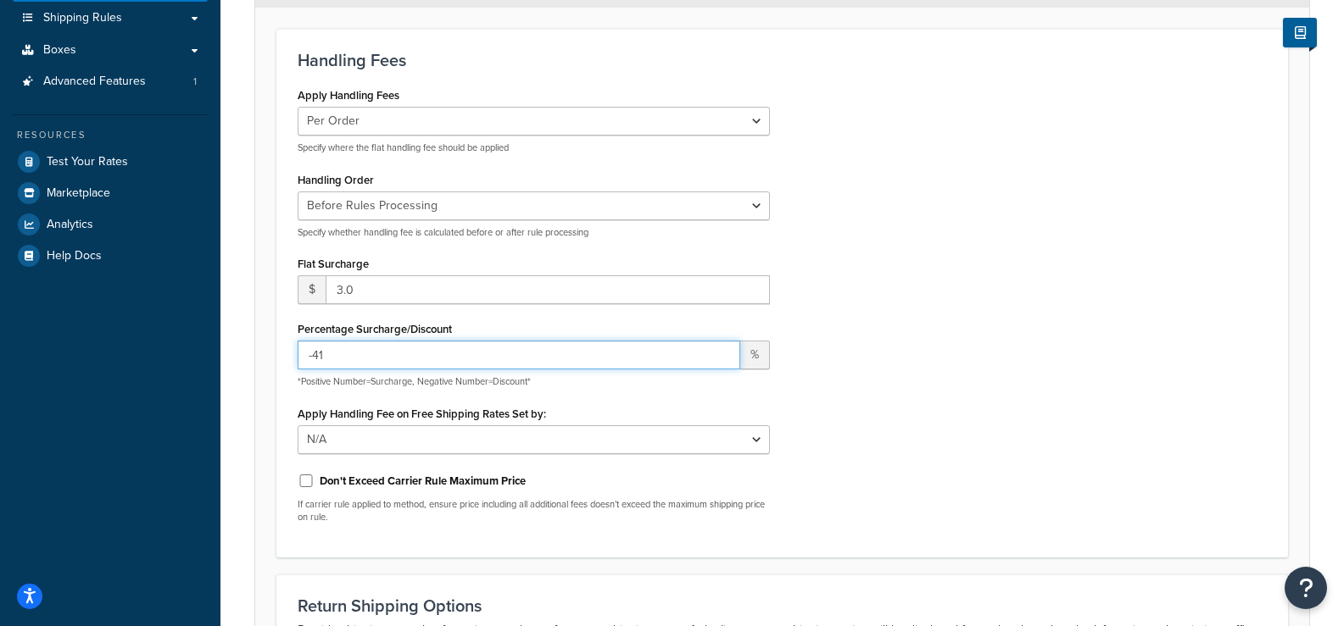
click at [724, 359] on input "-41" at bounding box center [519, 355] width 442 height 29
click at [724, 359] on input "-42" at bounding box center [519, 355] width 442 height 29
click at [724, 359] on input "-43" at bounding box center [519, 355] width 442 height 29
click at [724, 359] on input "-44" at bounding box center [519, 355] width 442 height 29
click at [724, 359] on input "-45" at bounding box center [519, 355] width 442 height 29
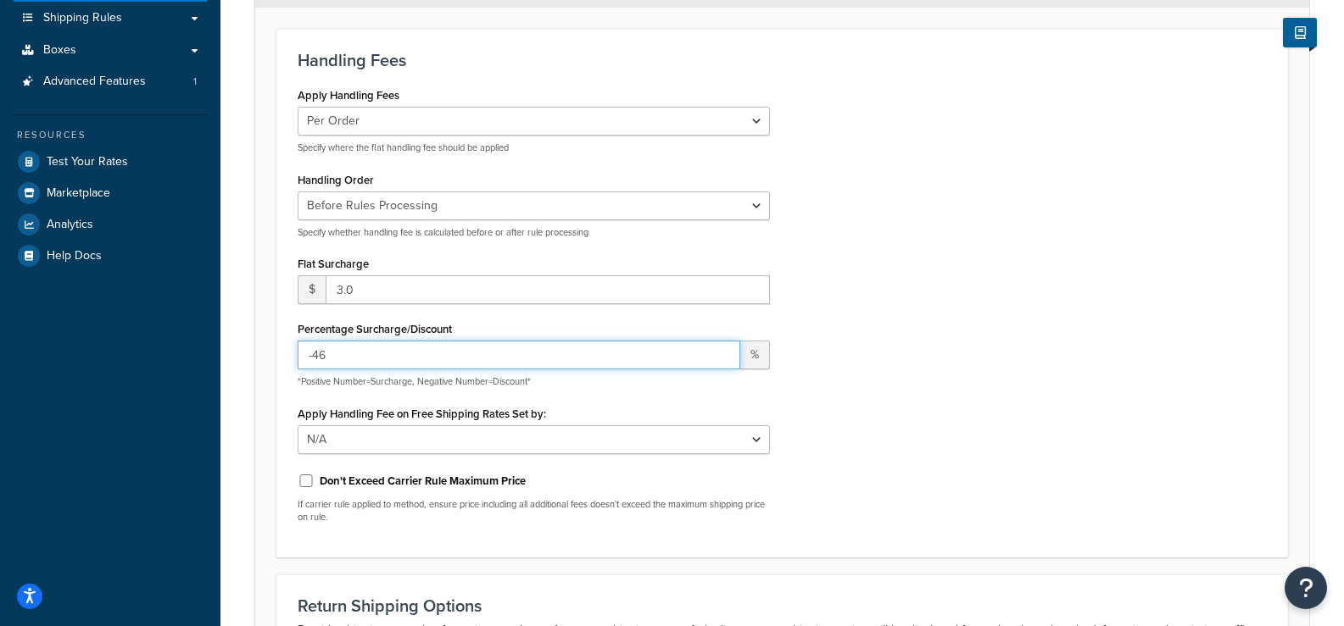
click at [724, 359] on input "-46" at bounding box center [519, 355] width 442 height 29
click at [724, 359] on input "-47" at bounding box center [519, 355] width 442 height 29
click at [724, 359] on input "-48" at bounding box center [519, 355] width 442 height 29
click at [724, 359] on input "-49" at bounding box center [519, 355] width 442 height 29
type input "-50"
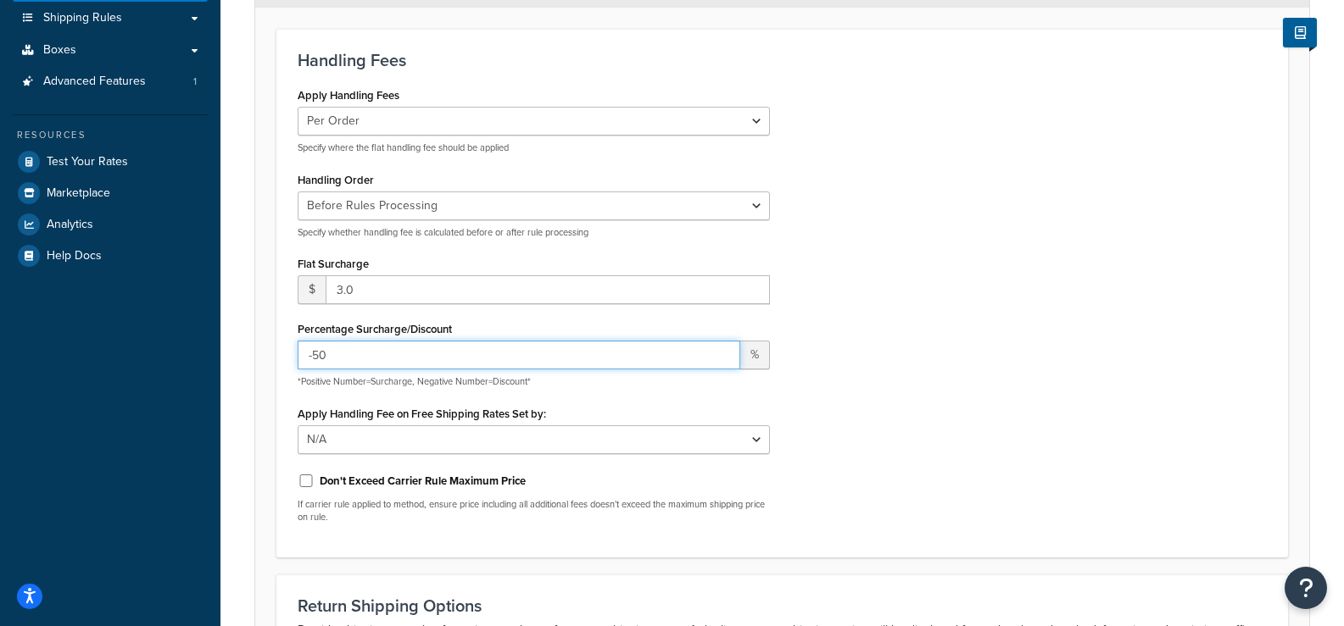
click at [724, 359] on input "-50" at bounding box center [519, 355] width 442 height 29
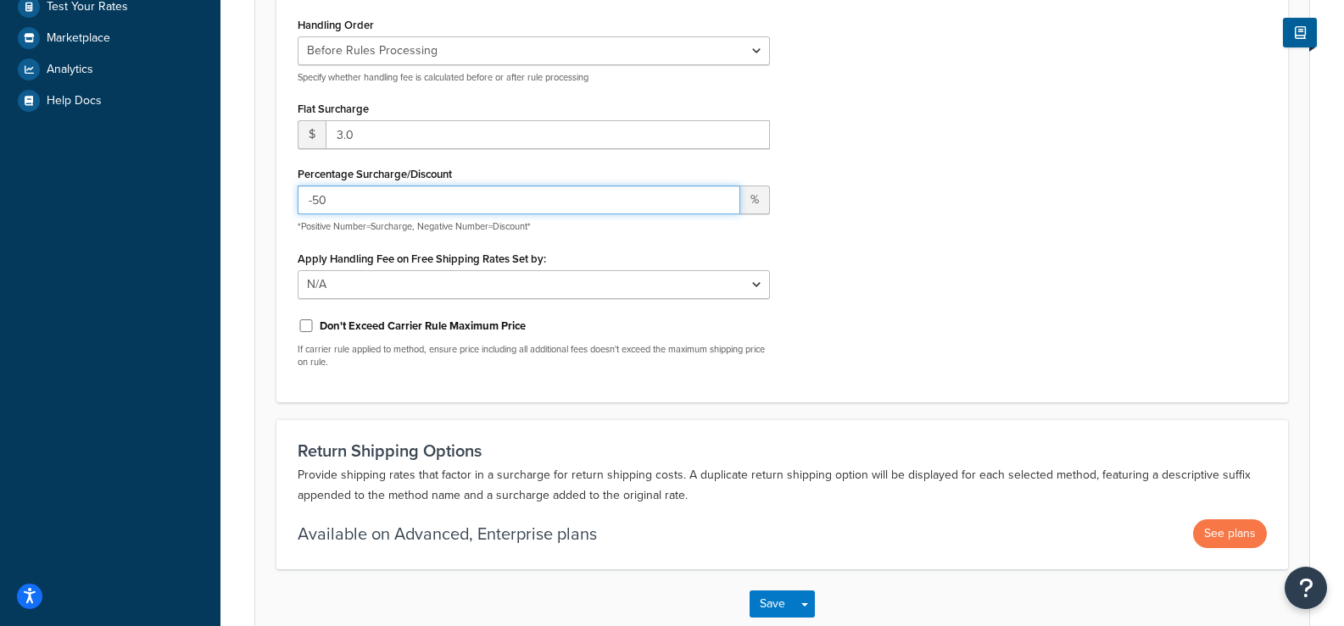
scroll to position [508, 0]
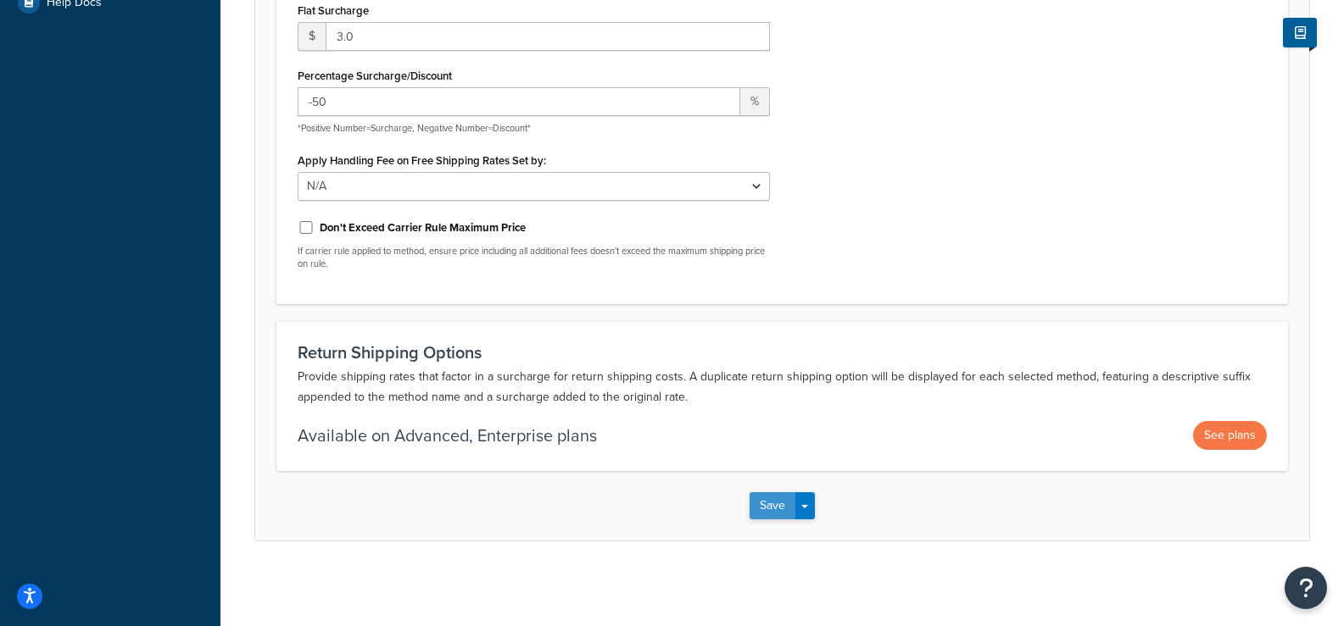
click at [784, 507] on button "Save" at bounding box center [772, 505] width 46 height 27
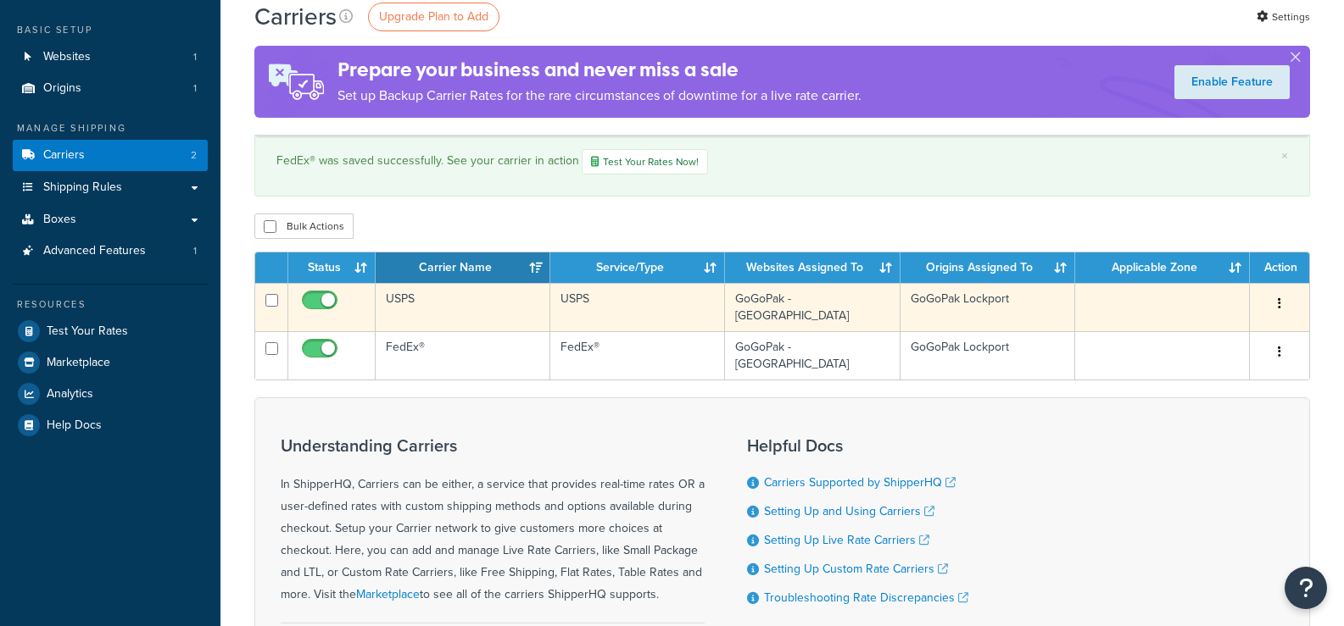
click at [448, 305] on td "USPS" at bounding box center [463, 307] width 175 height 48
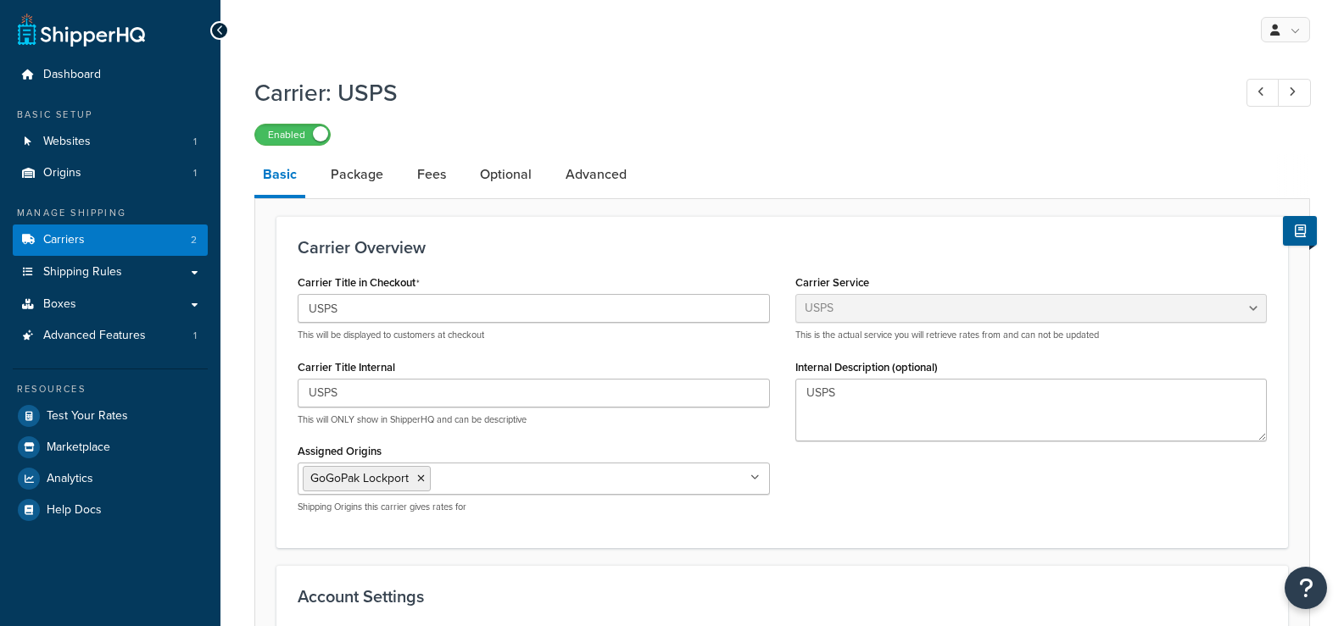
select select "usps"
select select "ONLINE"
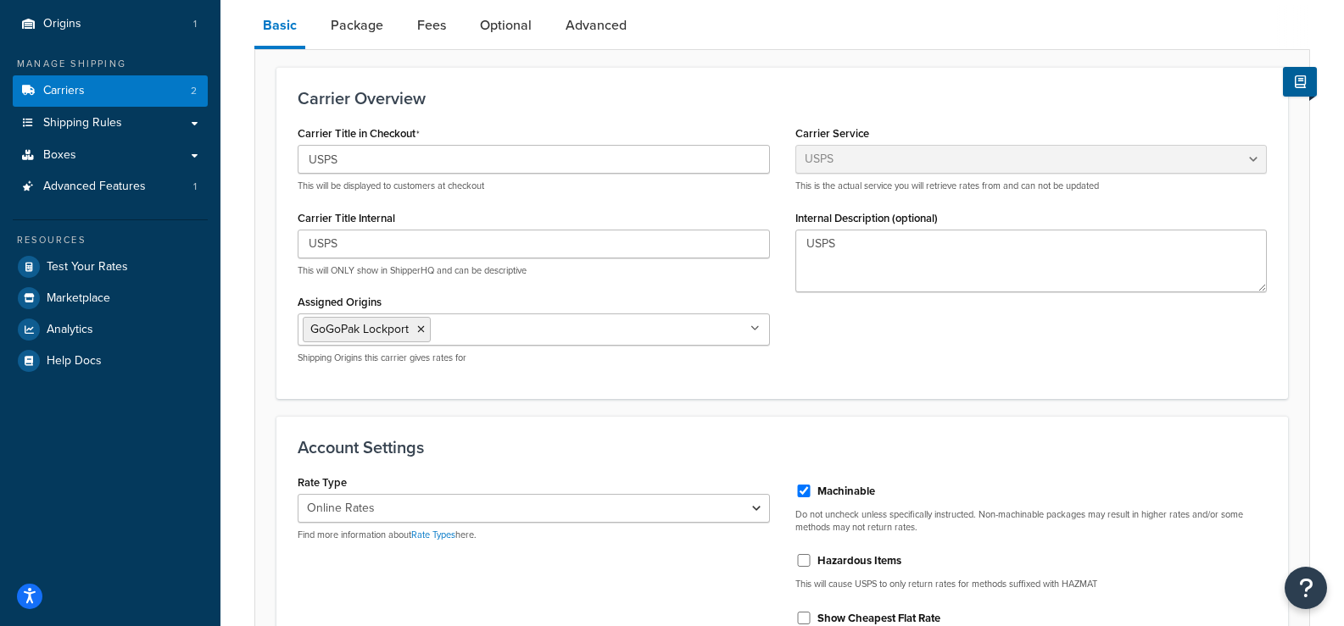
scroll to position [85, 0]
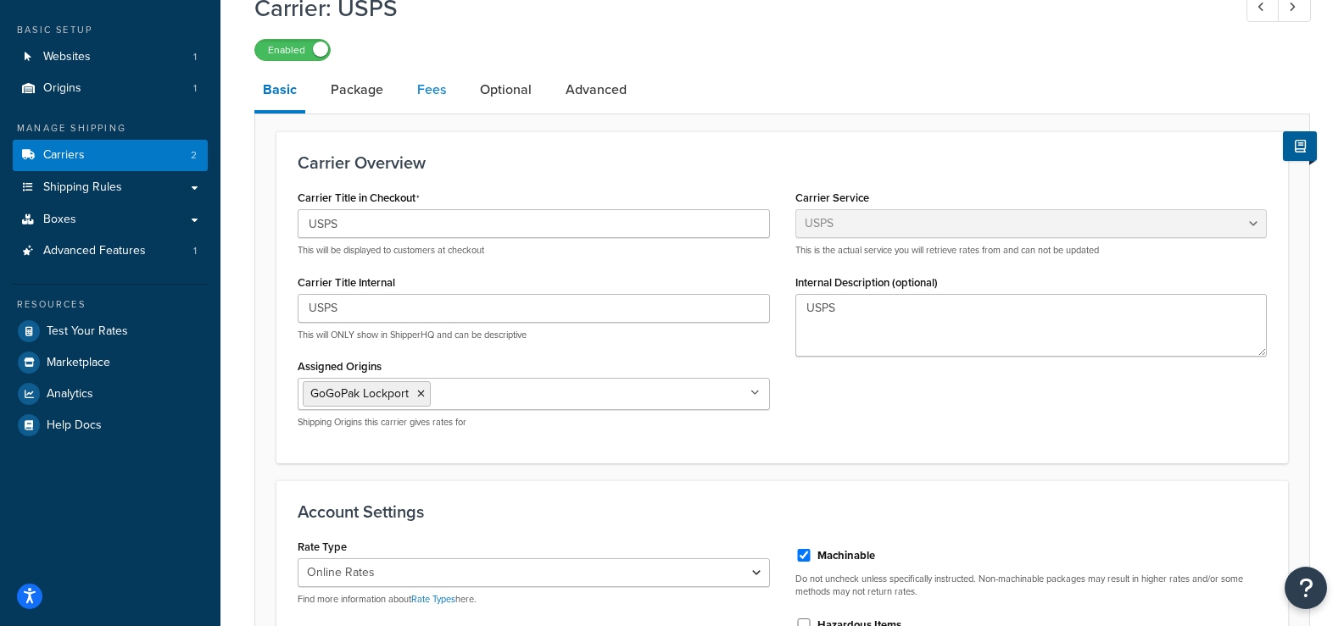
click at [426, 93] on link "Fees" at bounding box center [432, 90] width 46 height 41
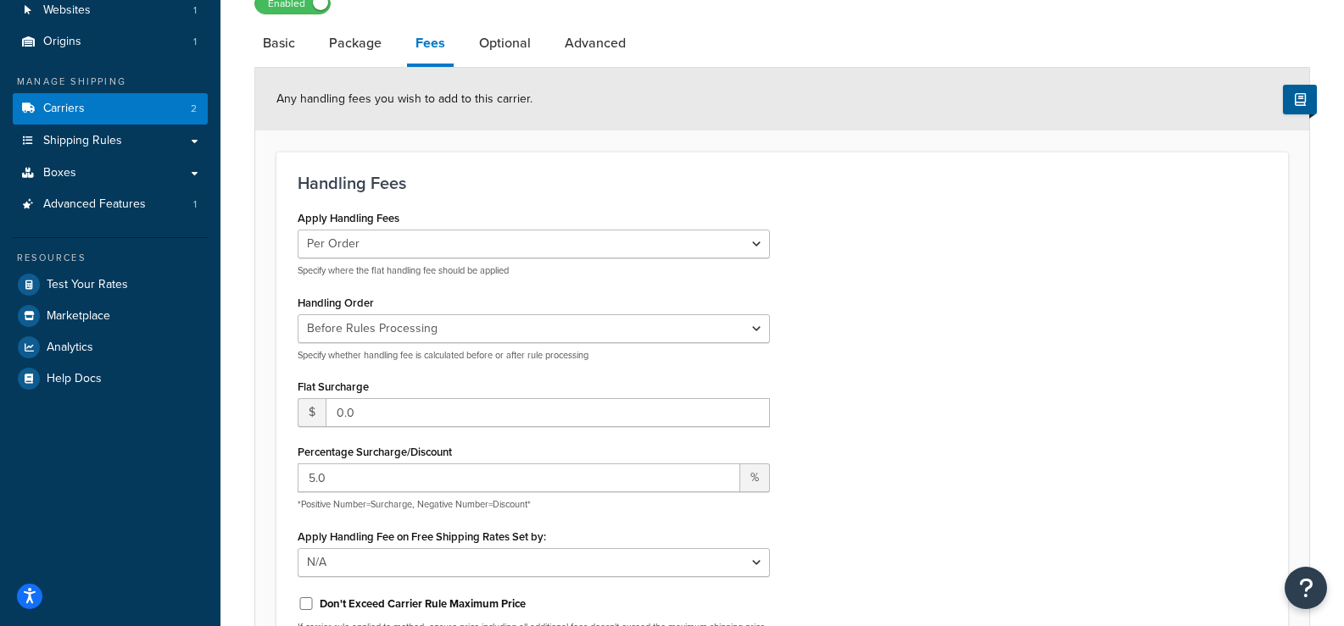
scroll to position [254, 0]
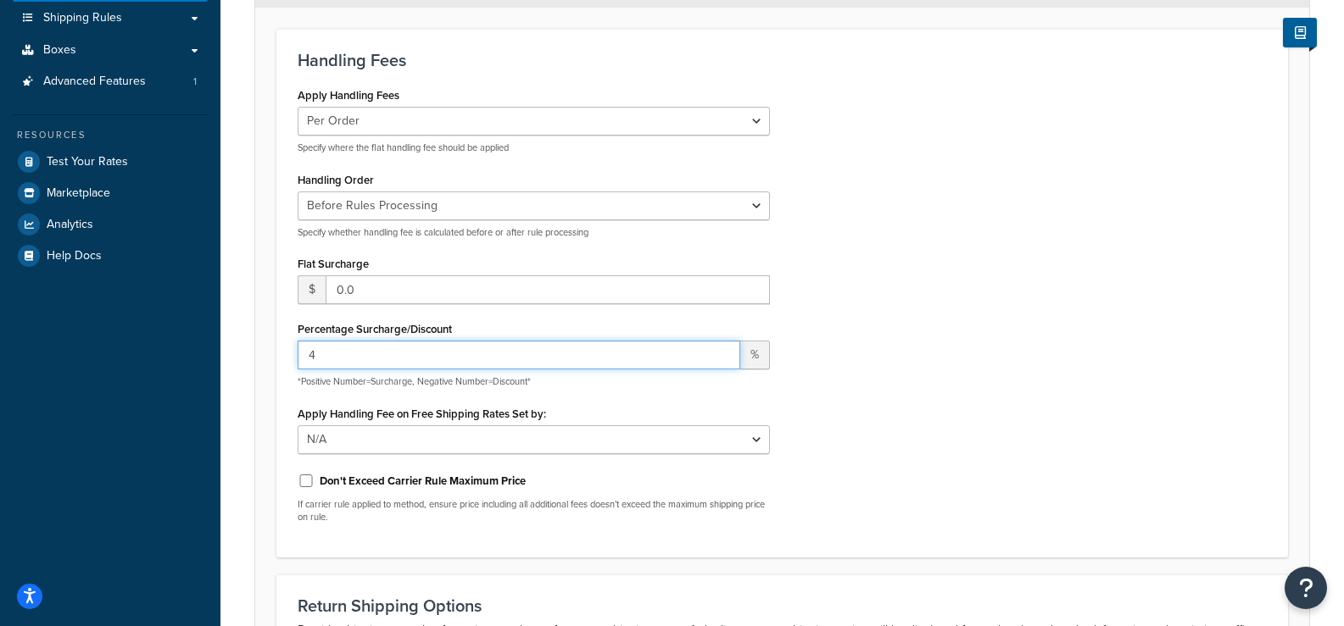
click at [721, 363] on input "4" at bounding box center [519, 355] width 442 height 29
click at [721, 364] on input "3" at bounding box center [519, 355] width 442 height 29
click at [721, 364] on input "2" at bounding box center [519, 355] width 442 height 29
click at [721, 364] on input "1" at bounding box center [519, 355] width 442 height 29
click at [721, 364] on input "0" at bounding box center [519, 355] width 442 height 29
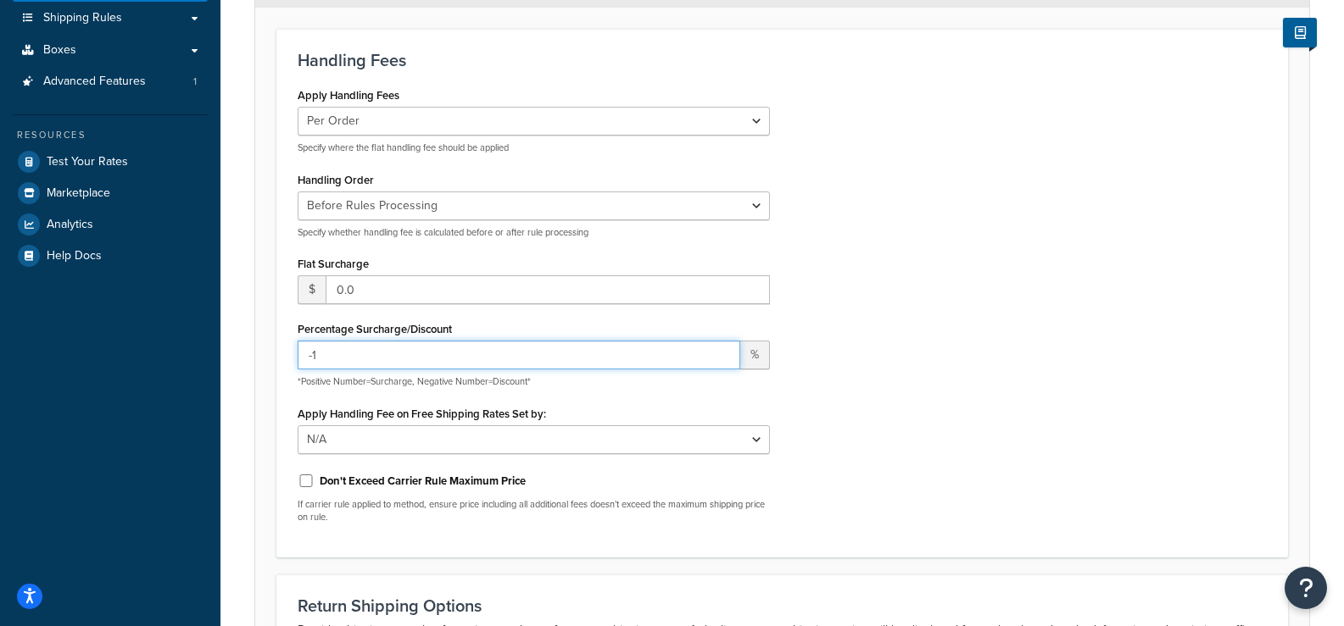
click at [721, 364] on input "-1" at bounding box center [519, 355] width 442 height 29
click at [721, 364] on input "-2" at bounding box center [519, 355] width 442 height 29
click at [721, 364] on input "-3" at bounding box center [519, 355] width 442 height 29
click at [721, 364] on input "-4" at bounding box center [519, 355] width 442 height 29
click at [721, 364] on input "-5" at bounding box center [519, 355] width 442 height 29
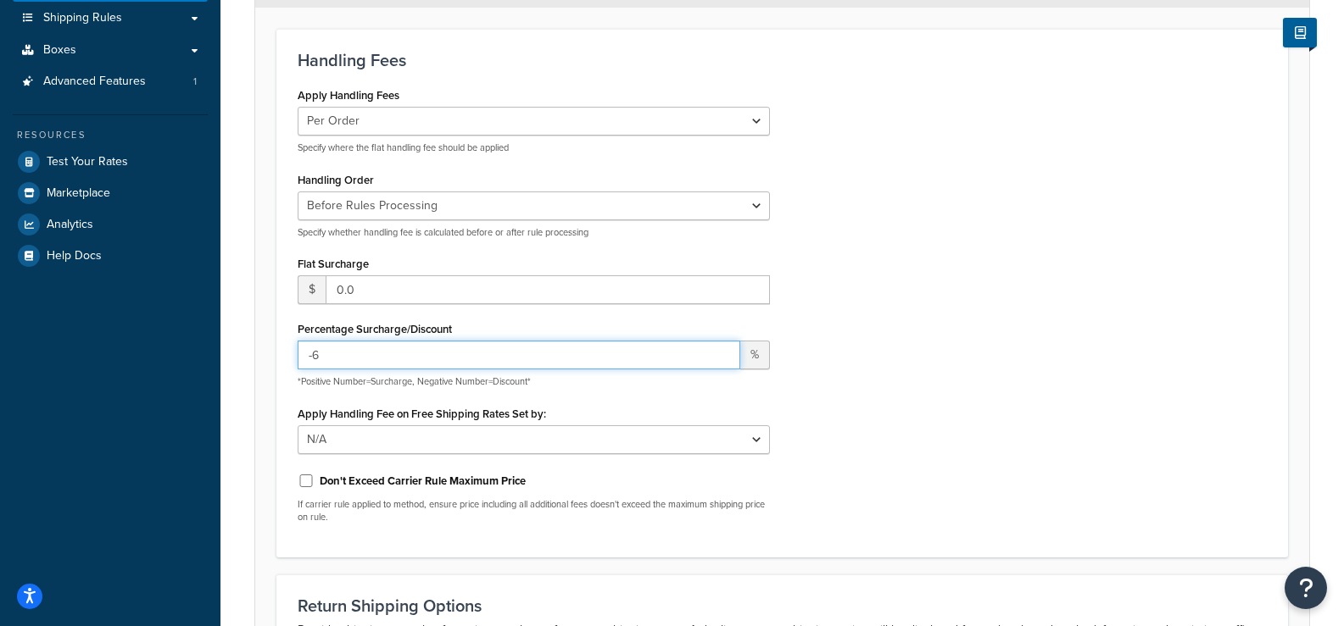
click at [721, 364] on input "-6" at bounding box center [519, 355] width 442 height 29
click at [721, 364] on input "-12" at bounding box center [519, 355] width 442 height 29
click at [721, 364] on input "-13" at bounding box center [519, 355] width 442 height 29
click at [721, 364] on input "-14" at bounding box center [519, 355] width 442 height 29
click at [721, 364] on input "-15" at bounding box center [519, 355] width 442 height 29
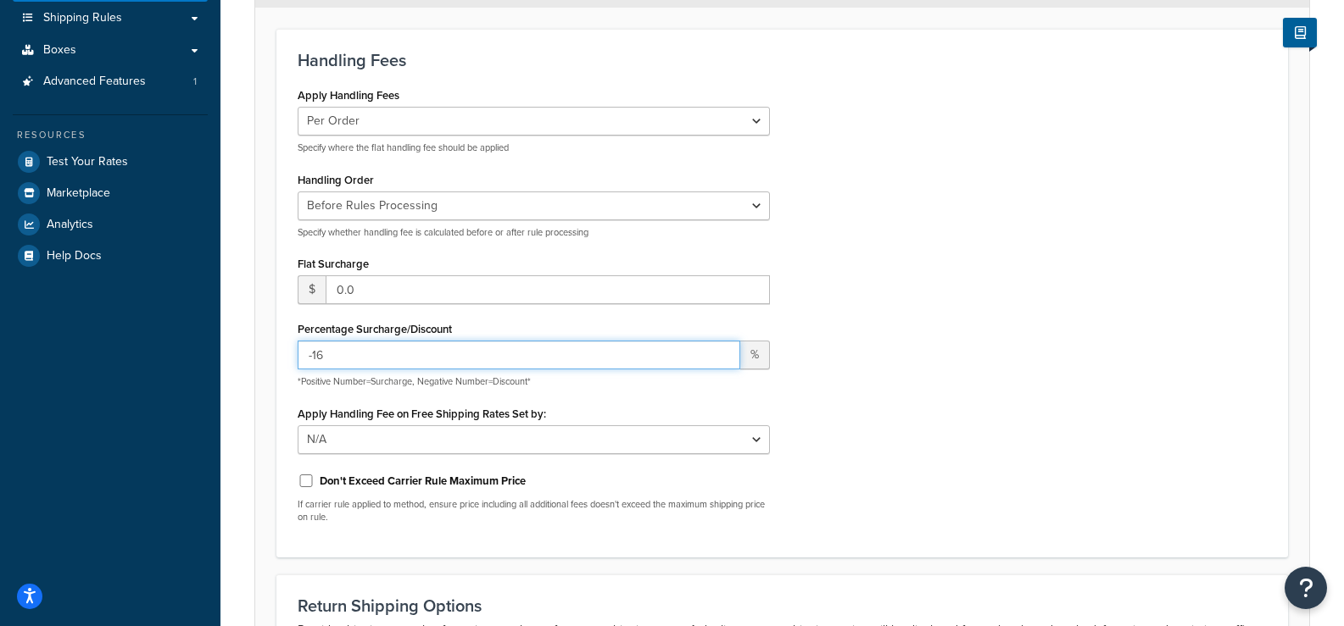
click at [721, 364] on input "-16" at bounding box center [519, 355] width 442 height 29
click at [721, 364] on input "-17" at bounding box center [519, 355] width 442 height 29
click at [721, 364] on input "-18" at bounding box center [519, 355] width 442 height 29
click at [721, 364] on input "-19" at bounding box center [519, 355] width 442 height 29
click at [721, 364] on input "-20" at bounding box center [519, 355] width 442 height 29
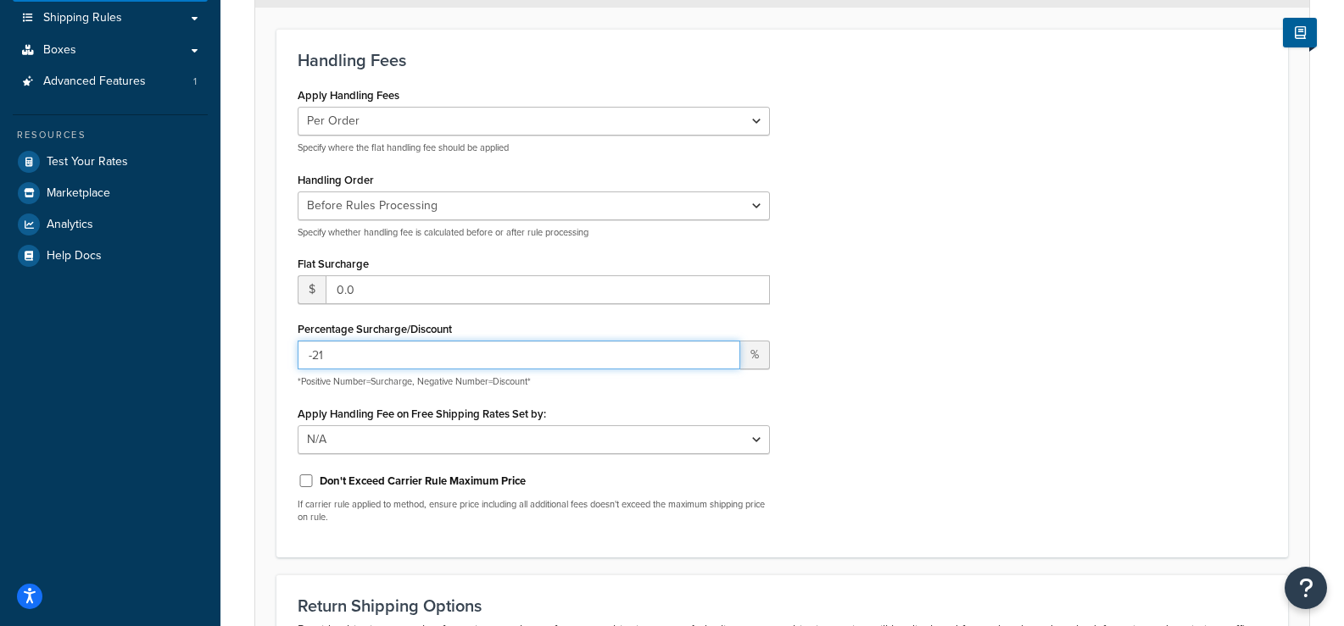
click at [721, 364] on input "-21" at bounding box center [519, 355] width 442 height 29
click at [721, 364] on input "-22" at bounding box center [519, 355] width 442 height 29
click at [721, 364] on input "-23" at bounding box center [519, 355] width 442 height 29
click at [721, 364] on input "-24" at bounding box center [519, 355] width 442 height 29
click at [721, 364] on input "-25" at bounding box center [519, 355] width 442 height 29
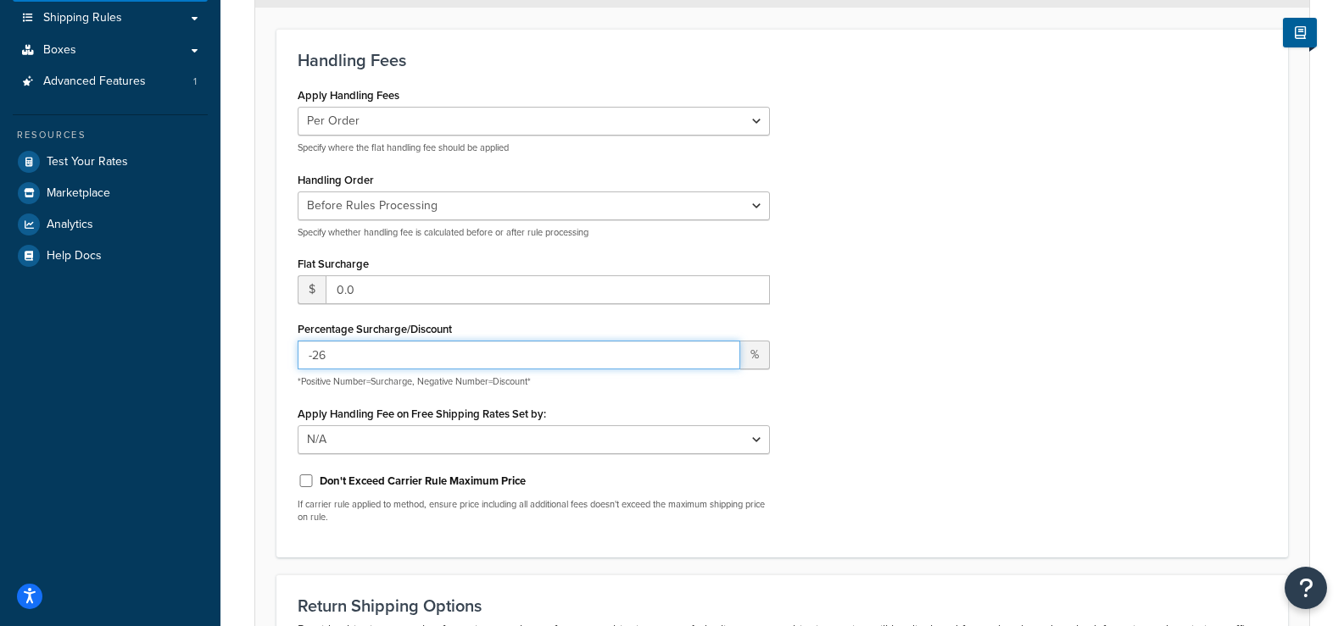
click at [721, 364] on input "-26" at bounding box center [519, 355] width 442 height 29
click at [721, 364] on input "-27" at bounding box center [519, 355] width 442 height 29
click at [721, 364] on input "-28" at bounding box center [519, 355] width 442 height 29
click at [721, 364] on input "-29" at bounding box center [519, 355] width 442 height 29
click at [721, 364] on input "-30" at bounding box center [519, 355] width 442 height 29
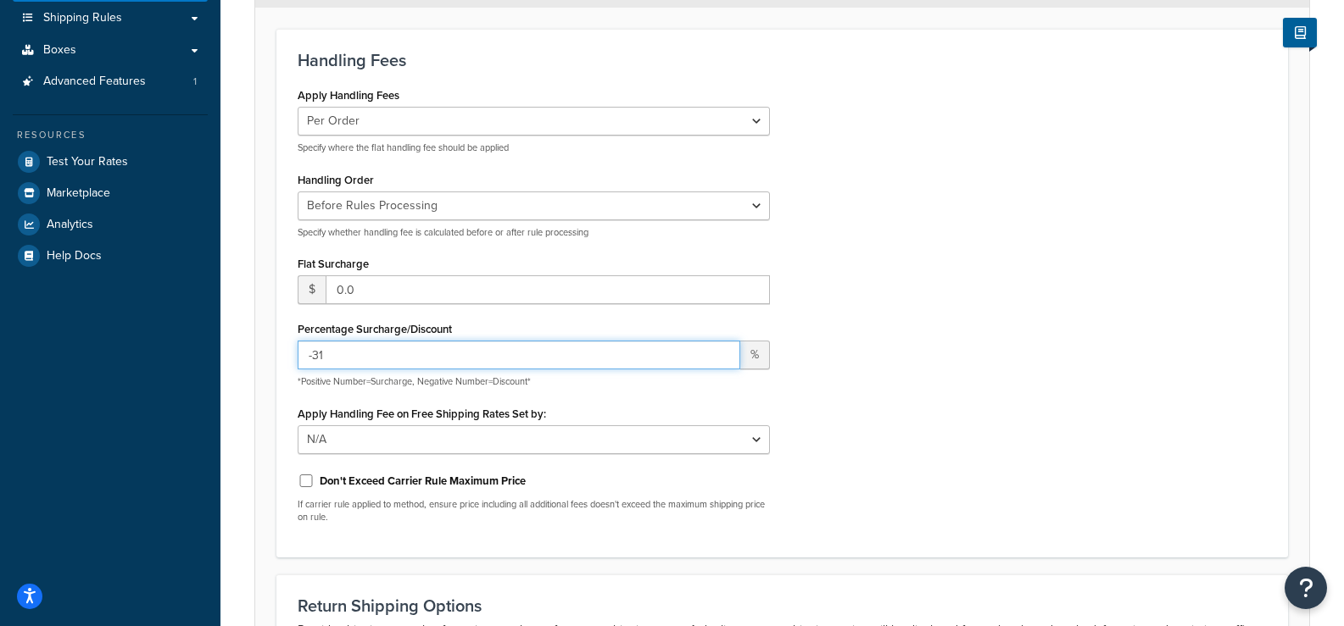
click at [721, 364] on input "-31" at bounding box center [519, 355] width 442 height 29
click at [721, 364] on input "-32" at bounding box center [519, 355] width 442 height 29
click at [721, 364] on input "-33" at bounding box center [519, 355] width 442 height 29
click at [721, 364] on input "-34" at bounding box center [519, 355] width 442 height 29
click at [721, 364] on input "-35" at bounding box center [519, 355] width 442 height 29
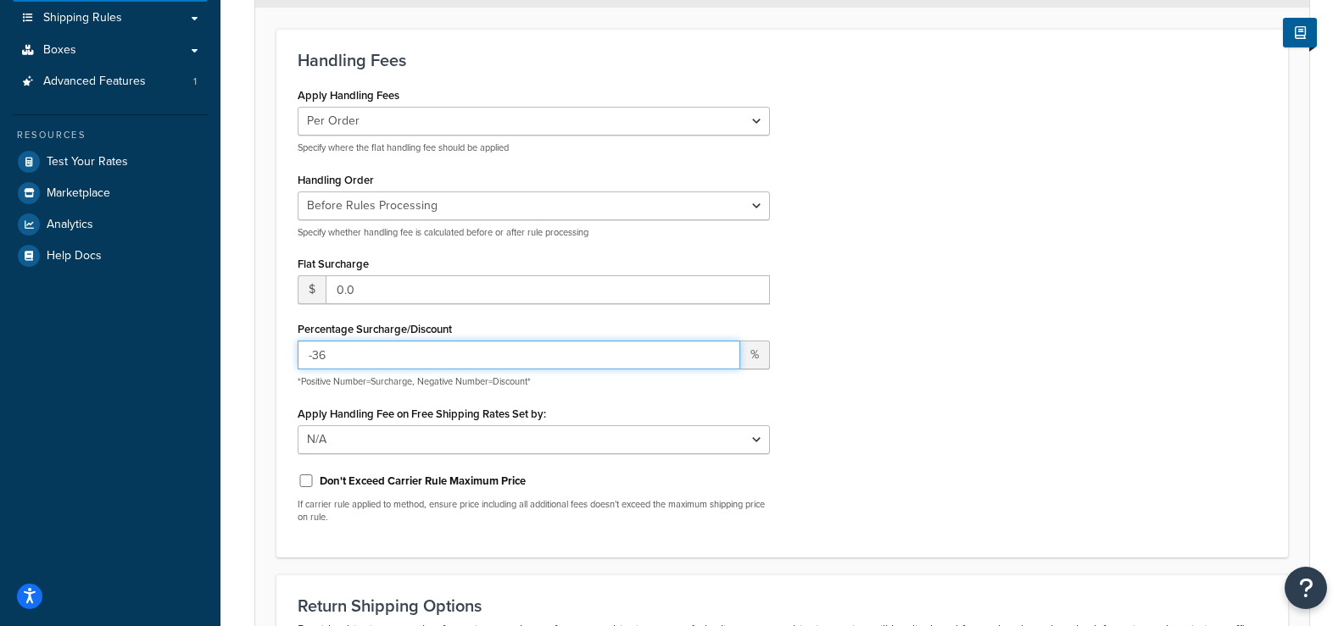
click at [721, 364] on input "-36" at bounding box center [519, 355] width 442 height 29
click at [721, 364] on input "-38" at bounding box center [519, 355] width 442 height 29
click at [721, 364] on input "-39" at bounding box center [519, 355] width 442 height 29
click at [721, 364] on input "-40" at bounding box center [519, 355] width 442 height 29
click at [721, 364] on input "-41" at bounding box center [519, 355] width 442 height 29
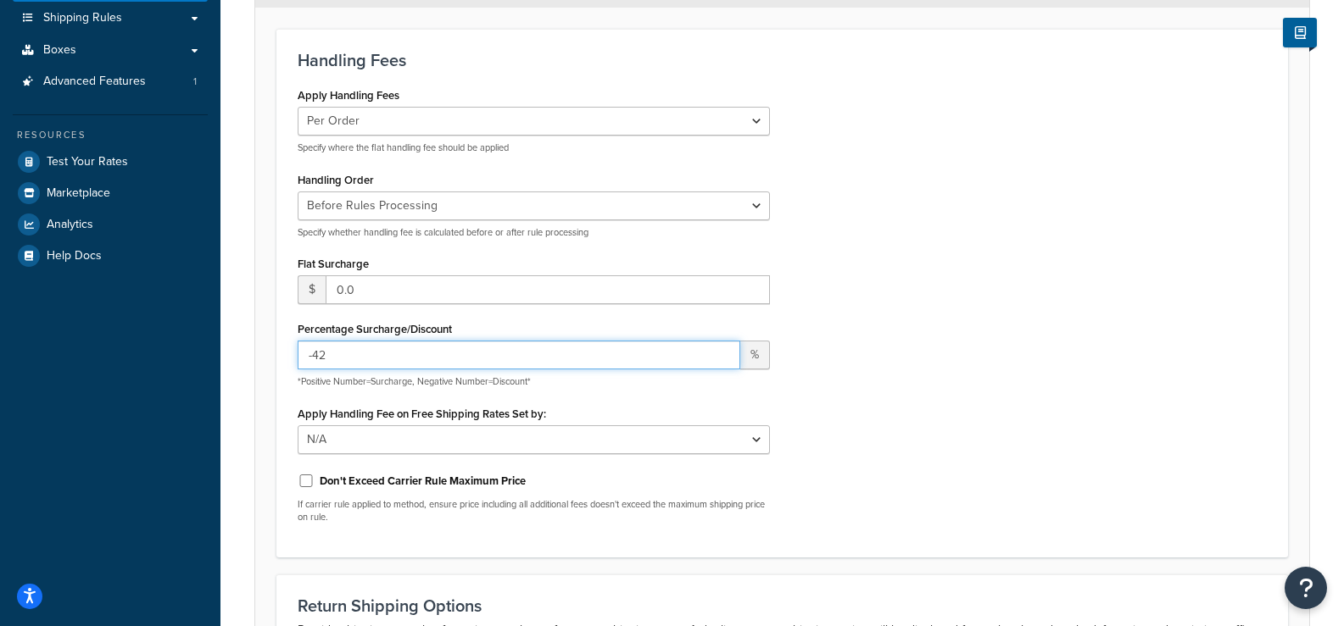
click at [721, 364] on input "-42" at bounding box center [519, 355] width 442 height 29
click at [721, 364] on input "-43" at bounding box center [519, 355] width 442 height 29
click at [721, 364] on input "-44" at bounding box center [519, 355] width 442 height 29
click at [721, 364] on input "-45" at bounding box center [519, 355] width 442 height 29
click at [721, 364] on input "-46" at bounding box center [519, 355] width 442 height 29
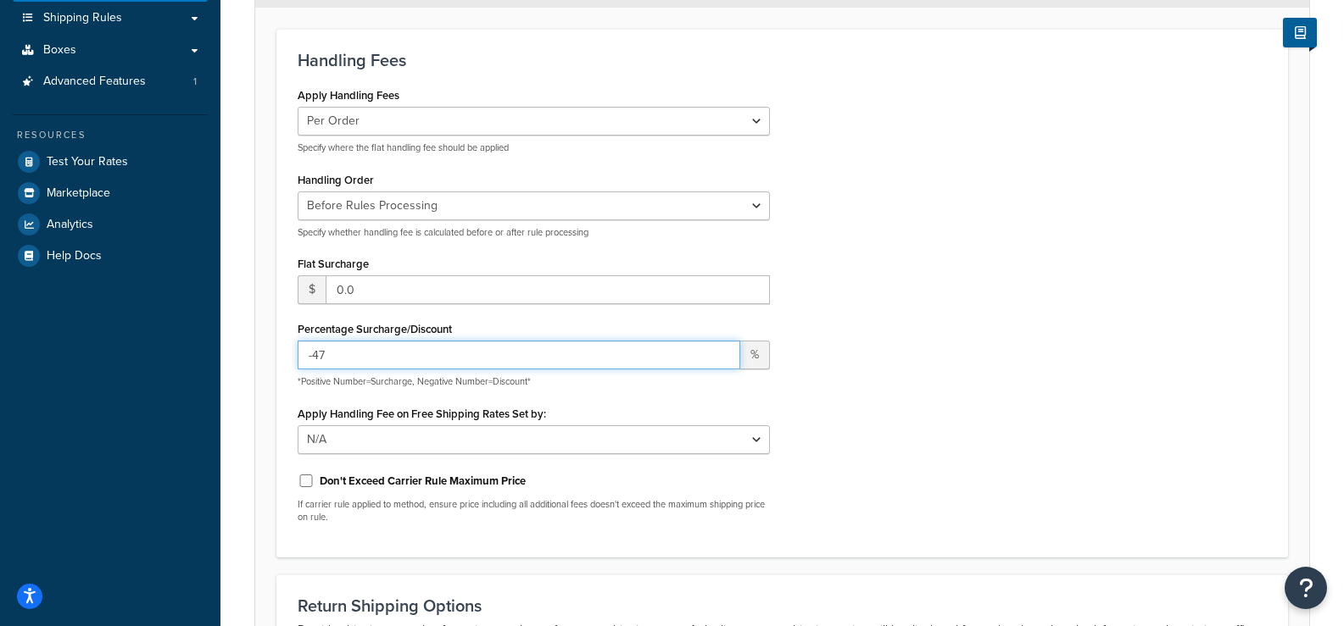
click at [721, 364] on input "-47" at bounding box center [519, 355] width 442 height 29
click at [721, 364] on input "-48" at bounding box center [519, 355] width 442 height 29
click at [721, 364] on input "-49" at bounding box center [519, 355] width 442 height 29
type input "-50"
click at [721, 364] on input "-50" at bounding box center [519, 355] width 442 height 29
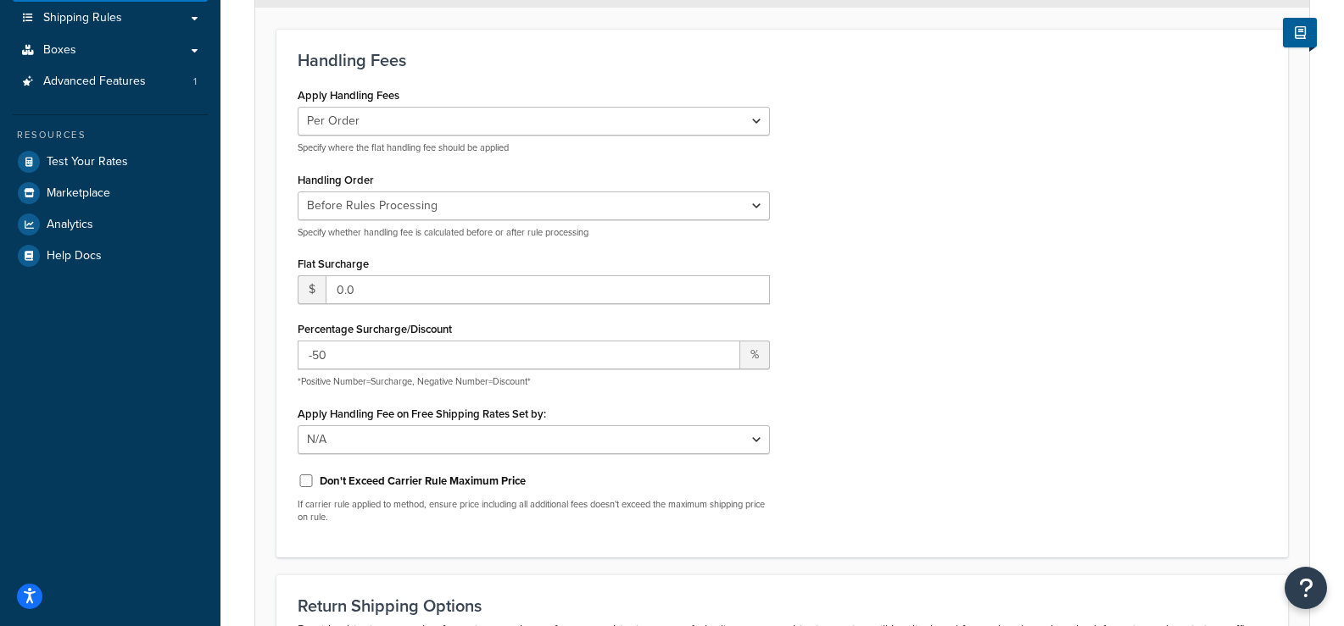
click at [1005, 359] on div "Apply Handling Fees Per Order Per Item Per Package Specify where the flat handl…" at bounding box center [782, 309] width 994 height 453
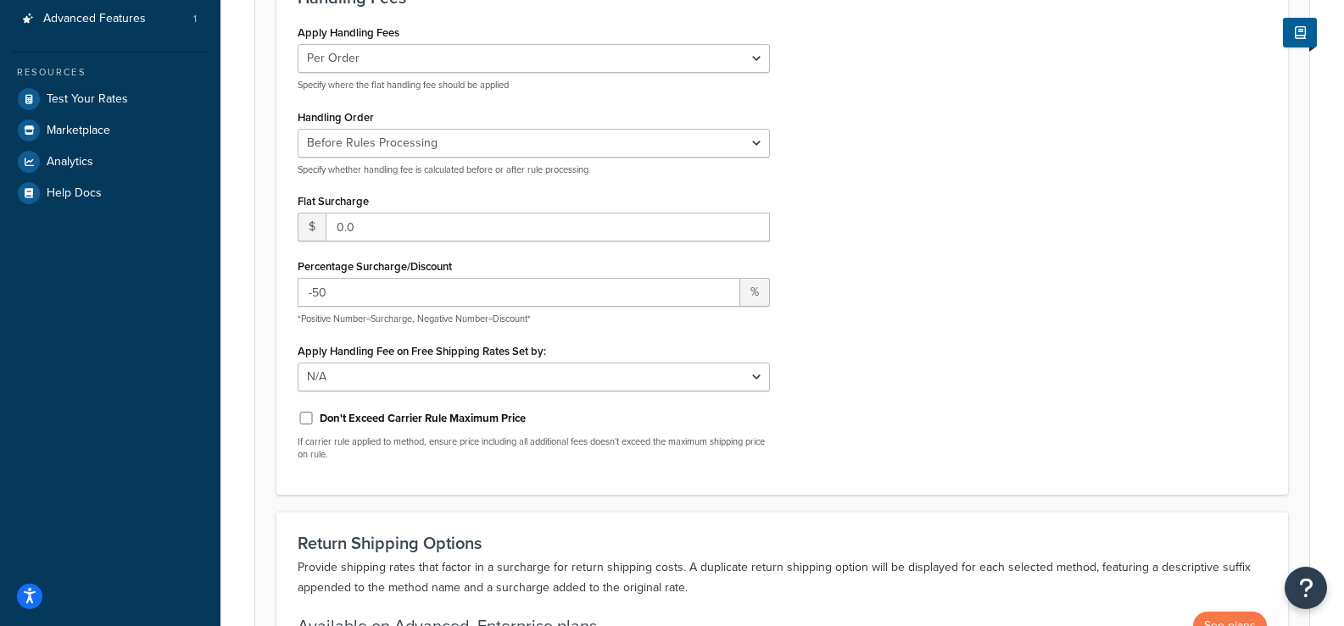
scroll to position [508, 0]
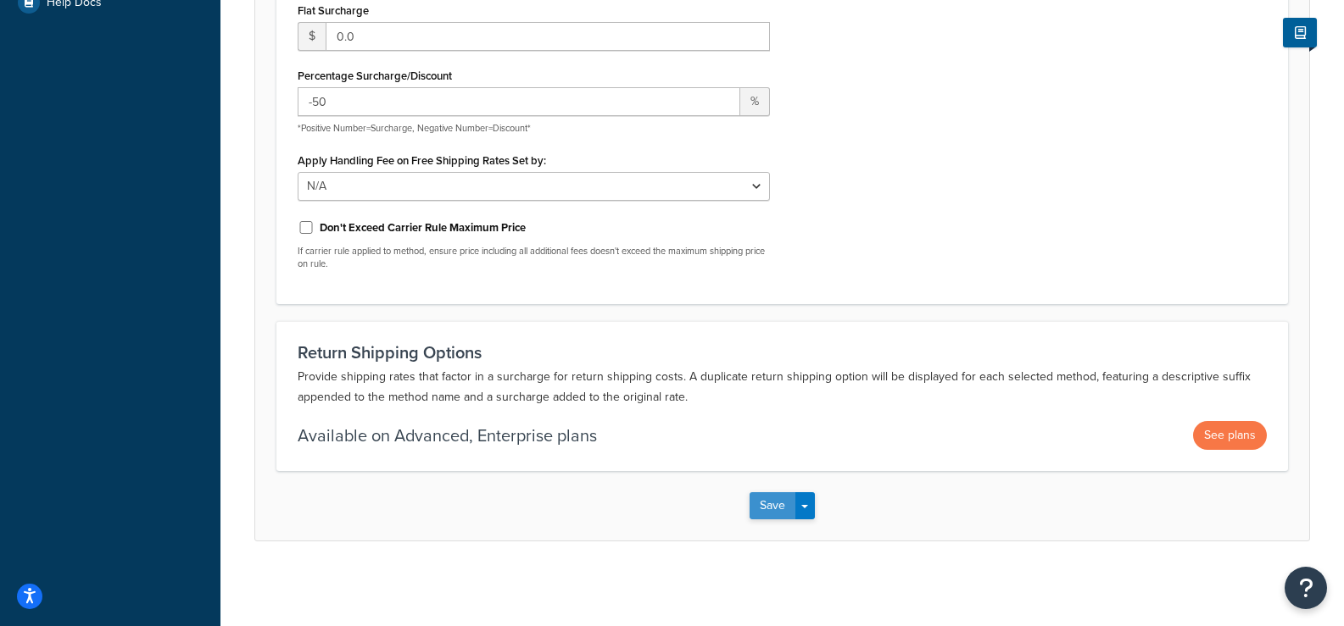
click at [782, 503] on button "Save" at bounding box center [772, 505] width 46 height 27
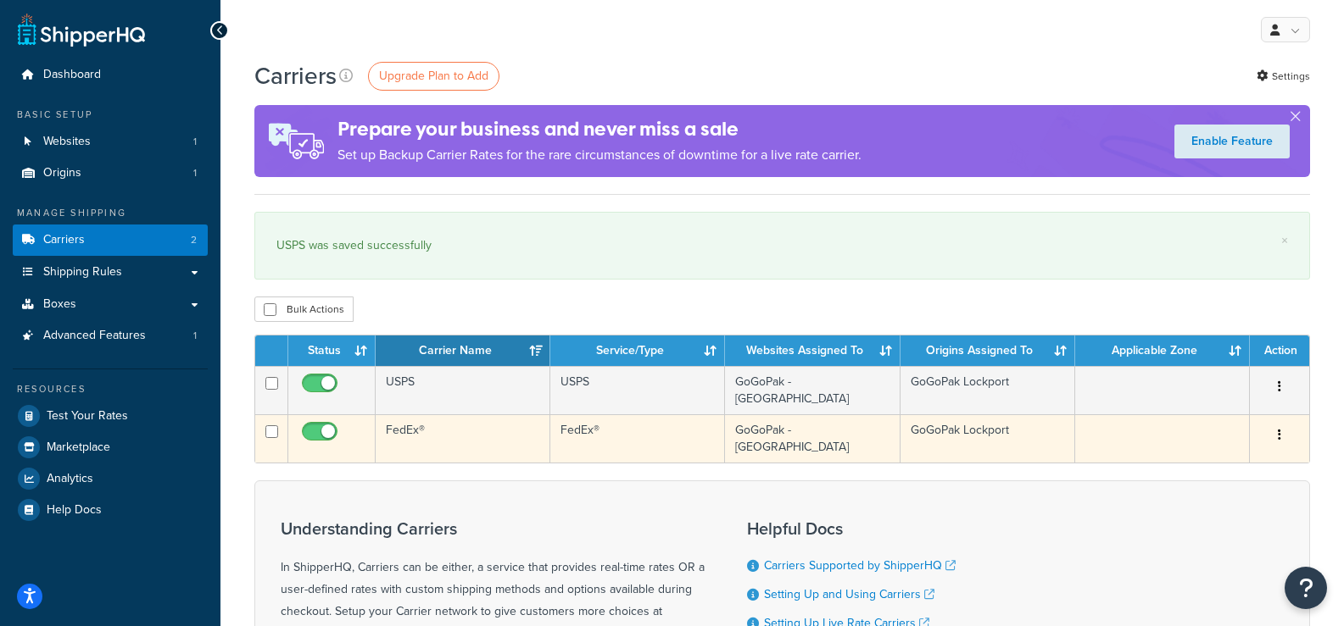
click at [485, 426] on td "FedEx®" at bounding box center [463, 439] width 175 height 48
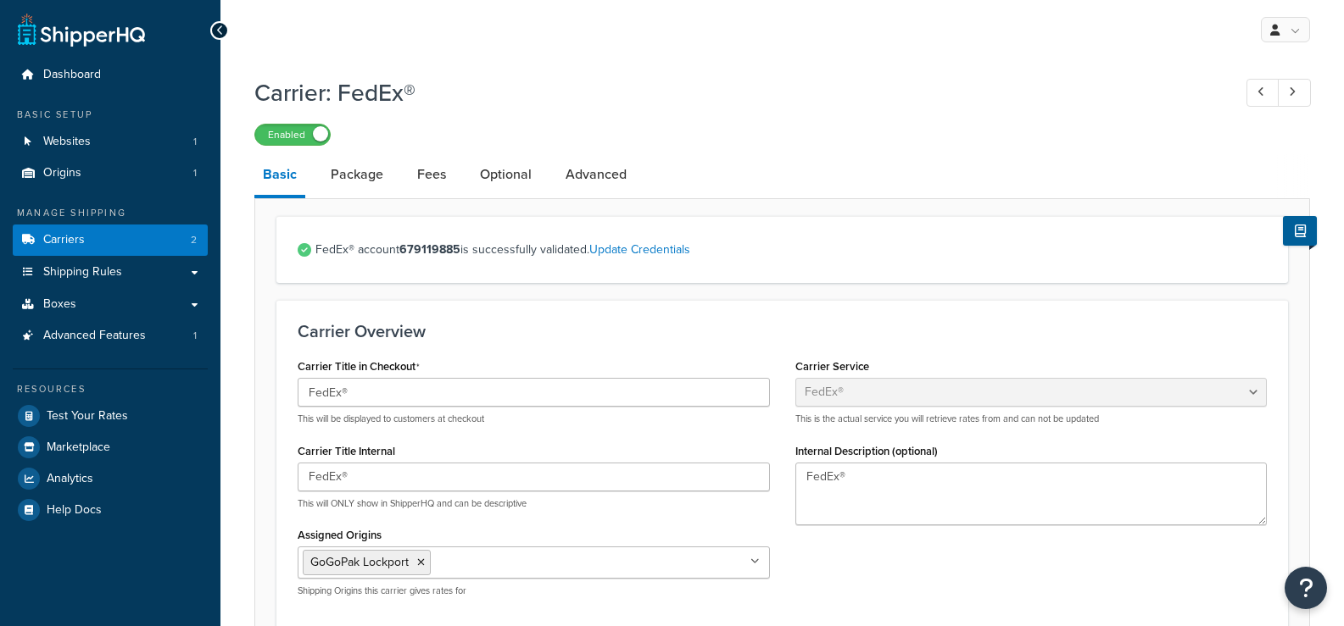
select select "fedEx"
select select "REGULAR_PICKUP"
select select "YOUR_PACKAGING"
click at [414, 178] on link "Fees" at bounding box center [432, 174] width 46 height 41
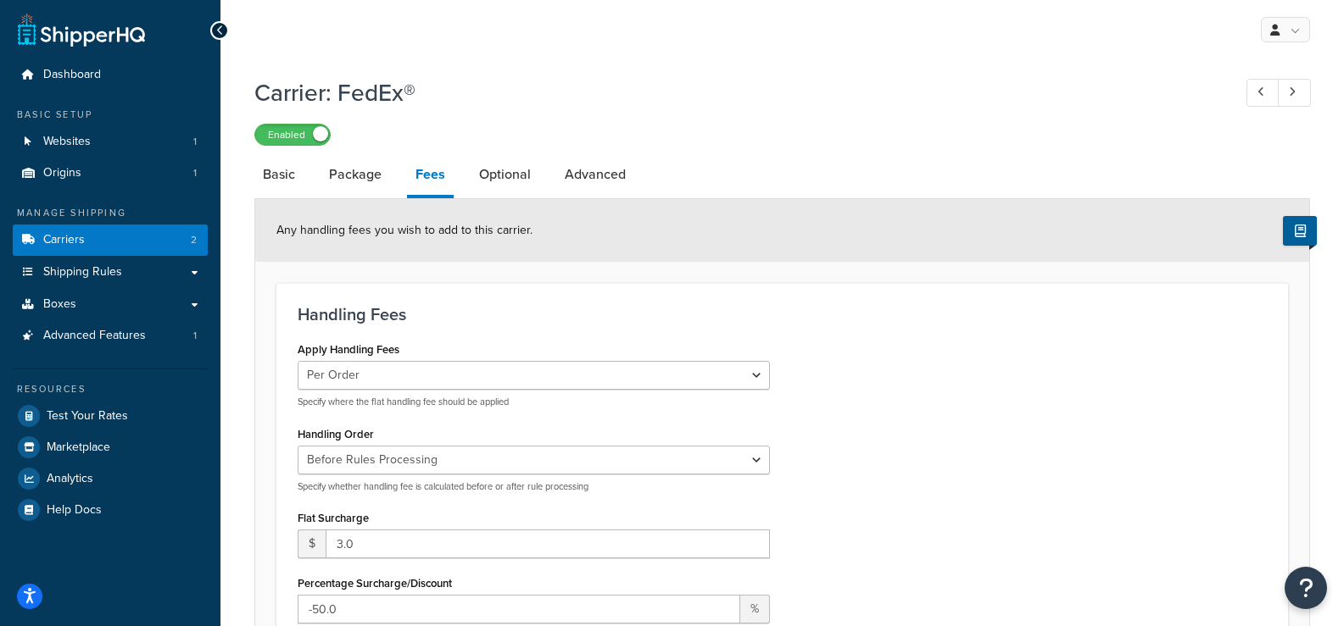
click at [229, 36] on div "My Profile Billing Global Settings Contact Us Logout" at bounding box center [781, 29] width 1123 height 59
click at [221, 33] on icon at bounding box center [220, 31] width 8 height 12
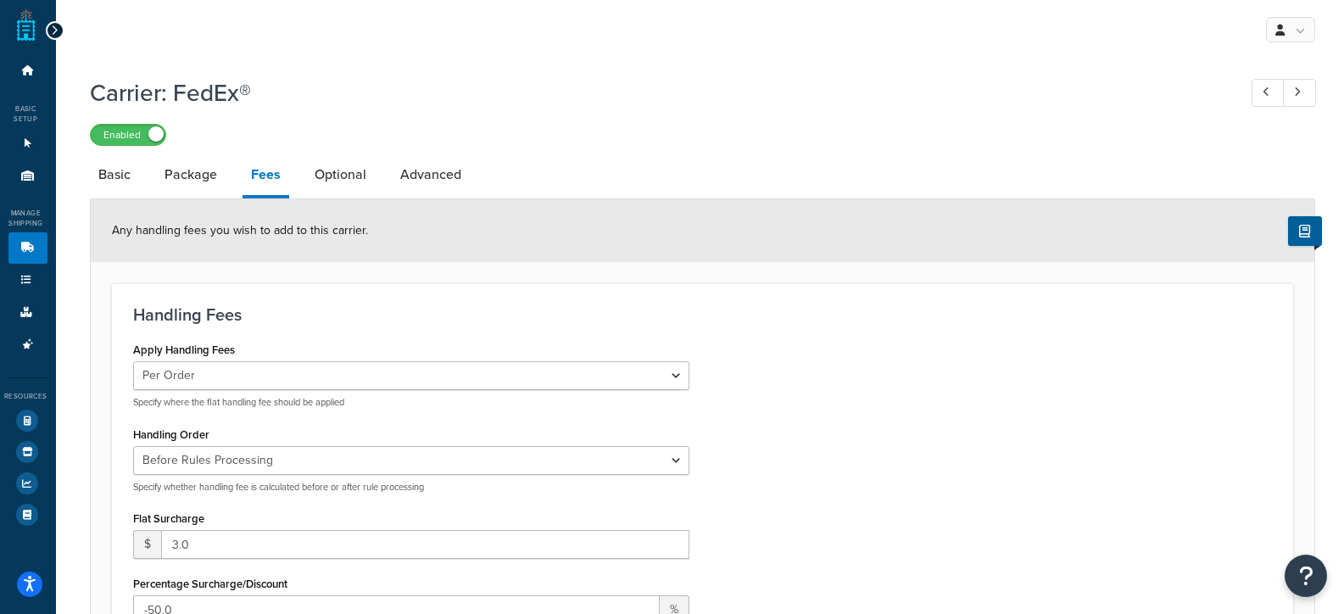
click at [47, 25] on div at bounding box center [55, 30] width 19 height 19
click at [56, 31] on icon at bounding box center [55, 31] width 8 height 12
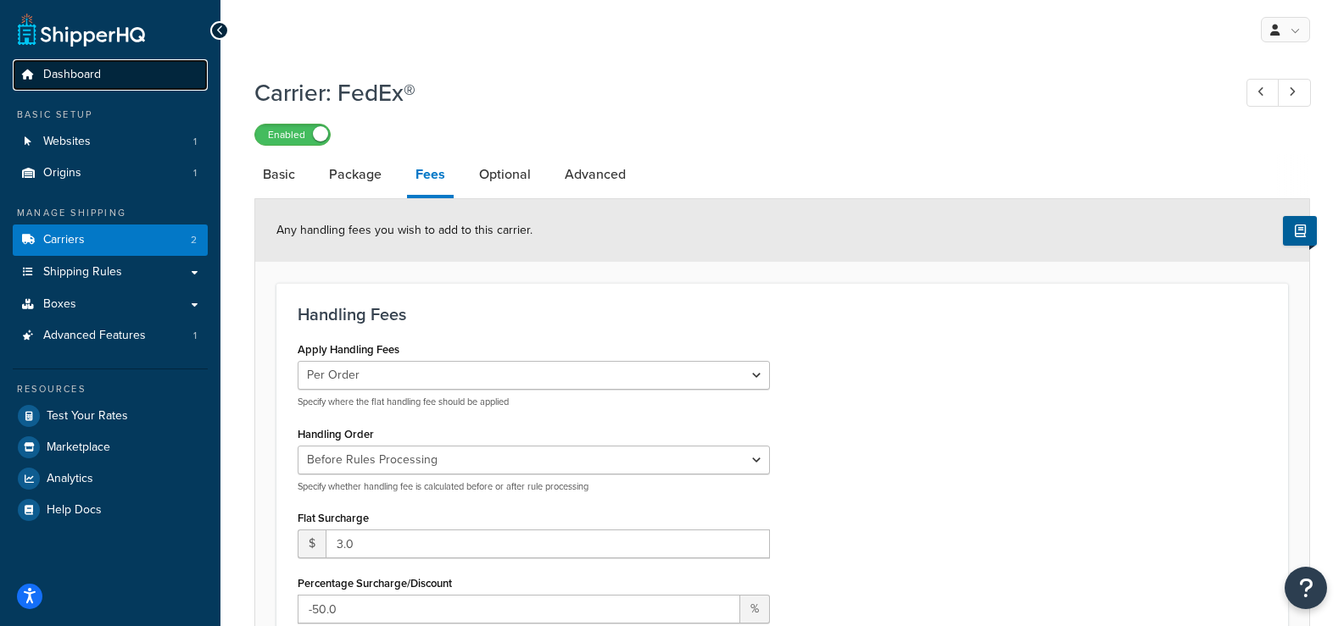
click at [61, 81] on span "Dashboard" at bounding box center [72, 75] width 58 height 14
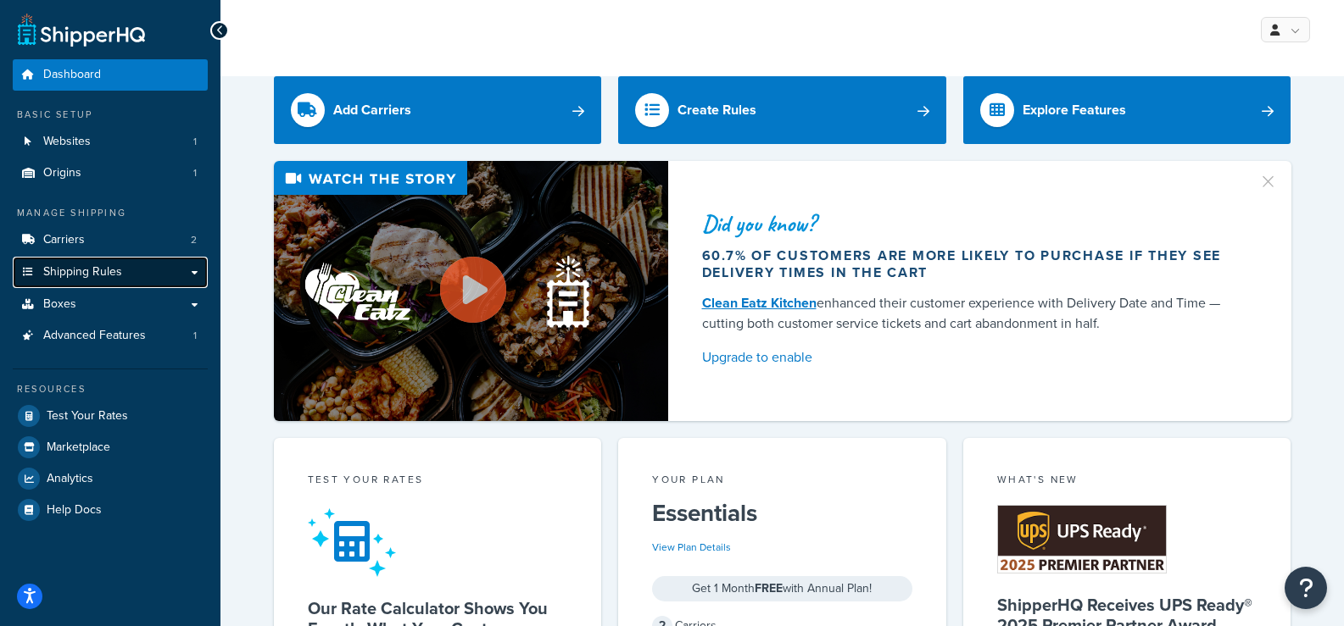
click at [130, 270] on link "Shipping Rules" at bounding box center [110, 272] width 195 height 31
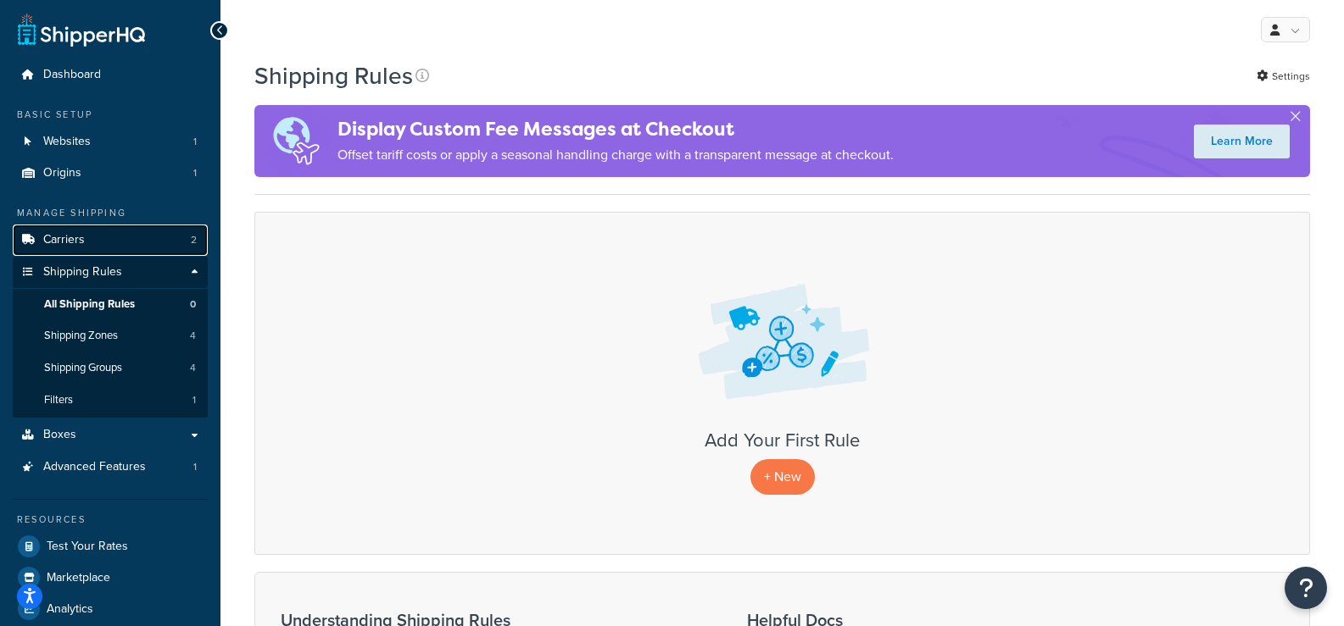
click at [99, 245] on link "Carriers 2" at bounding box center [110, 240] width 195 height 31
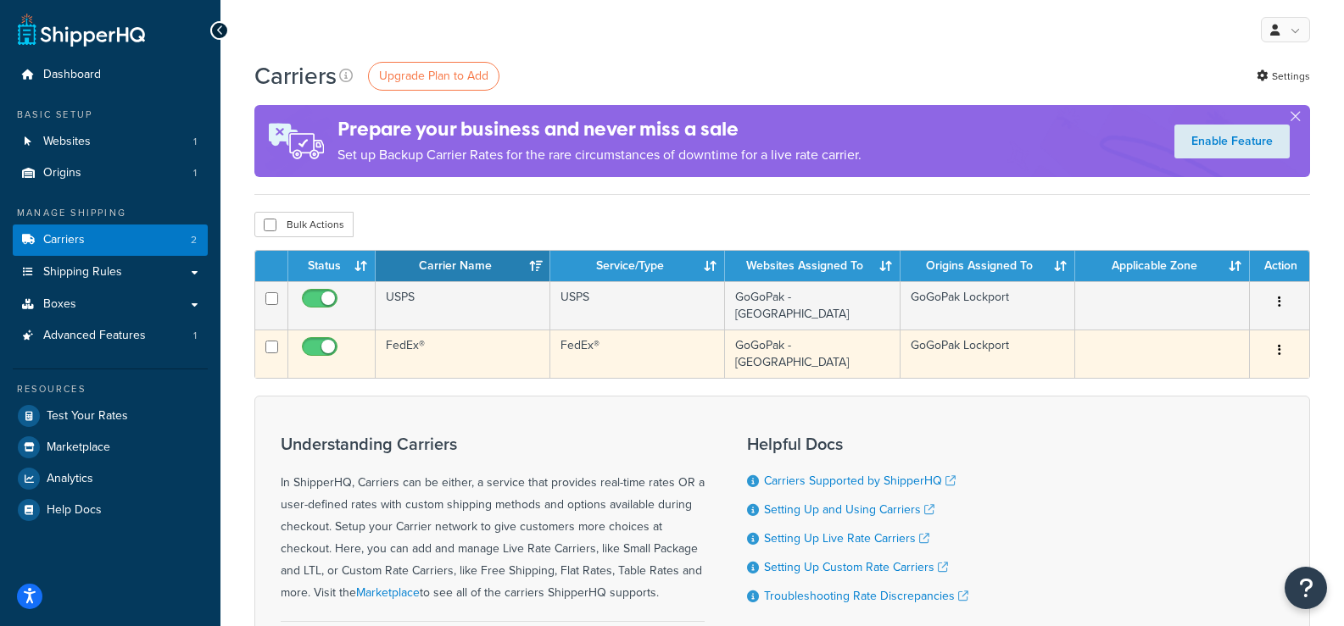
click at [453, 336] on td "FedEx®" at bounding box center [463, 354] width 175 height 48
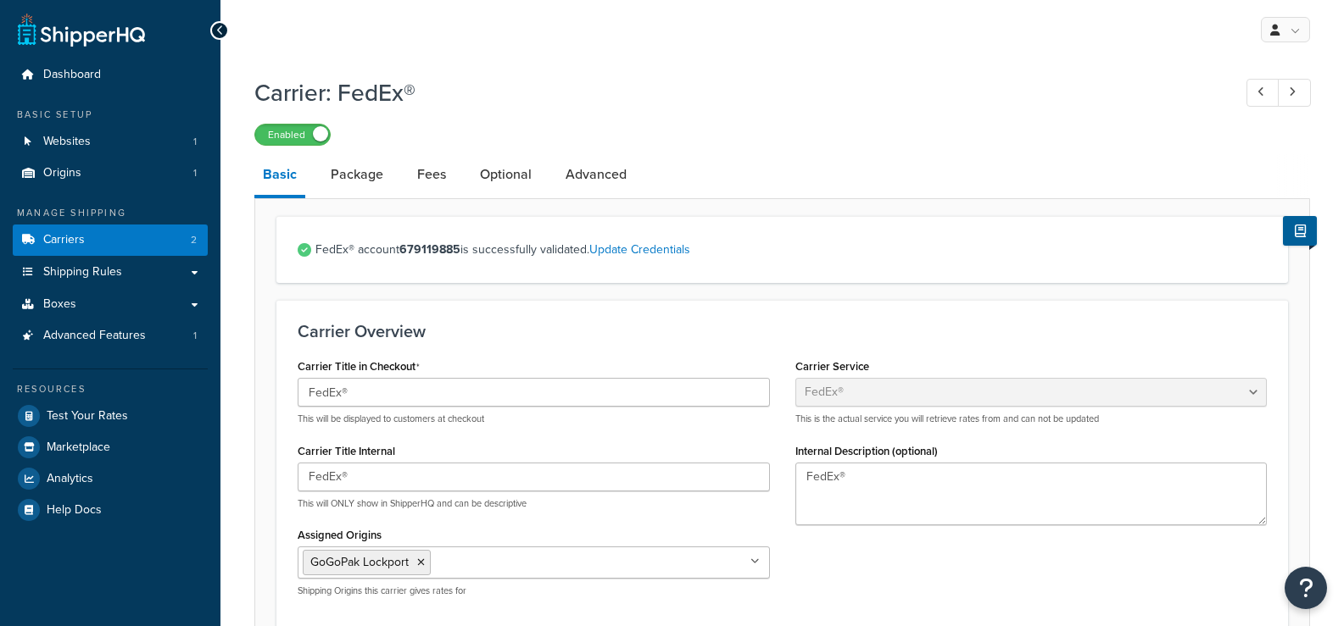
select select "fedEx"
select select "REGULAR_PICKUP"
select select "YOUR_PACKAGING"
click at [433, 176] on link "Fees" at bounding box center [432, 174] width 46 height 41
